Goal: Task Accomplishment & Management: Manage account settings

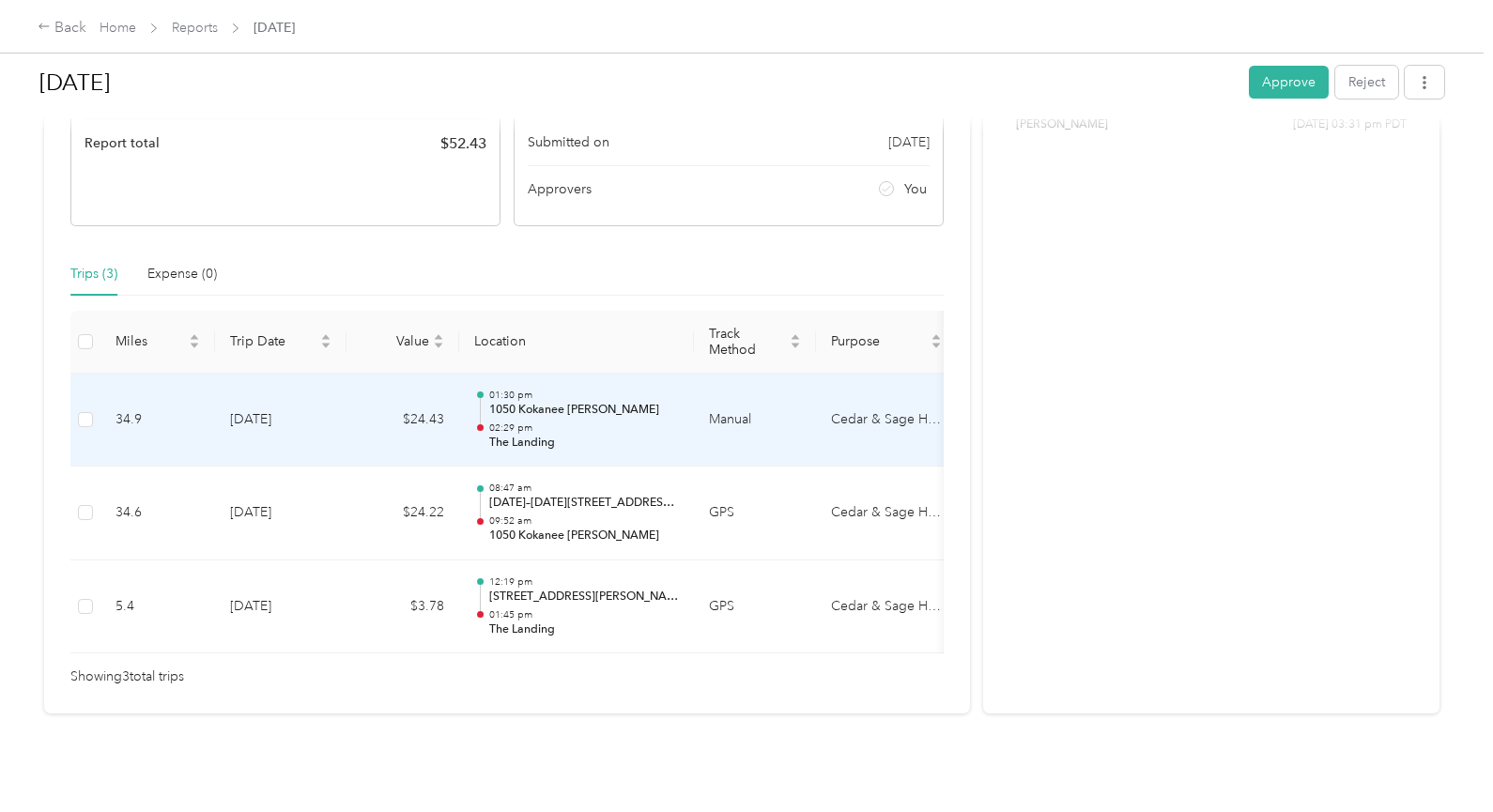
scroll to position [332, 0]
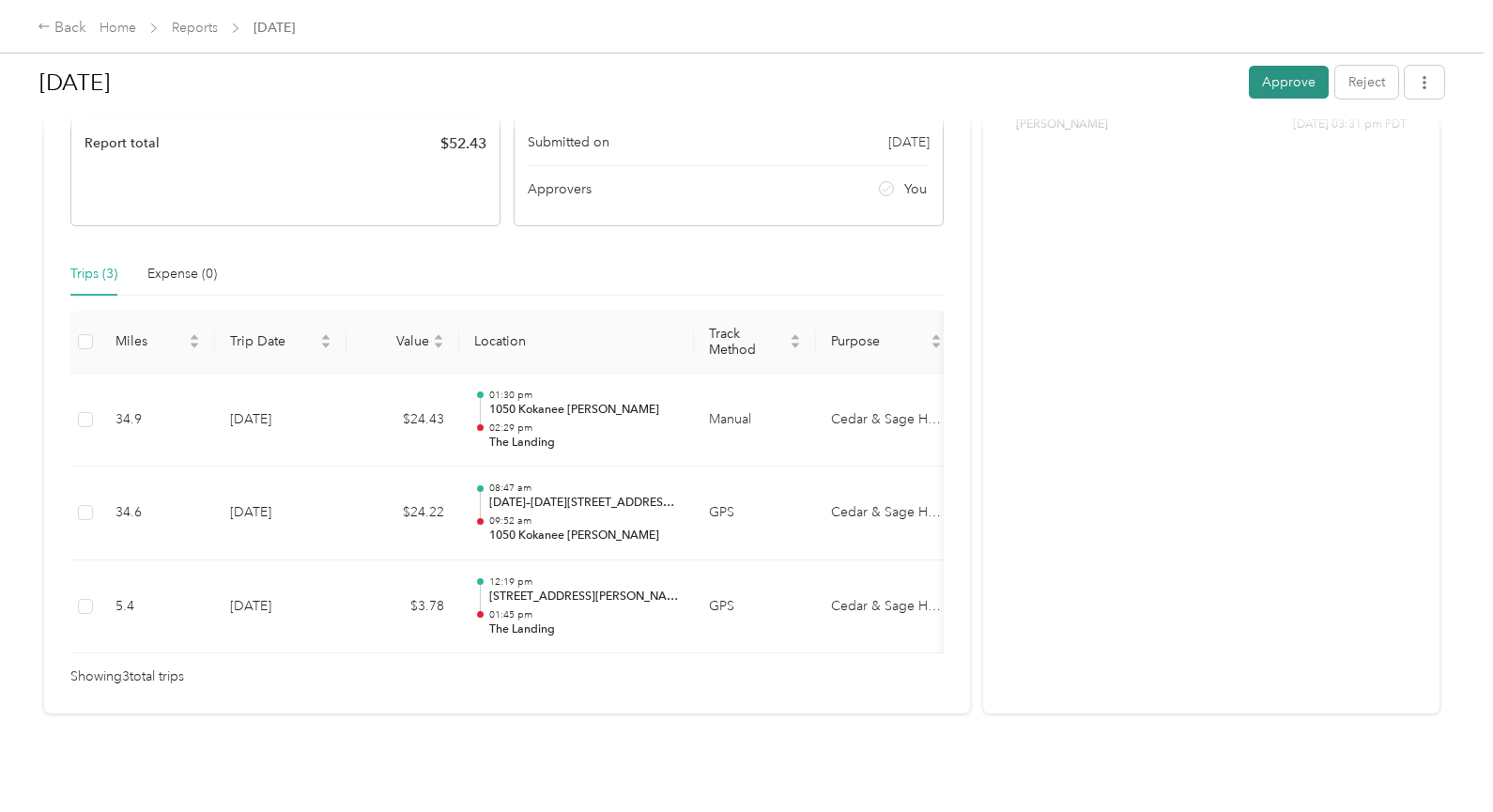
click at [1278, 87] on button "Approve" at bounding box center [1288, 81] width 80 height 33
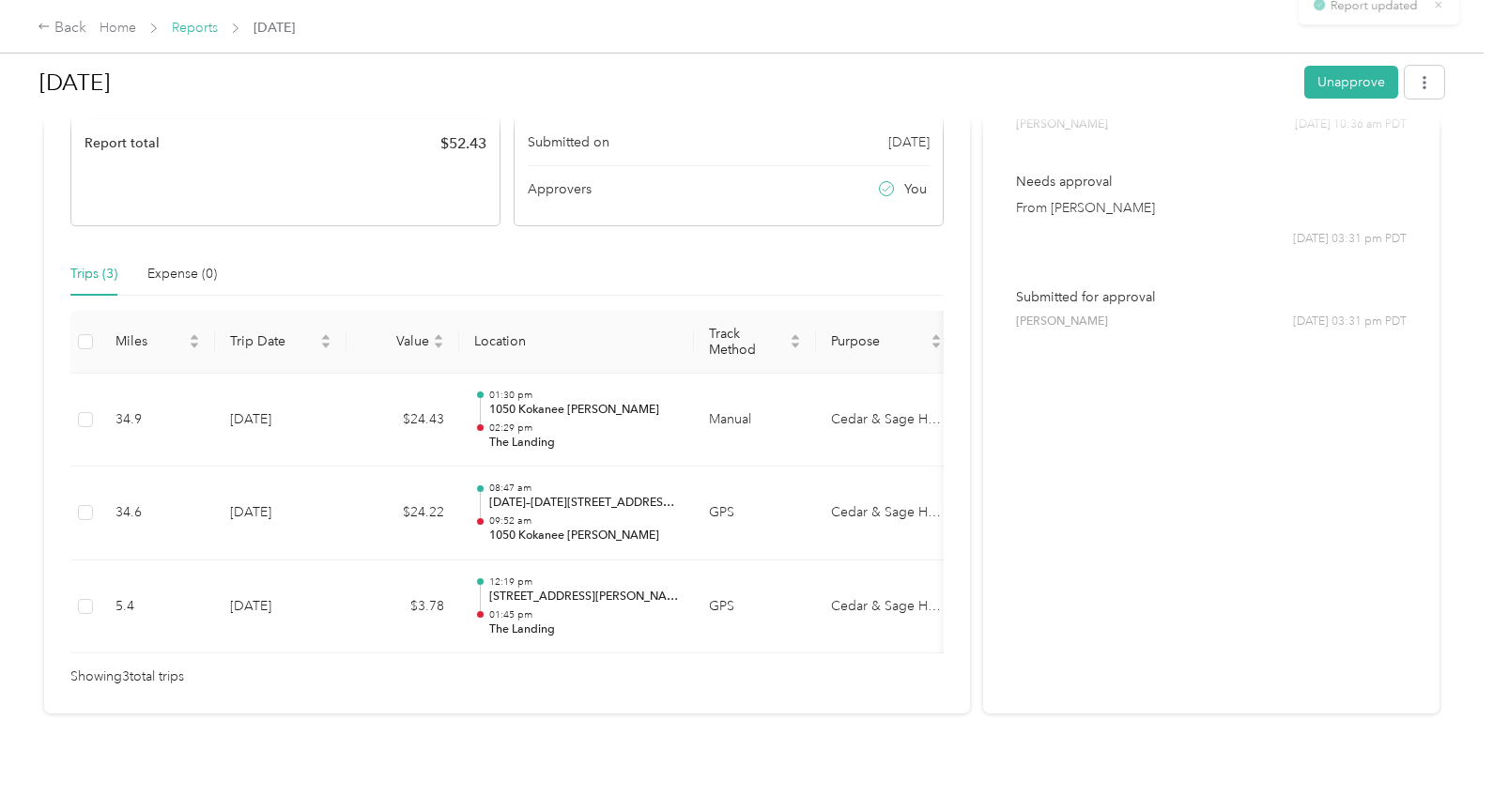
click at [205, 29] on link "Reports" at bounding box center [194, 28] width 46 height 16
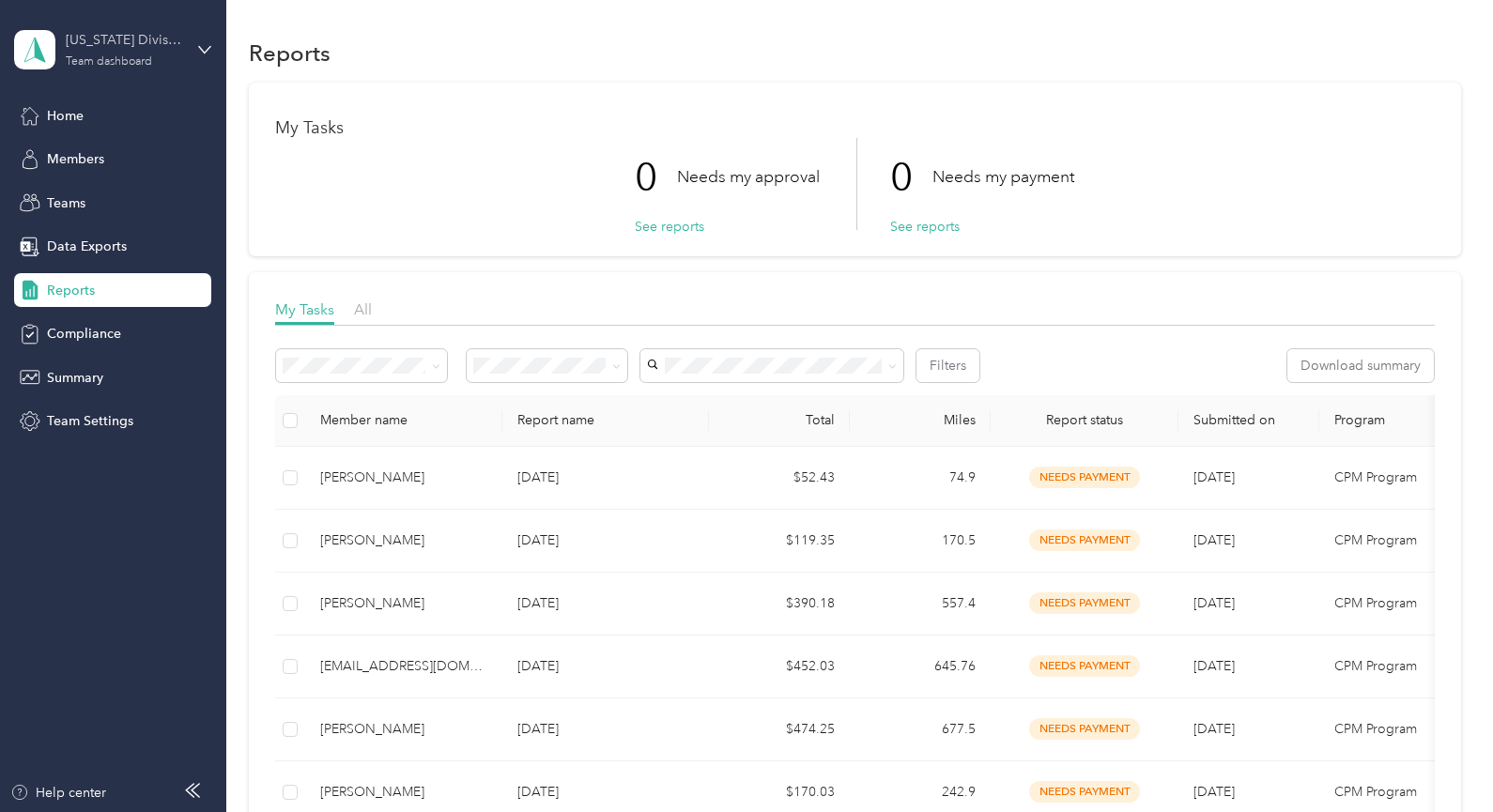
click at [130, 53] on div "[US_STATE] Division Team dashboard" at bounding box center [124, 49] width 117 height 38
click at [121, 193] on div "Personal dashboard" at bounding box center [89, 197] width 118 height 20
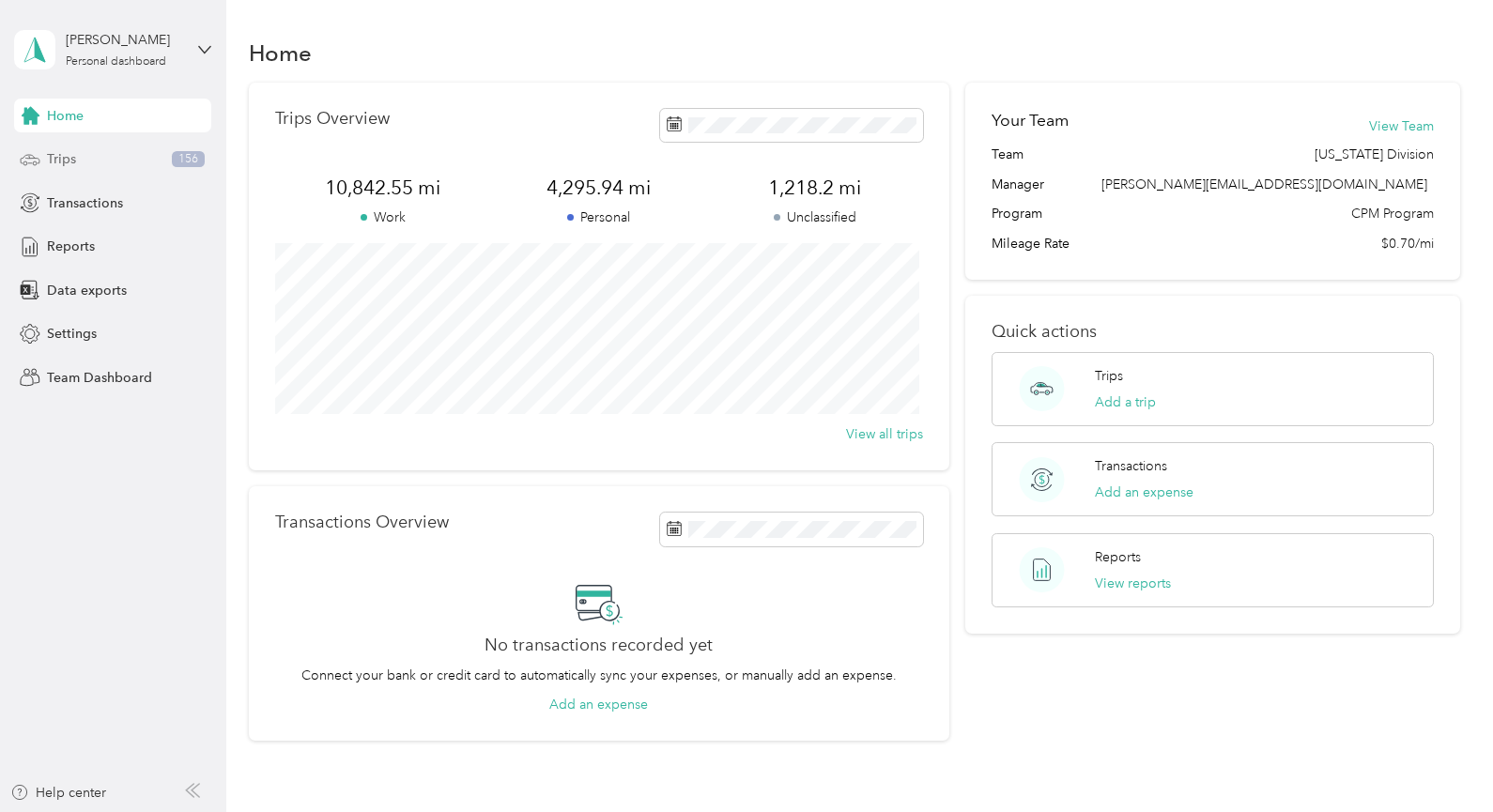
click at [85, 159] on div "Trips 156" at bounding box center [112, 159] width 197 height 34
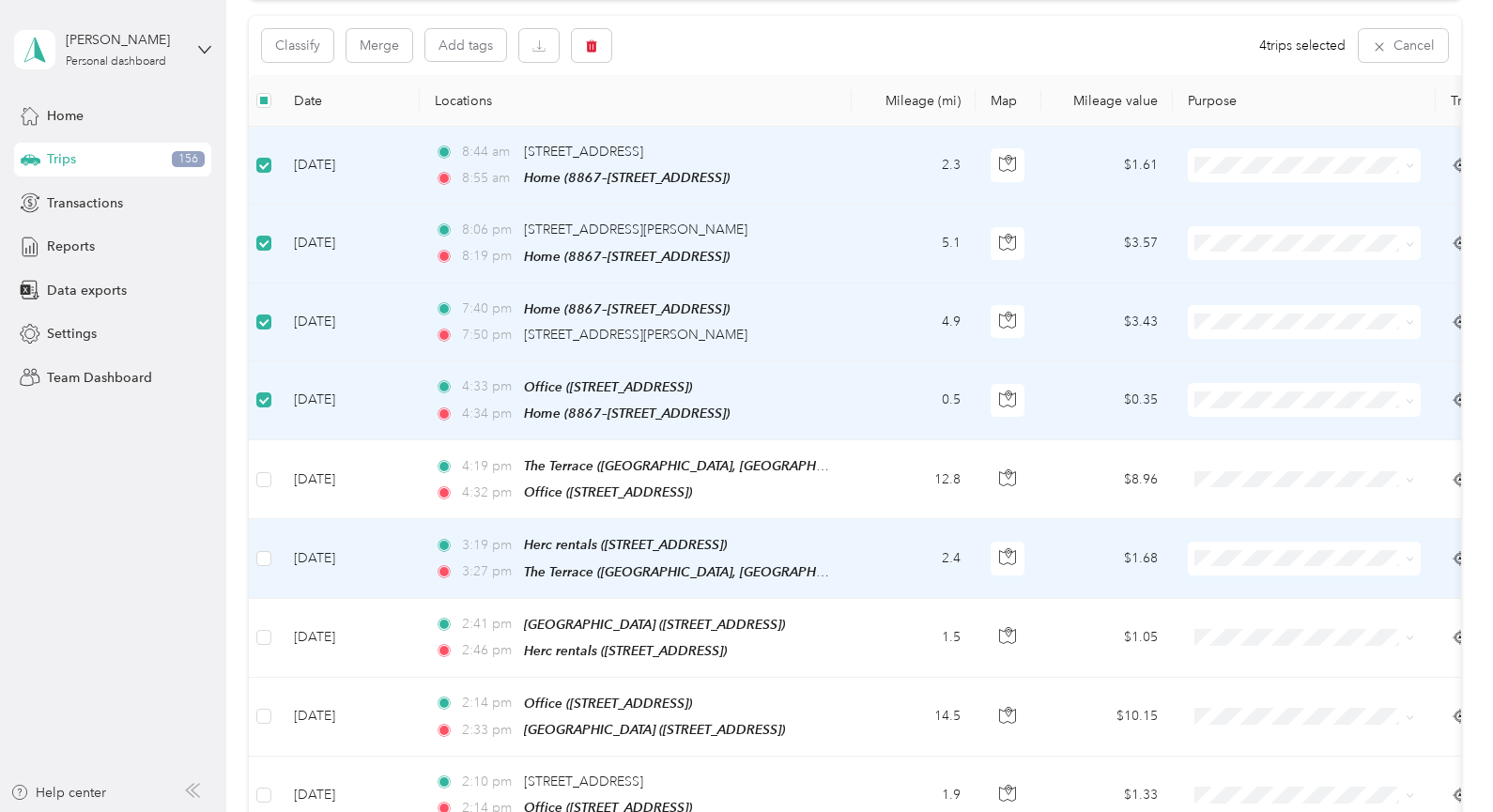
scroll to position [281, 0]
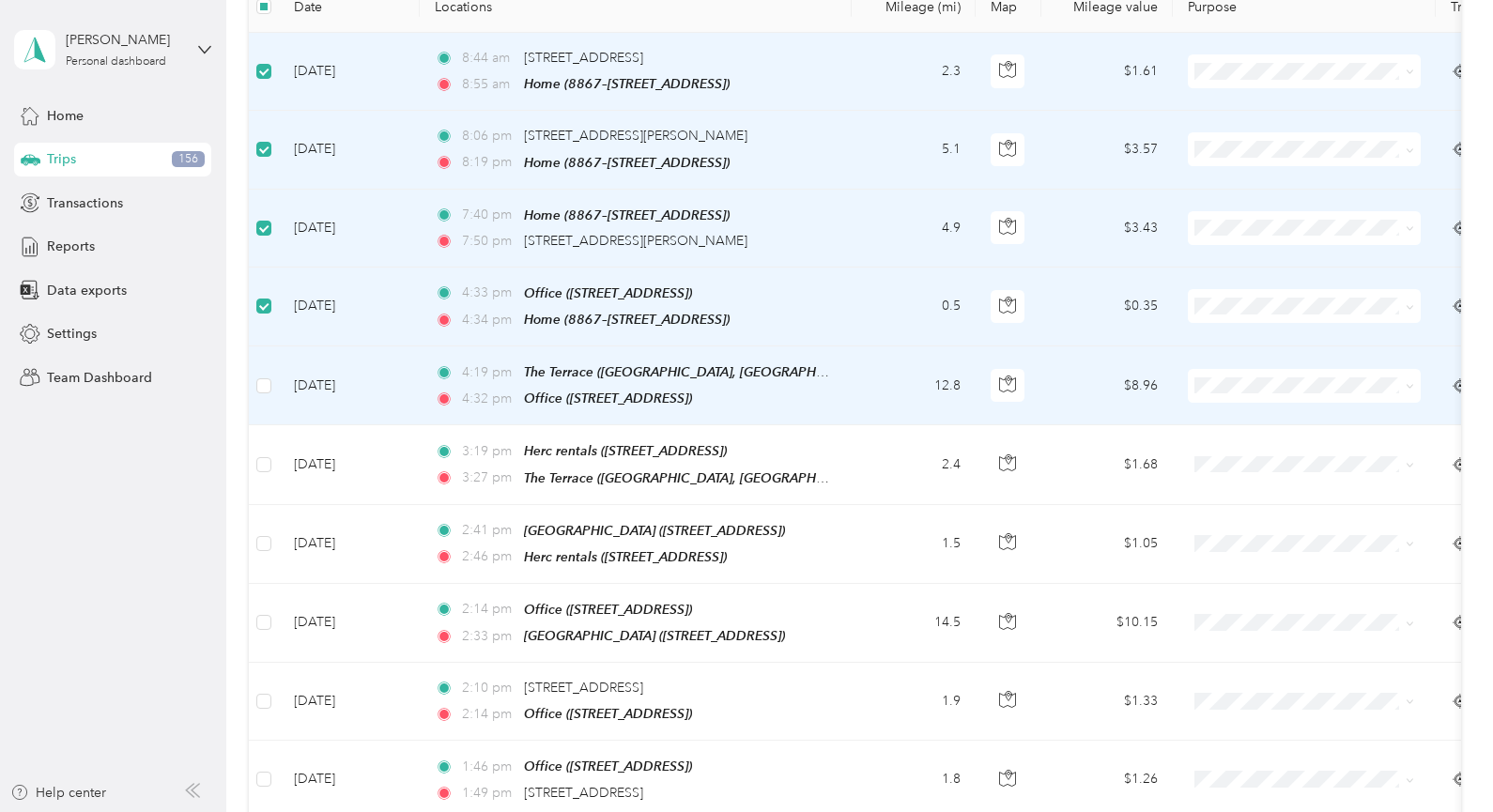
click at [1405, 384] on span at bounding box center [1406, 385] width 15 height 21
click at [1412, 385] on icon at bounding box center [1411, 387] width 6 height 4
click at [1359, 410] on span "Cedar & Sage Homes" at bounding box center [1321, 418] width 173 height 20
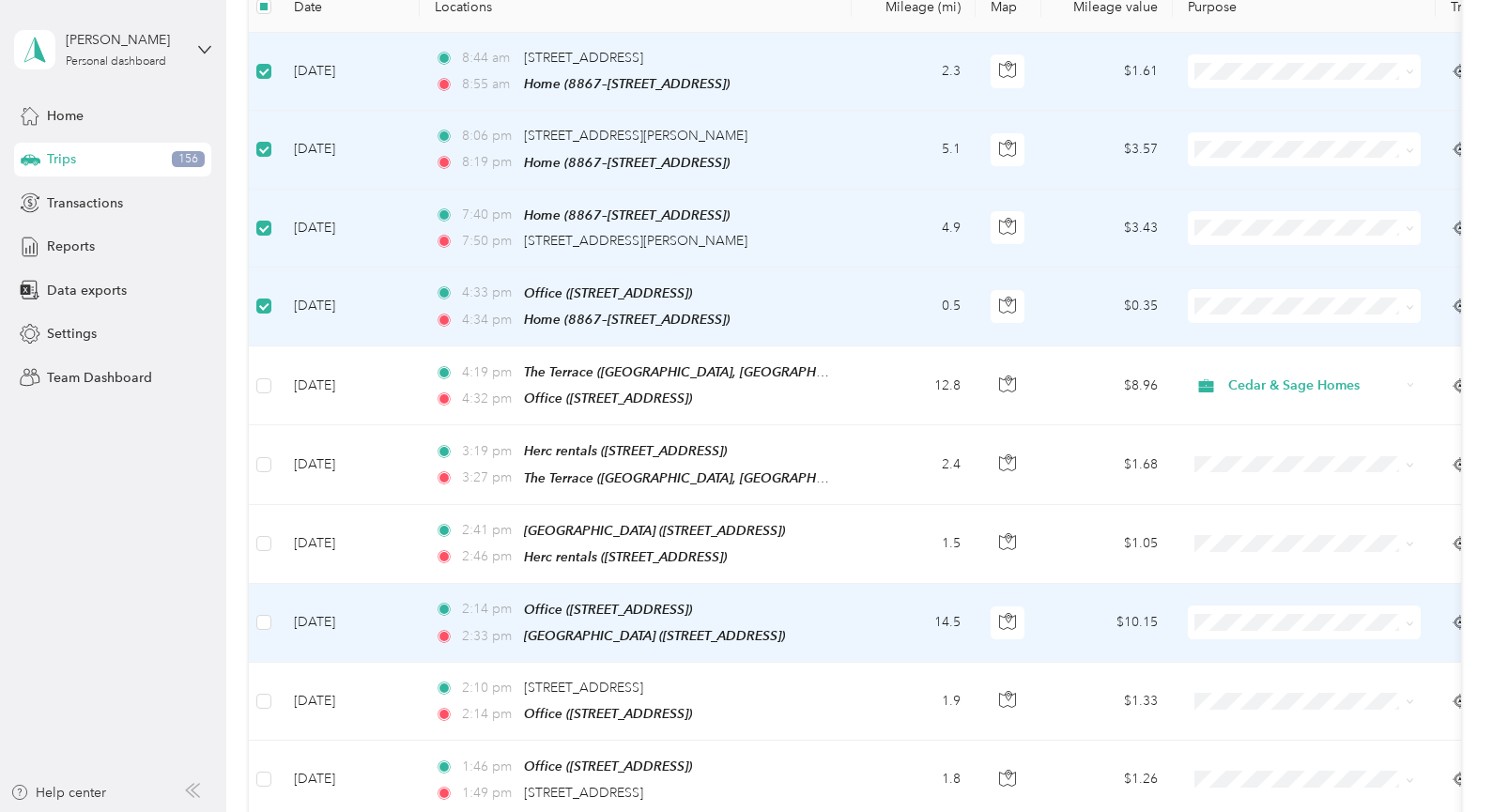
click at [1409, 620] on icon at bounding box center [1410, 623] width 9 height 9
click at [1363, 651] on span "Cedar & Sage Homes" at bounding box center [1321, 647] width 173 height 20
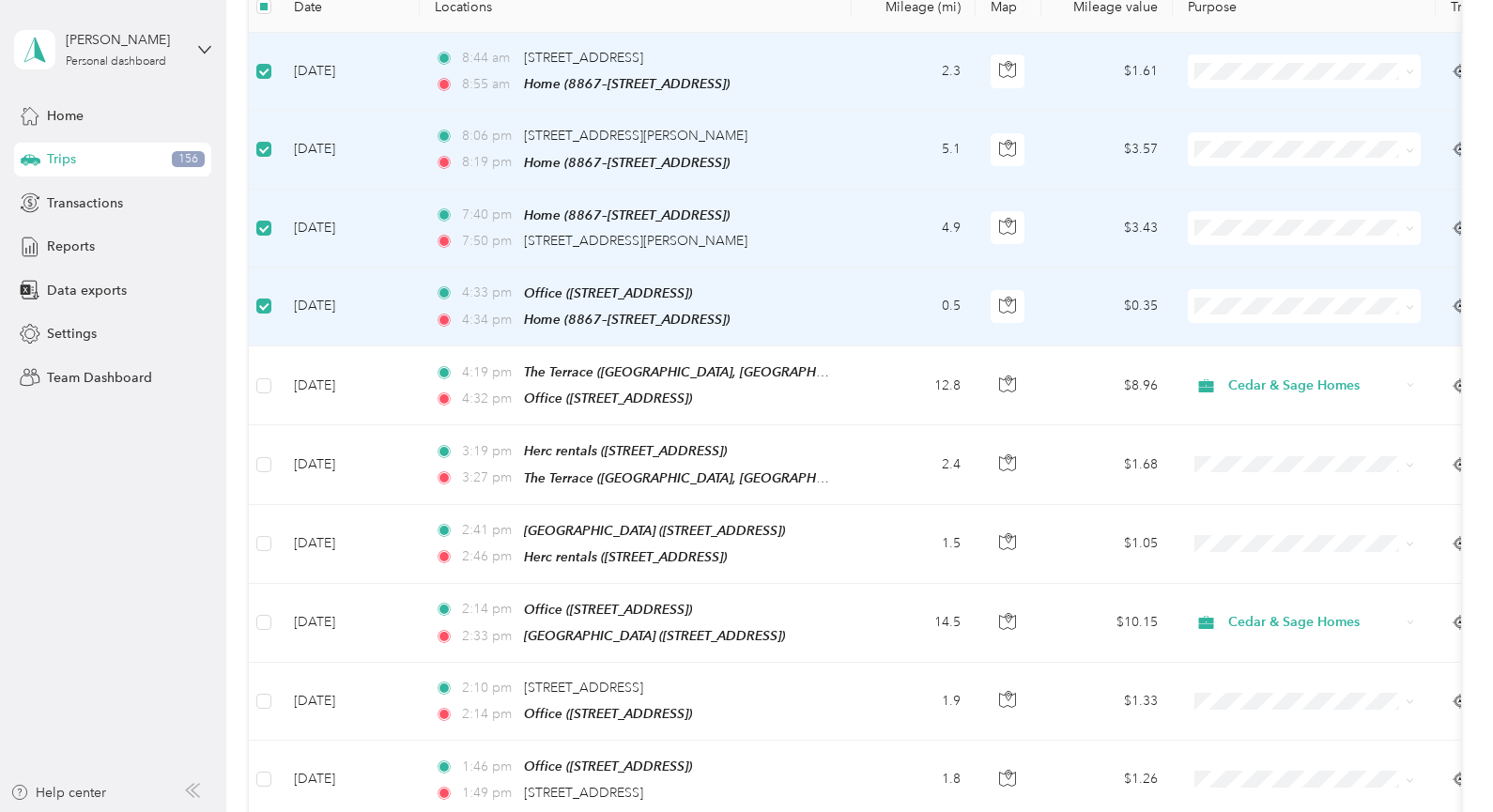
scroll to position [0, 0]
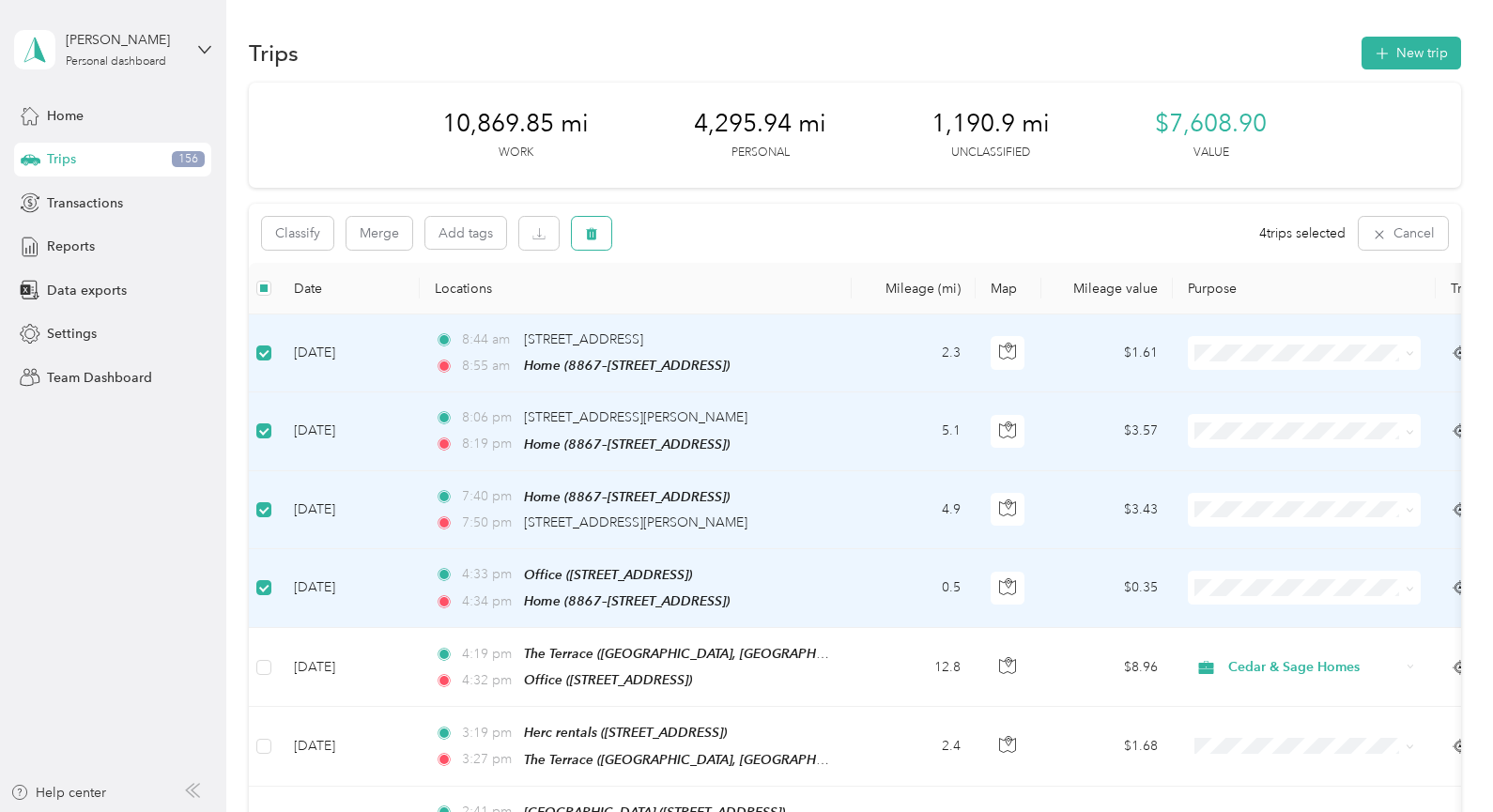
click at [593, 234] on icon "button" at bounding box center [590, 233] width 13 height 13
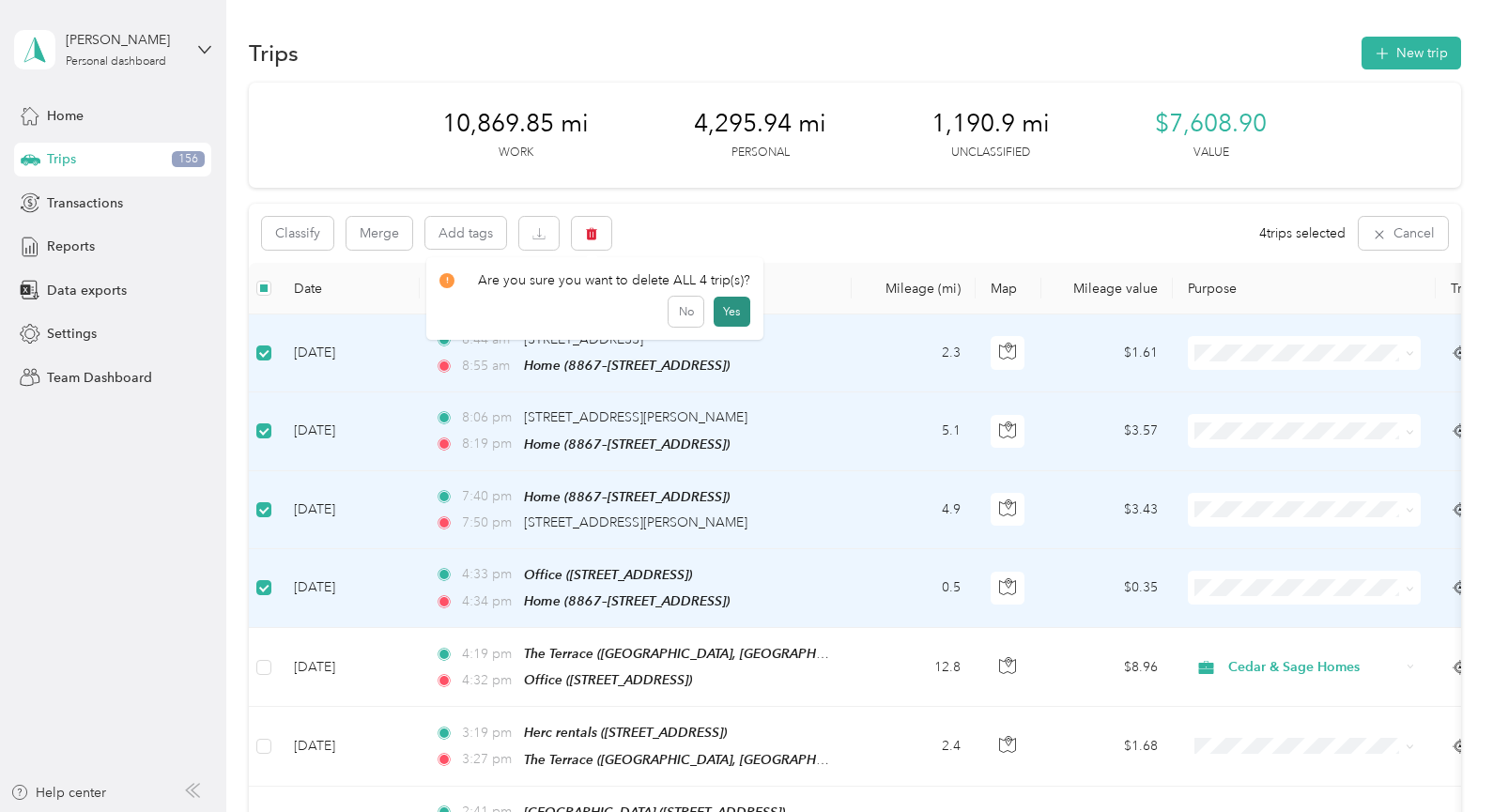
click at [721, 313] on button "Yes" at bounding box center [731, 311] width 37 height 30
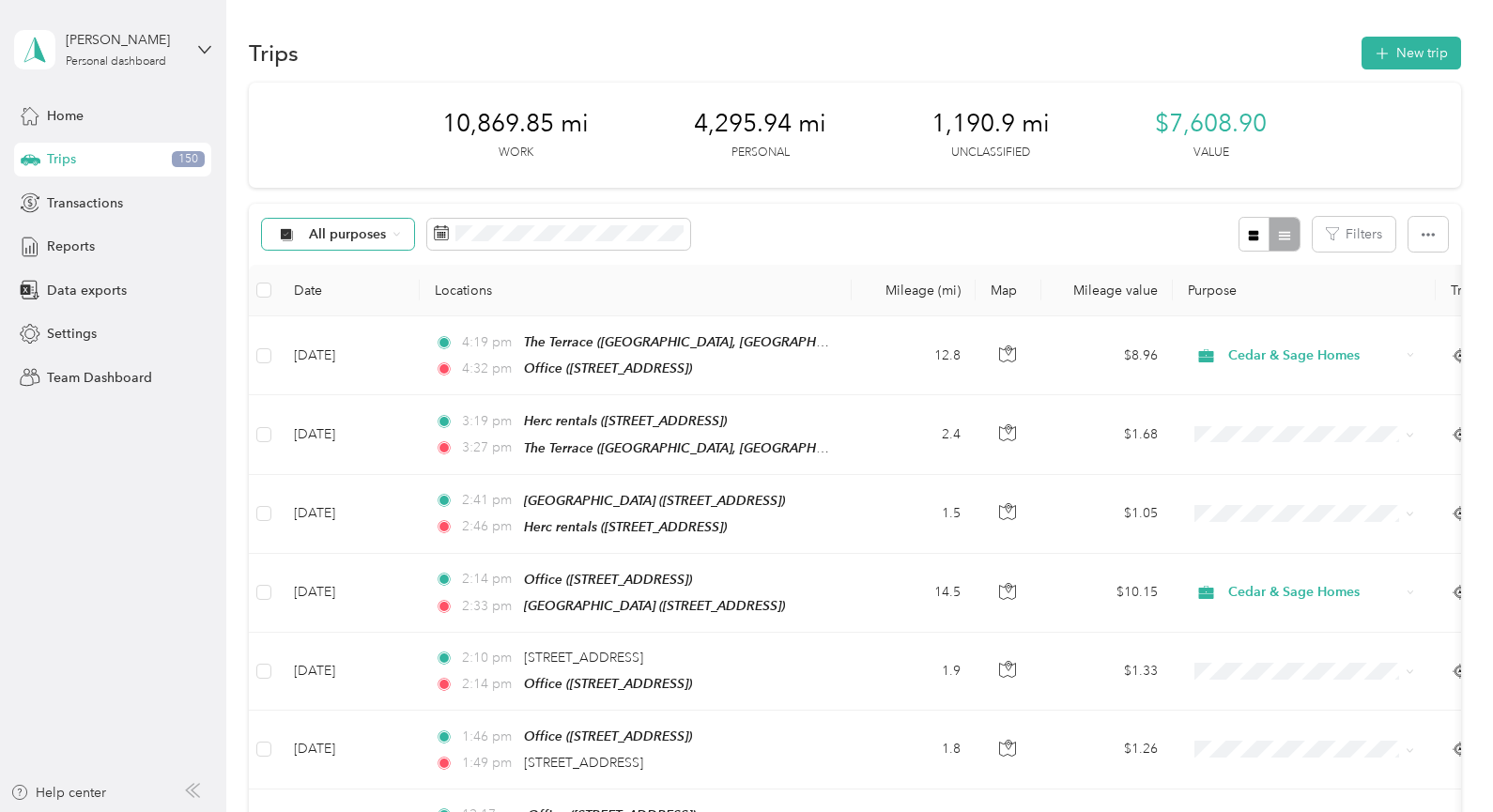
click at [394, 228] on div "All purposes" at bounding box center [338, 235] width 153 height 32
click at [366, 302] on span "Unclassified" at bounding box center [374, 300] width 132 height 20
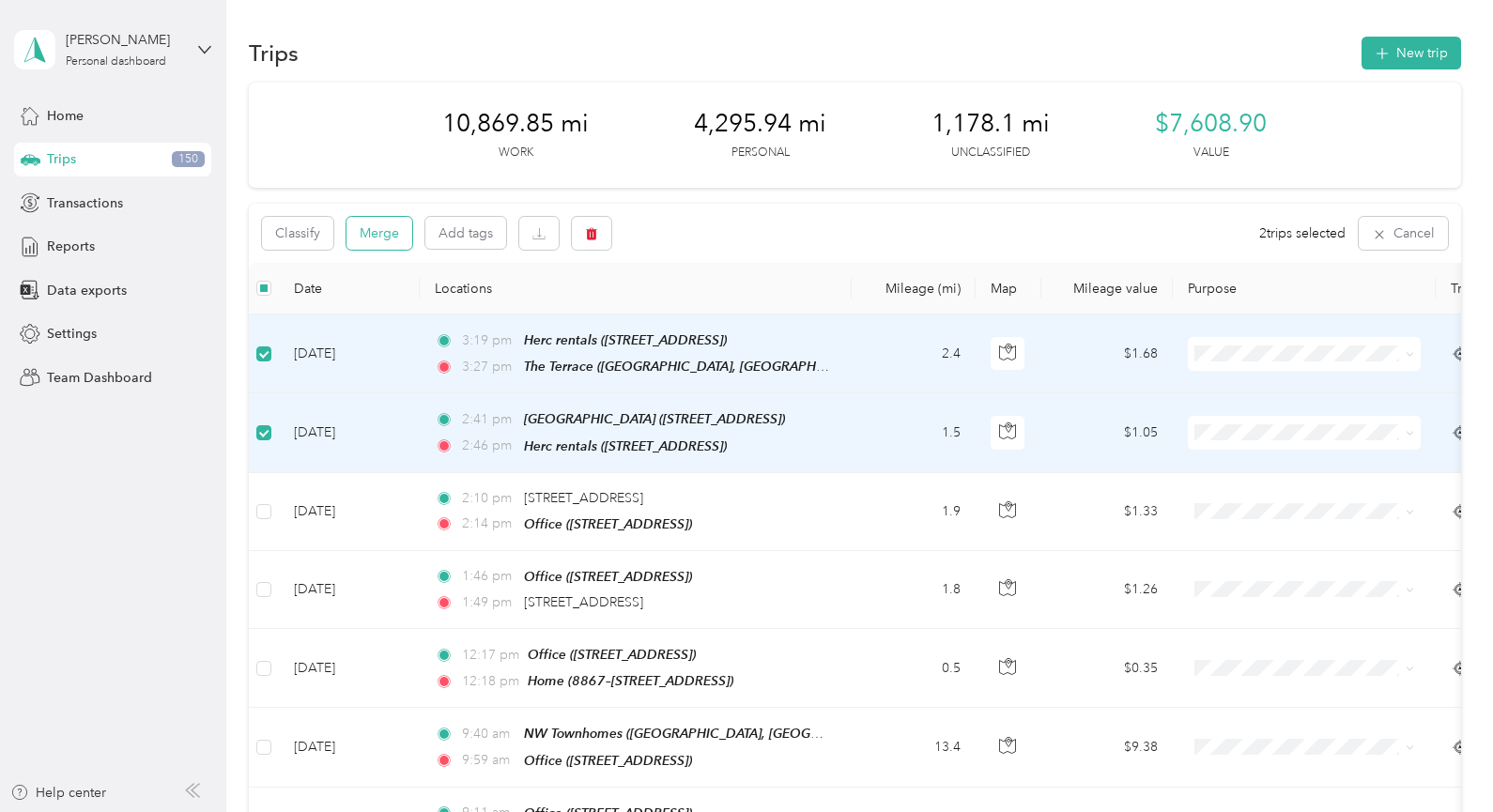
click at [390, 231] on button "Merge" at bounding box center [379, 233] width 65 height 33
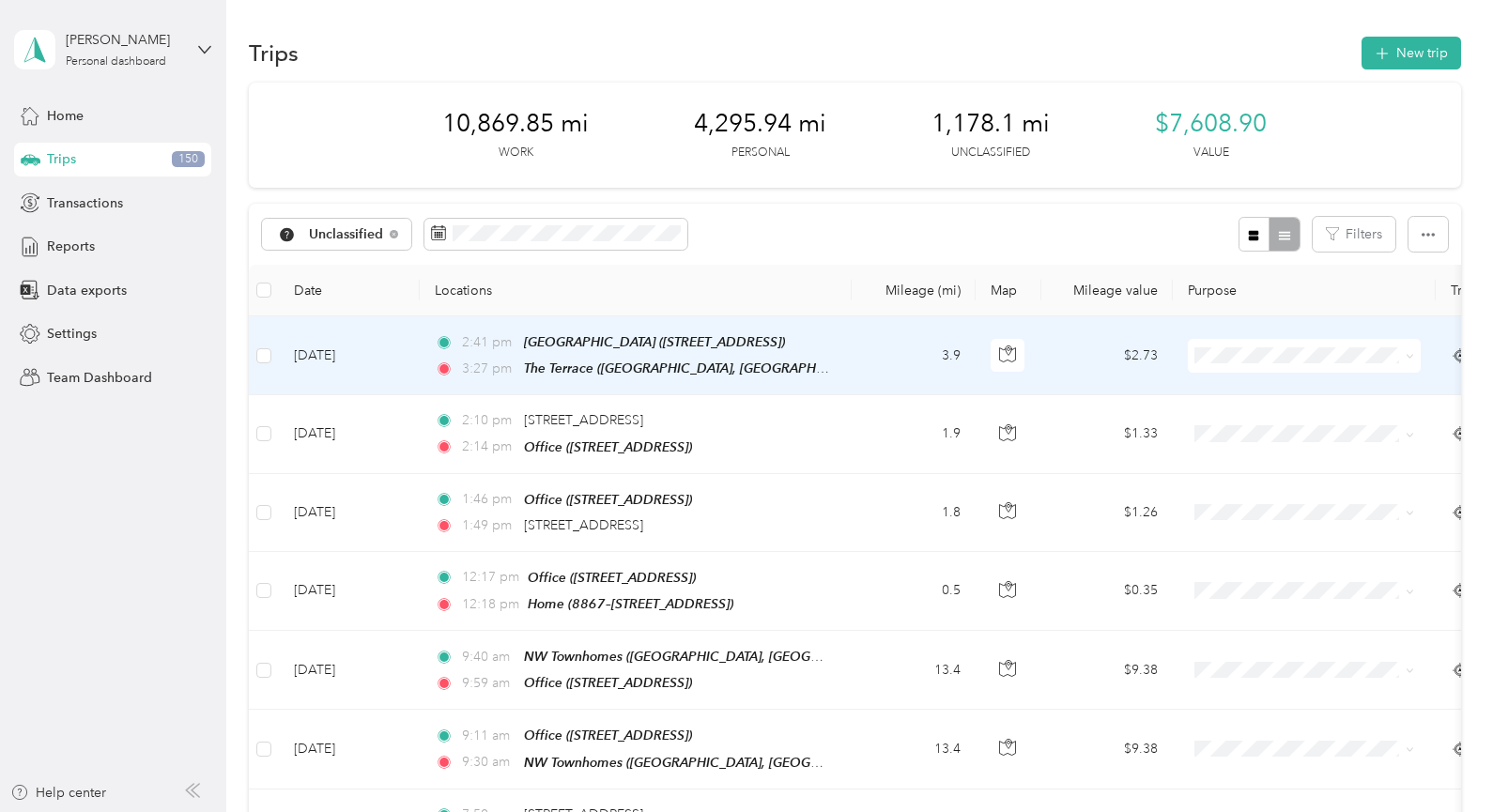
click at [1407, 355] on icon at bounding box center [1410, 355] width 9 height 9
click at [1339, 392] on li "Cedar & Sage Homes" at bounding box center [1304, 384] width 233 height 33
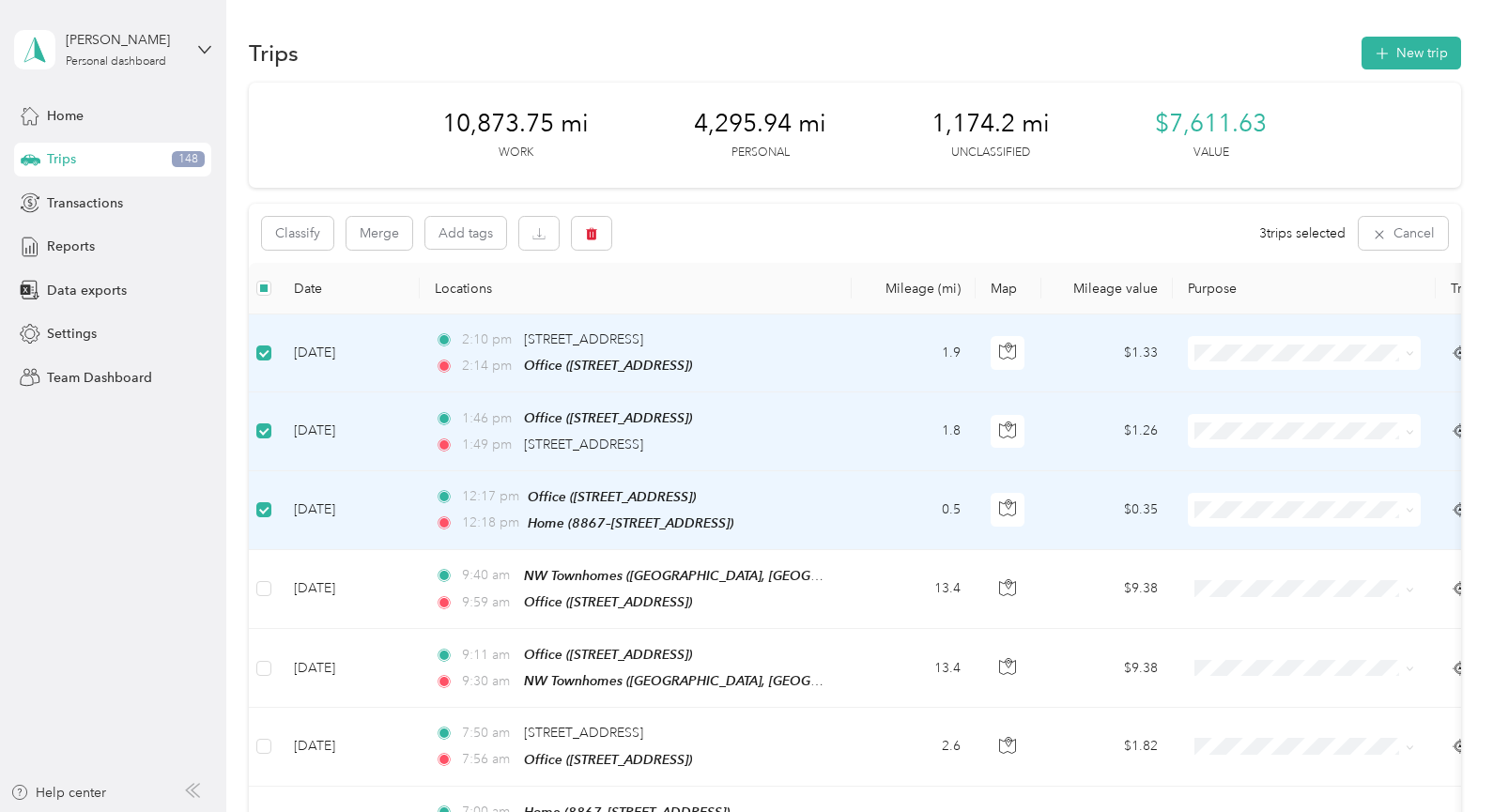
scroll to position [94, 0]
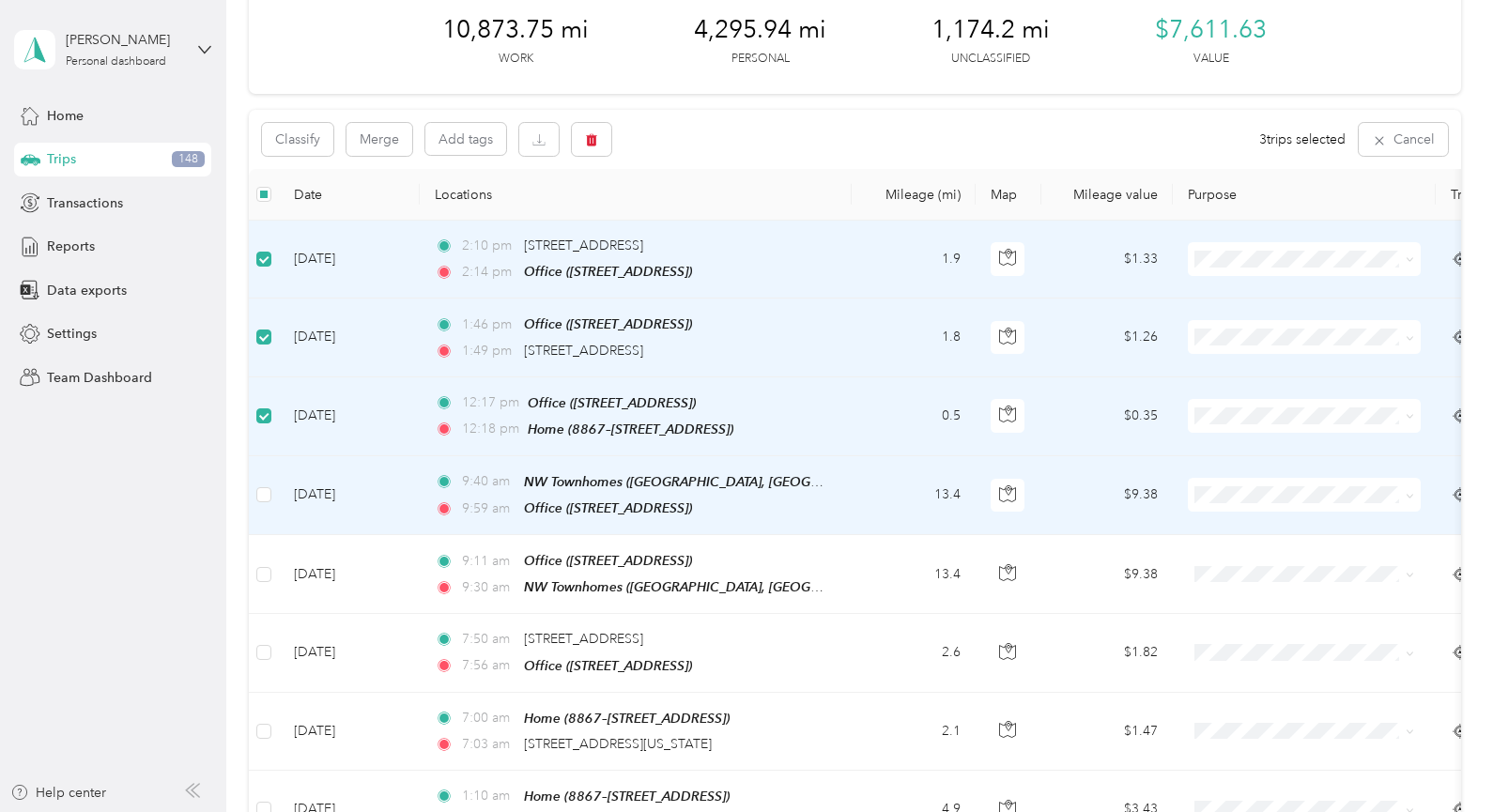
click at [1412, 494] on icon at bounding box center [1410, 496] width 9 height 9
click at [1372, 530] on span "Cedar & Sage Homes" at bounding box center [1321, 528] width 173 height 20
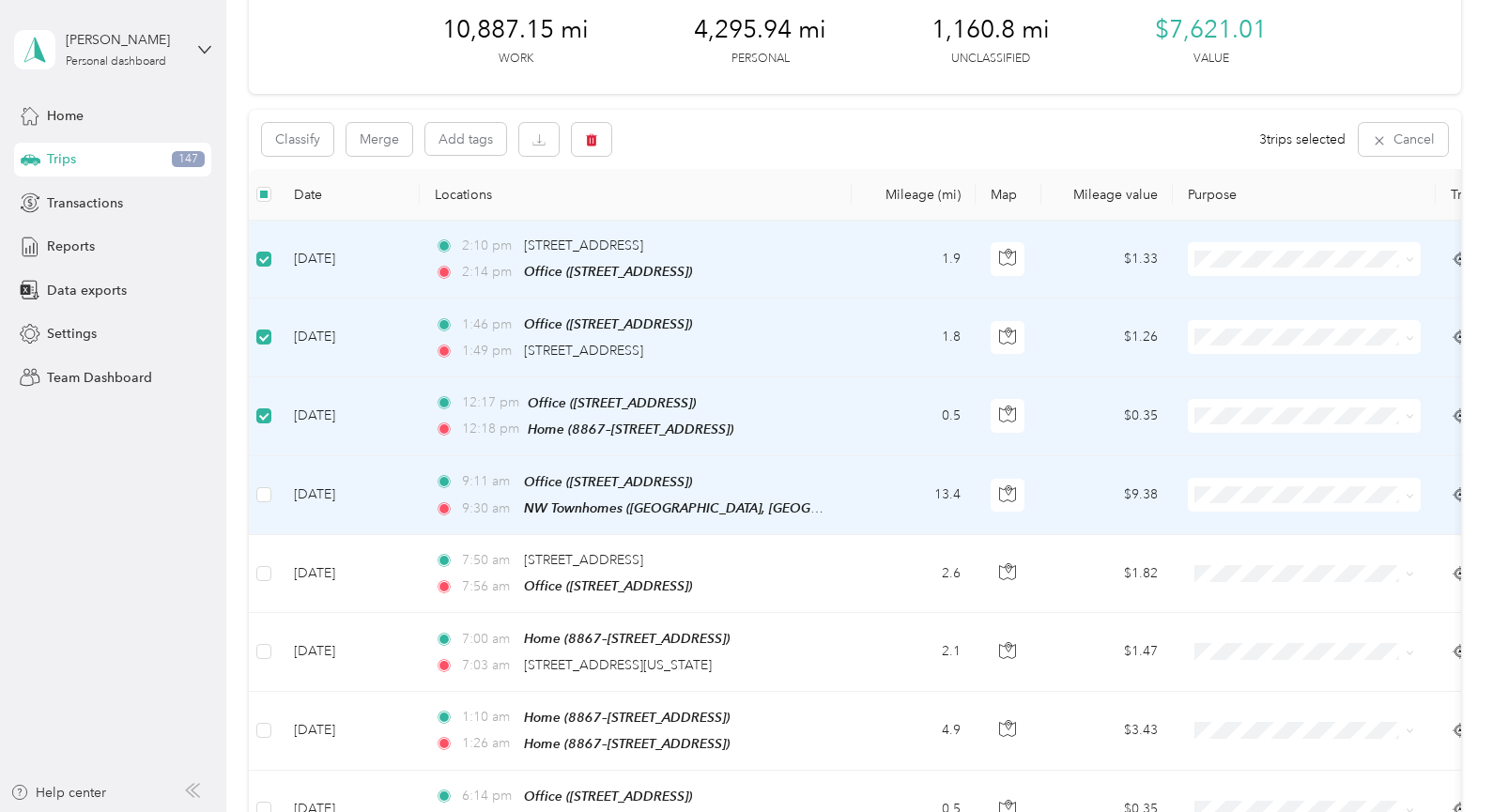
click at [1406, 494] on icon at bounding box center [1410, 496] width 9 height 9
click at [1356, 526] on span "Cedar & Sage Homes" at bounding box center [1321, 528] width 173 height 20
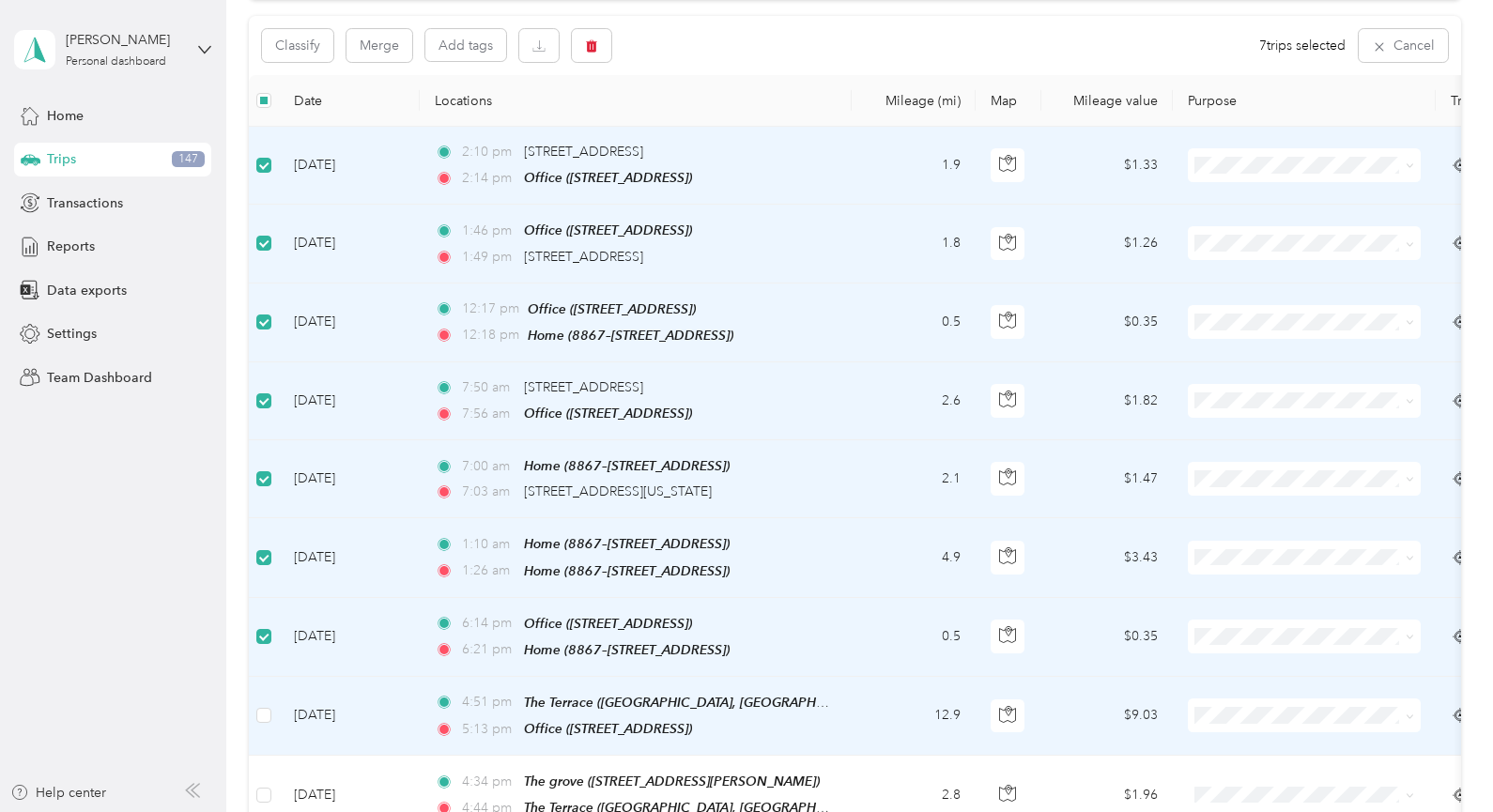
scroll to position [281, 0]
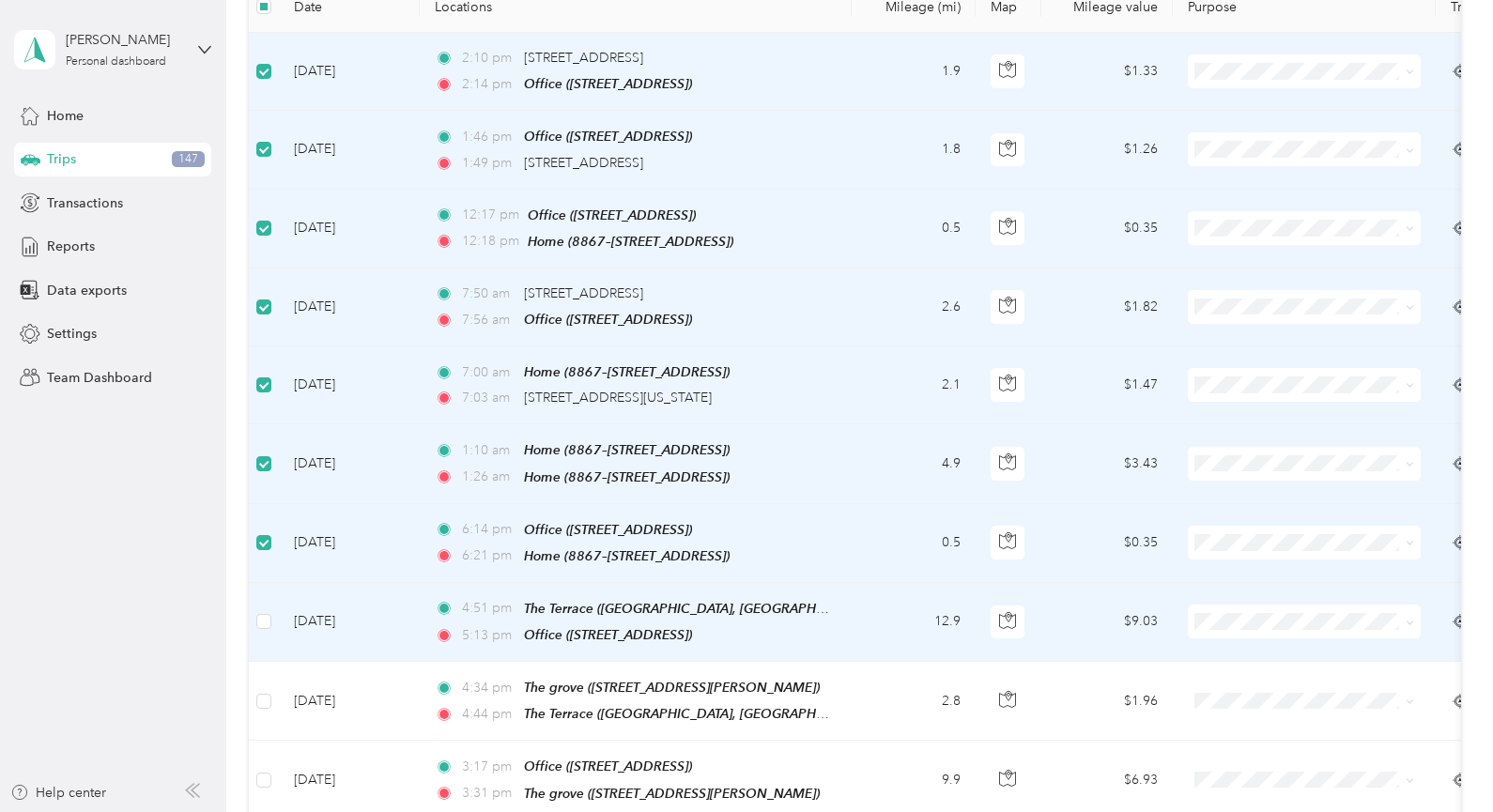
click at [1414, 611] on span at bounding box center [1304, 621] width 233 height 34
click at [1408, 619] on icon at bounding box center [1410, 623] width 9 height 9
click at [1374, 644] on span "Cedar & Sage Homes" at bounding box center [1321, 652] width 173 height 20
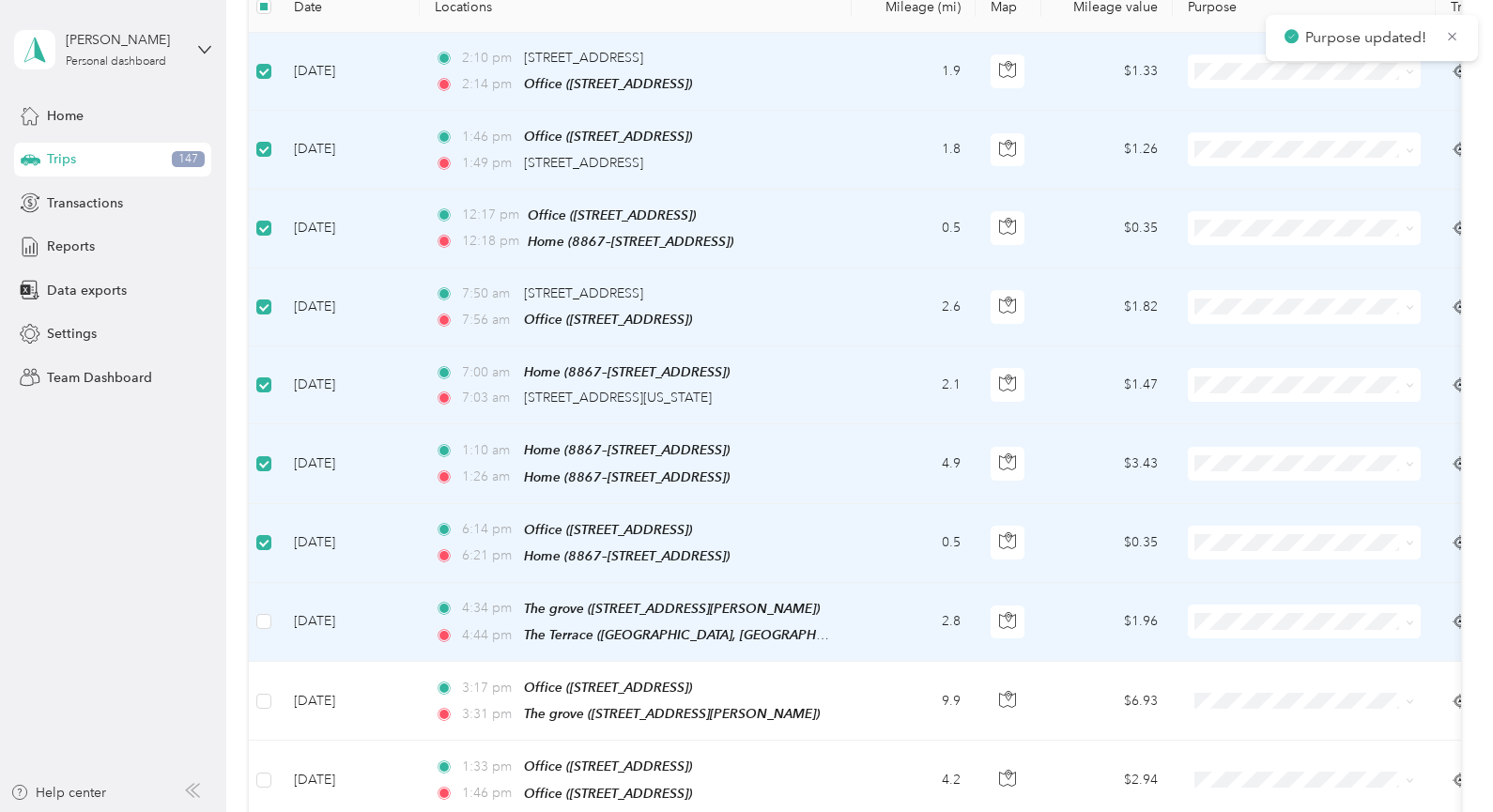
click at [1415, 619] on span at bounding box center [1304, 621] width 233 height 34
click at [1410, 620] on icon at bounding box center [1410, 623] width 9 height 9
click at [1370, 644] on span "Cedar & Sage Homes" at bounding box center [1321, 652] width 173 height 20
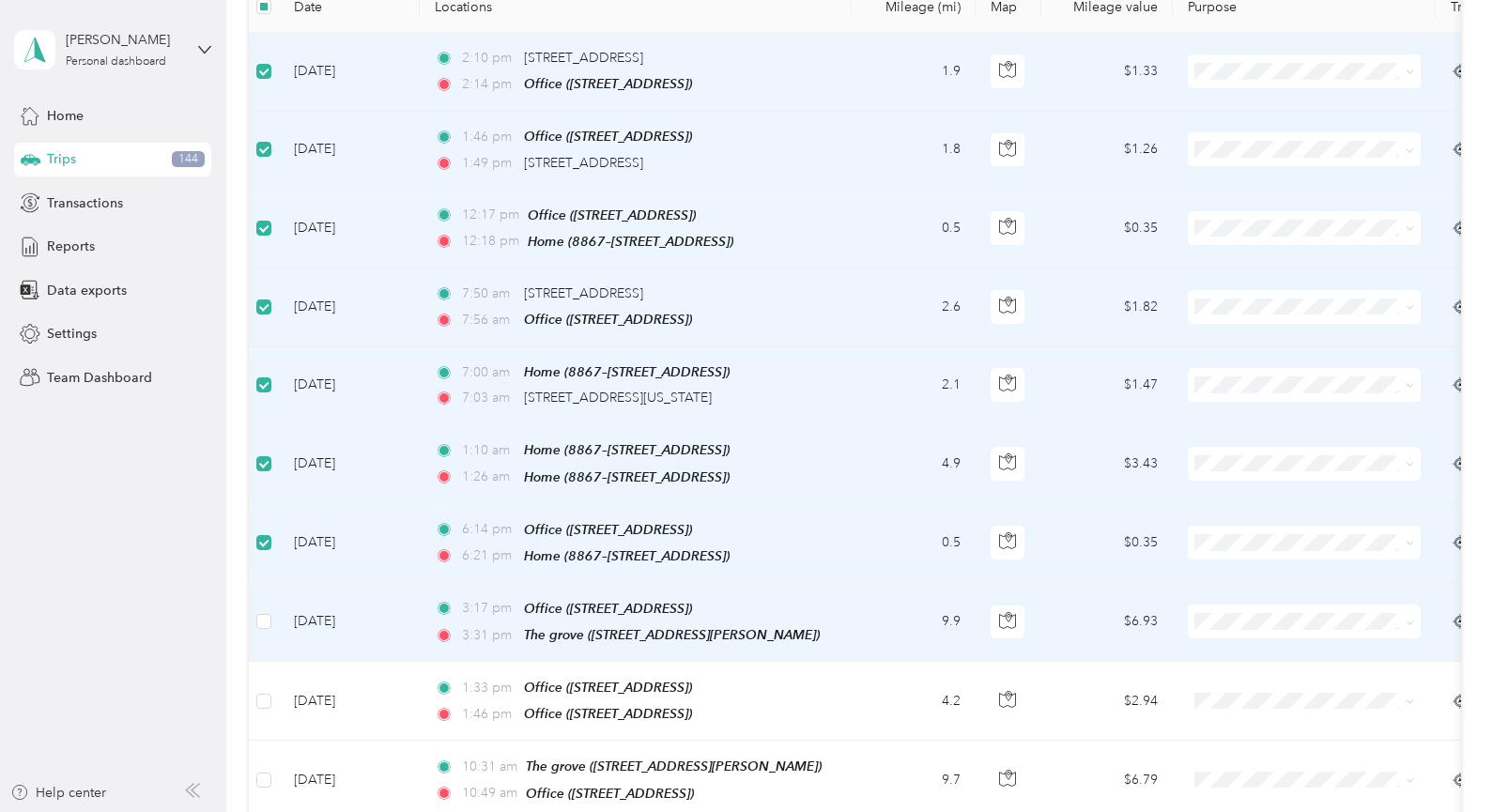
click at [1413, 619] on icon at bounding box center [1410, 623] width 9 height 9
click at [1362, 645] on span "Cedar & Sage Homes" at bounding box center [1321, 650] width 173 height 20
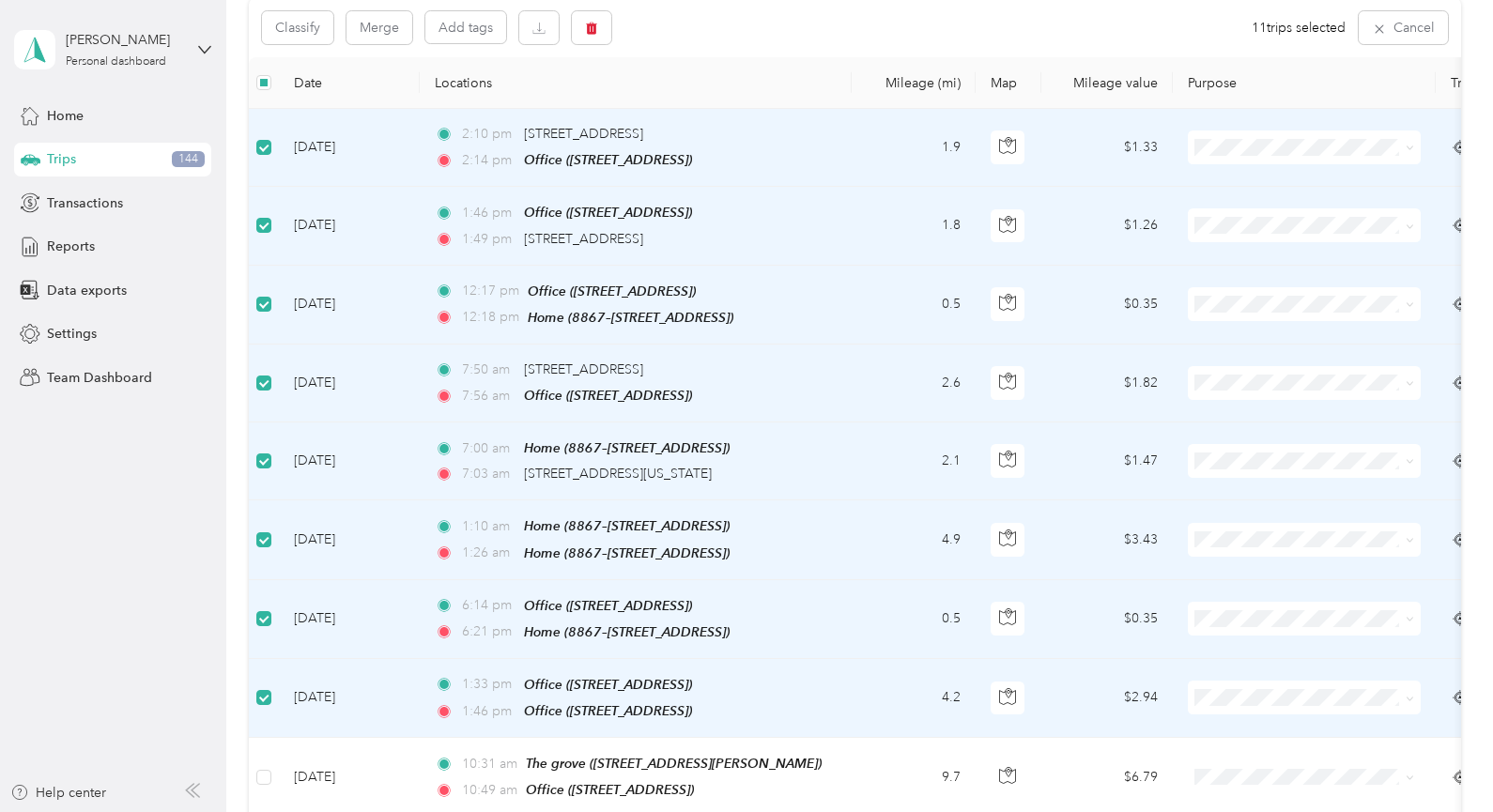
scroll to position [0, 0]
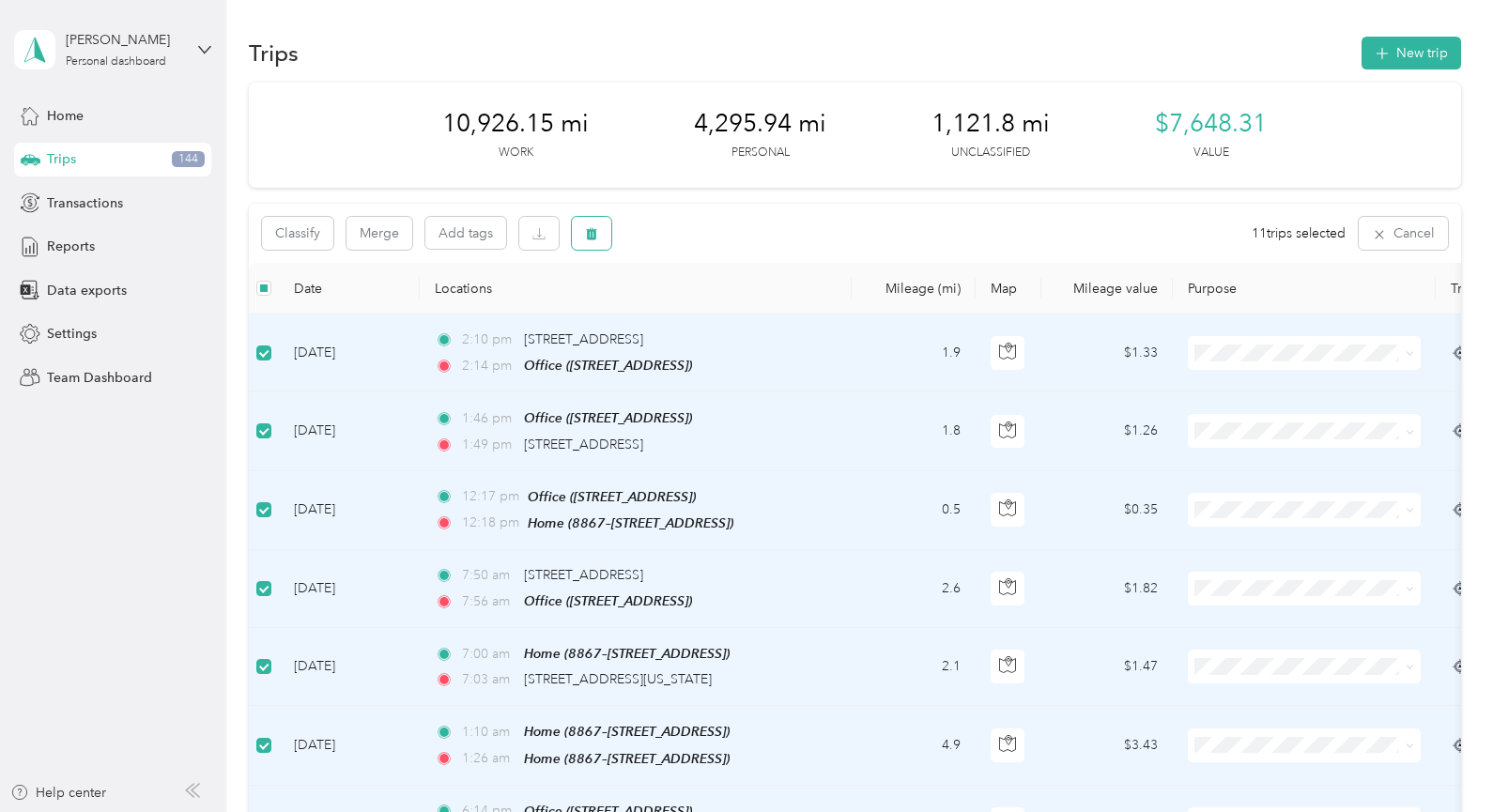
click at [600, 237] on button "button" at bounding box center [591, 233] width 40 height 33
click at [724, 305] on button "Yes" at bounding box center [735, 311] width 37 height 30
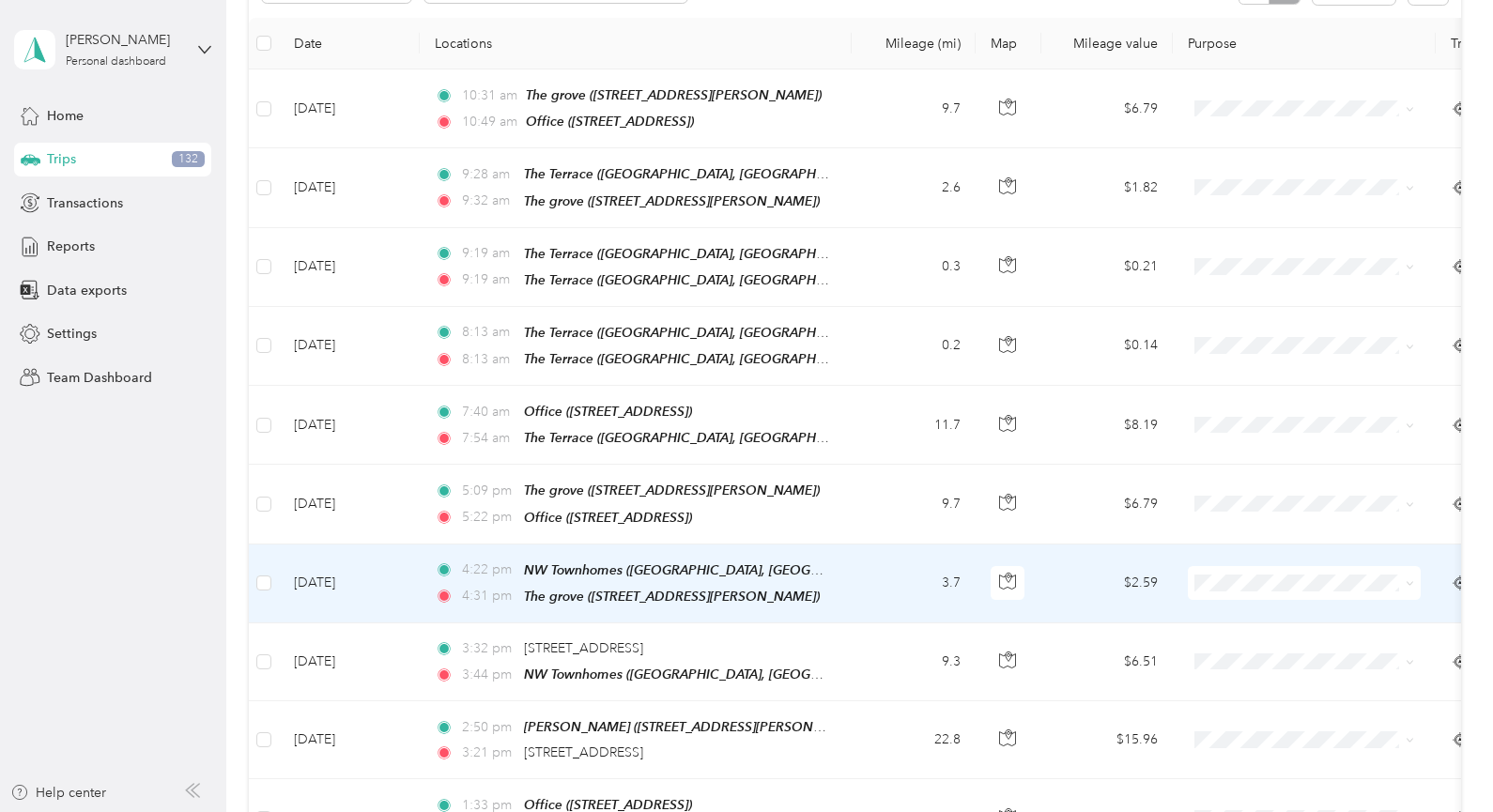
scroll to position [281, 0]
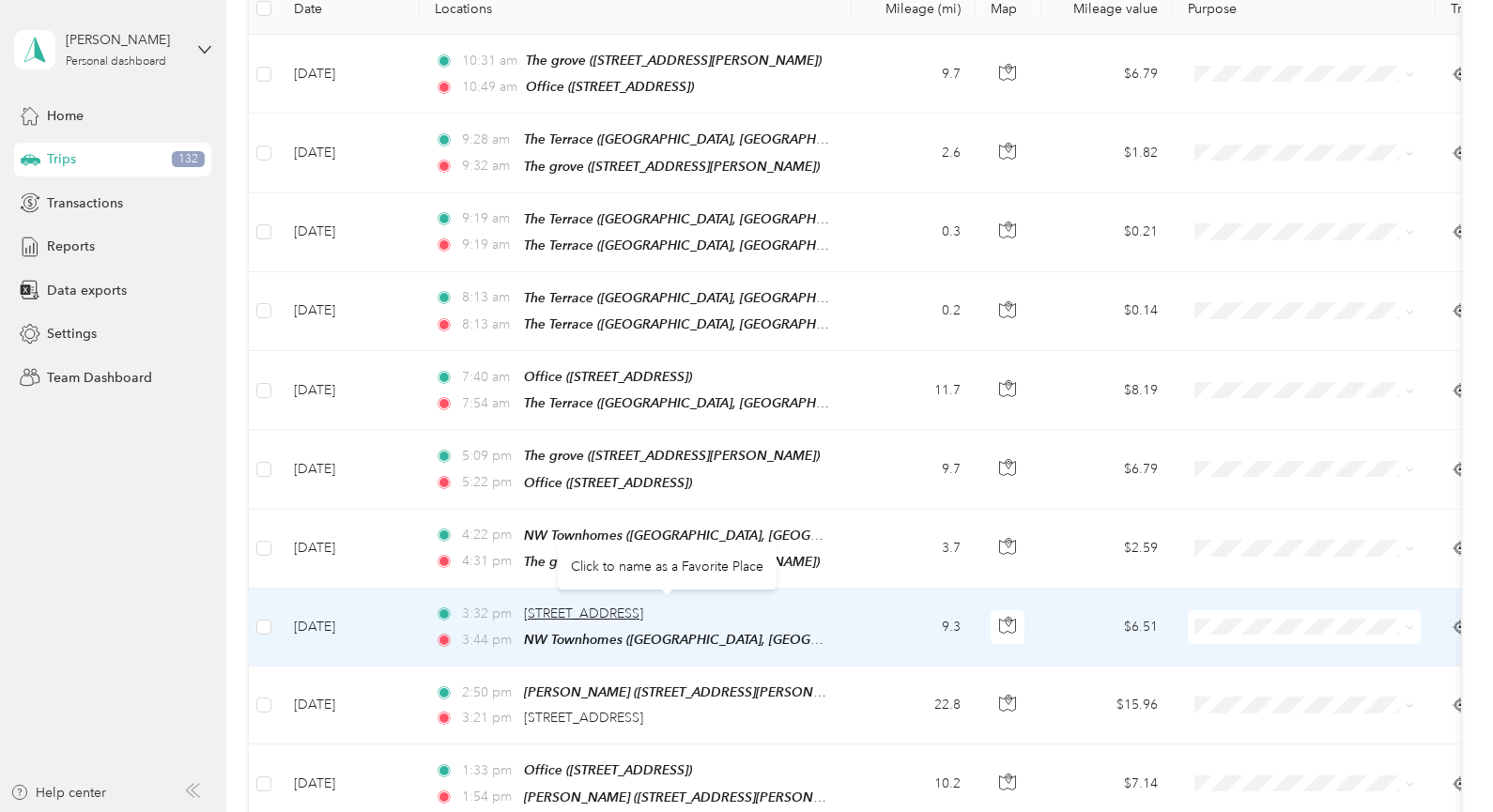
click at [638, 607] on span "[STREET_ADDRESS]" at bounding box center [584, 613] width 119 height 16
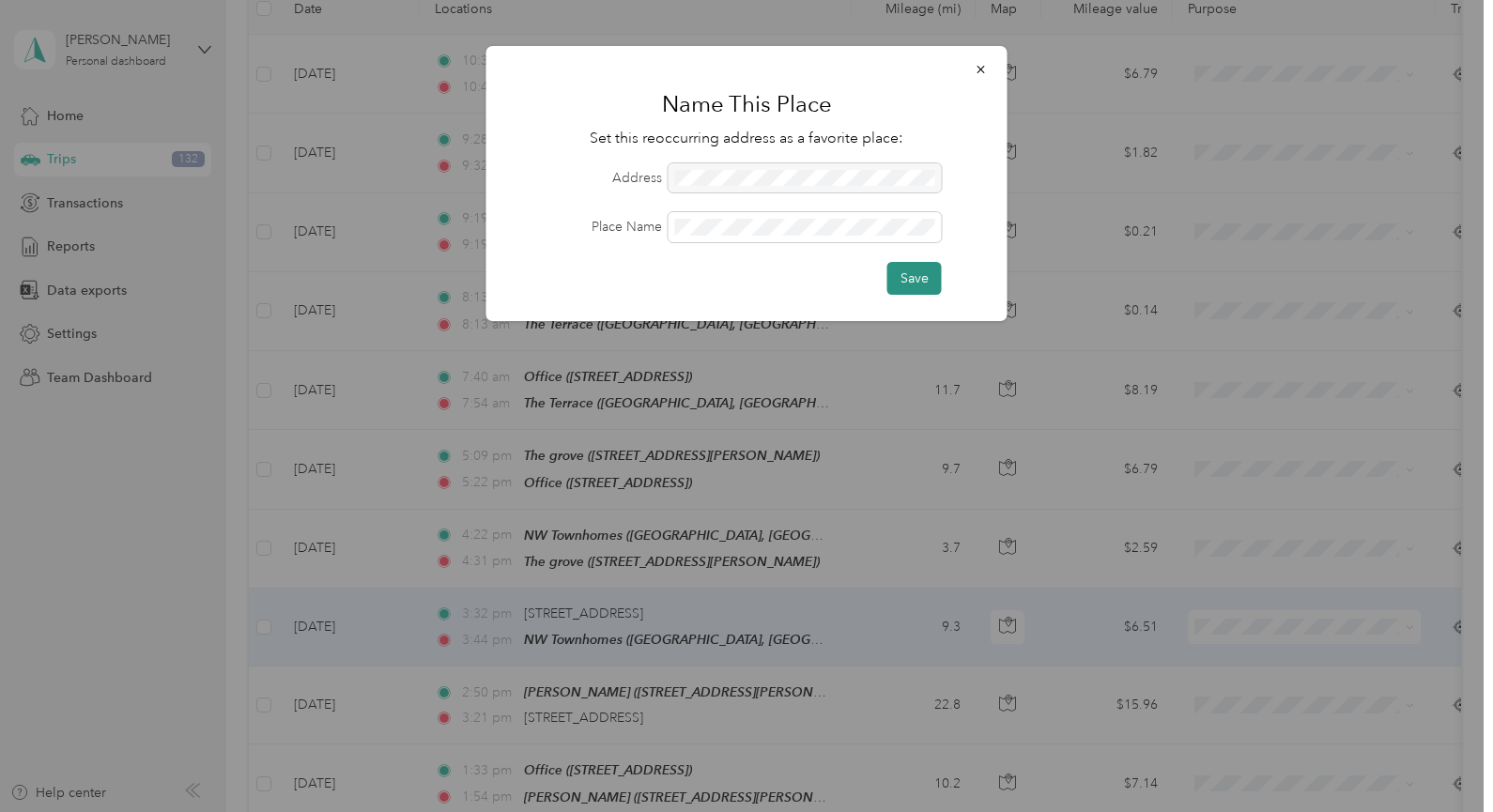
click at [907, 277] on button "Save" at bounding box center [914, 277] width 54 height 33
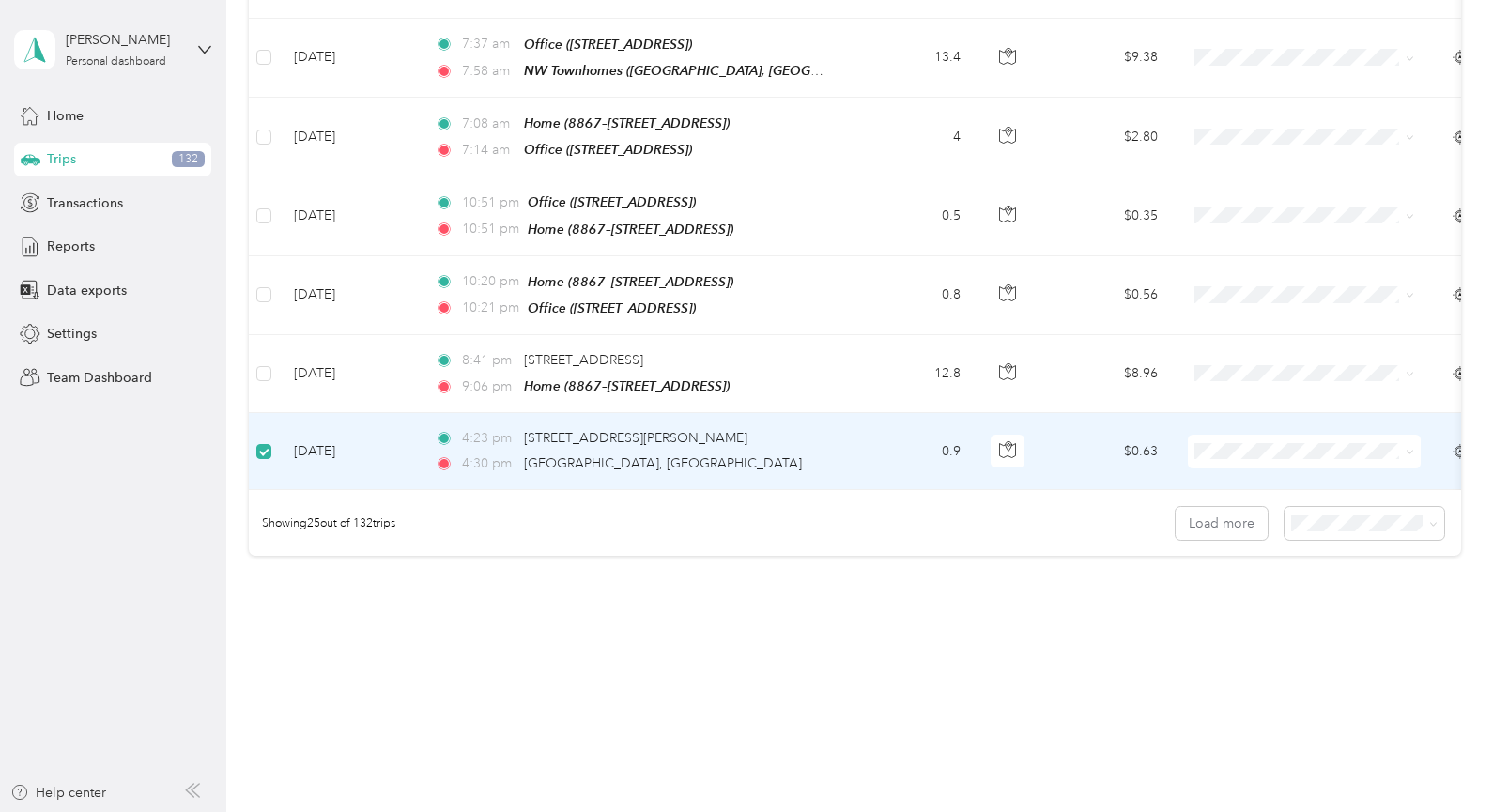
scroll to position [1790, 0]
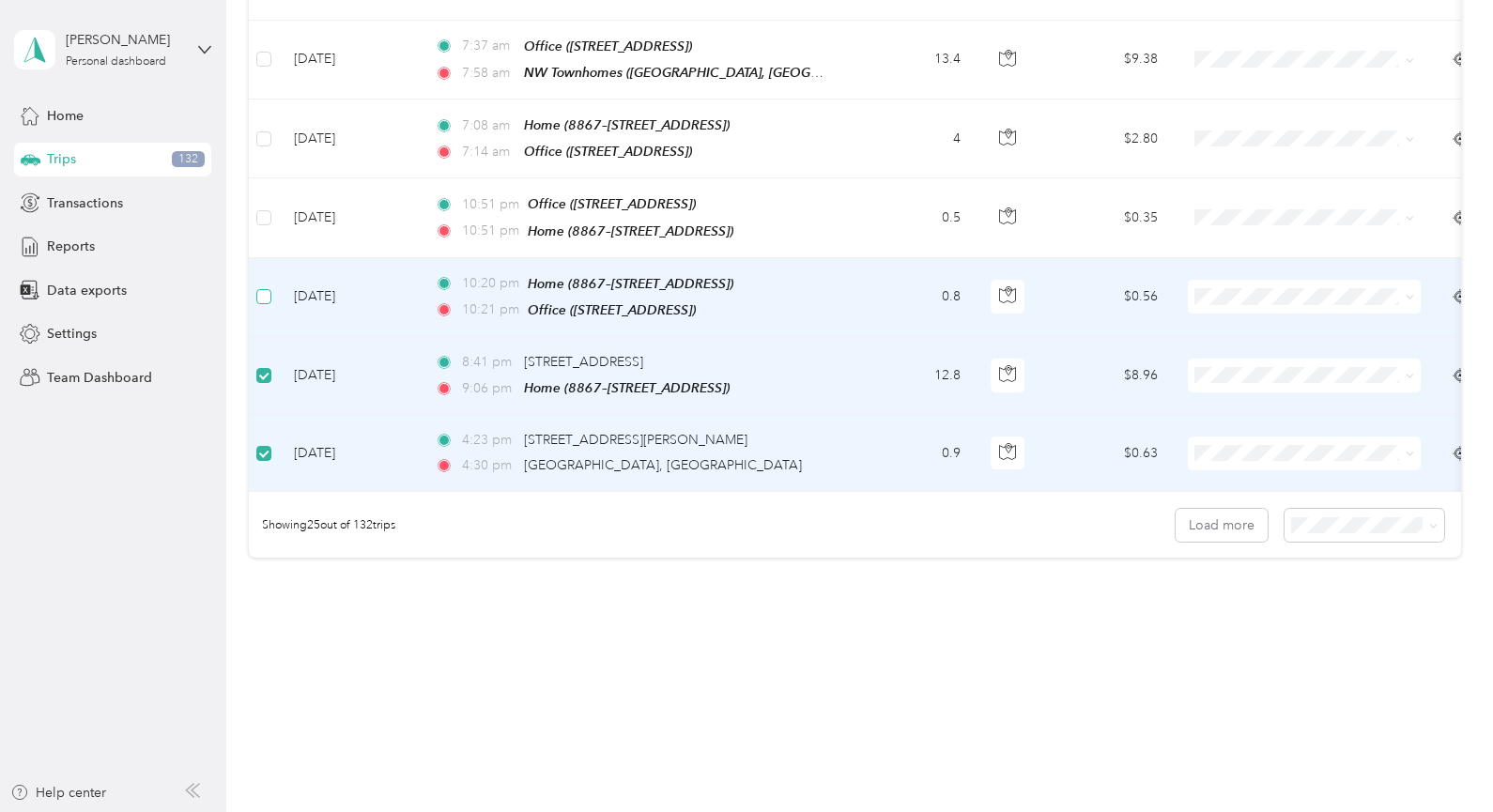
click at [271, 286] on label at bounding box center [264, 296] width 15 height 21
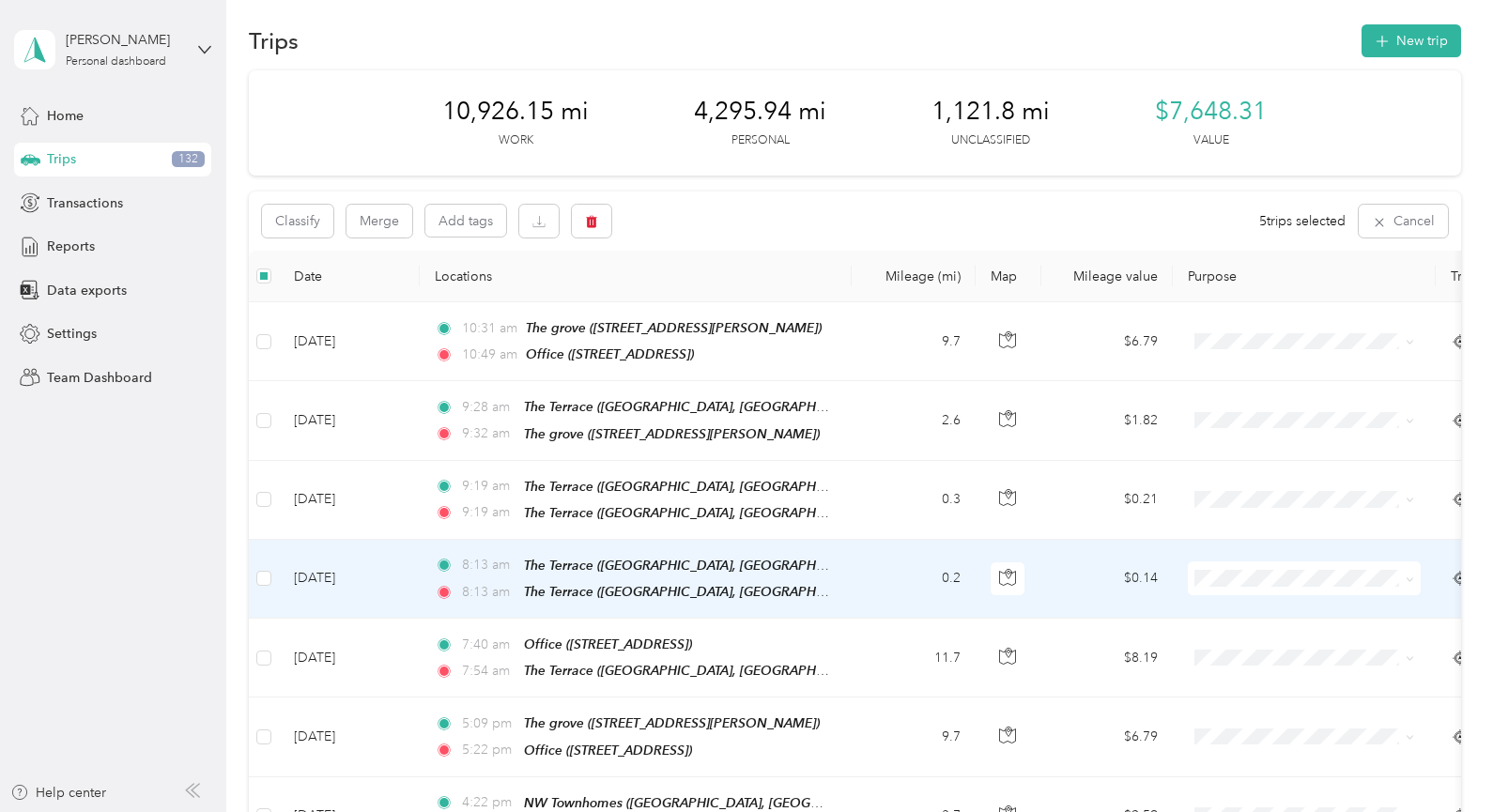
scroll to position [0, 0]
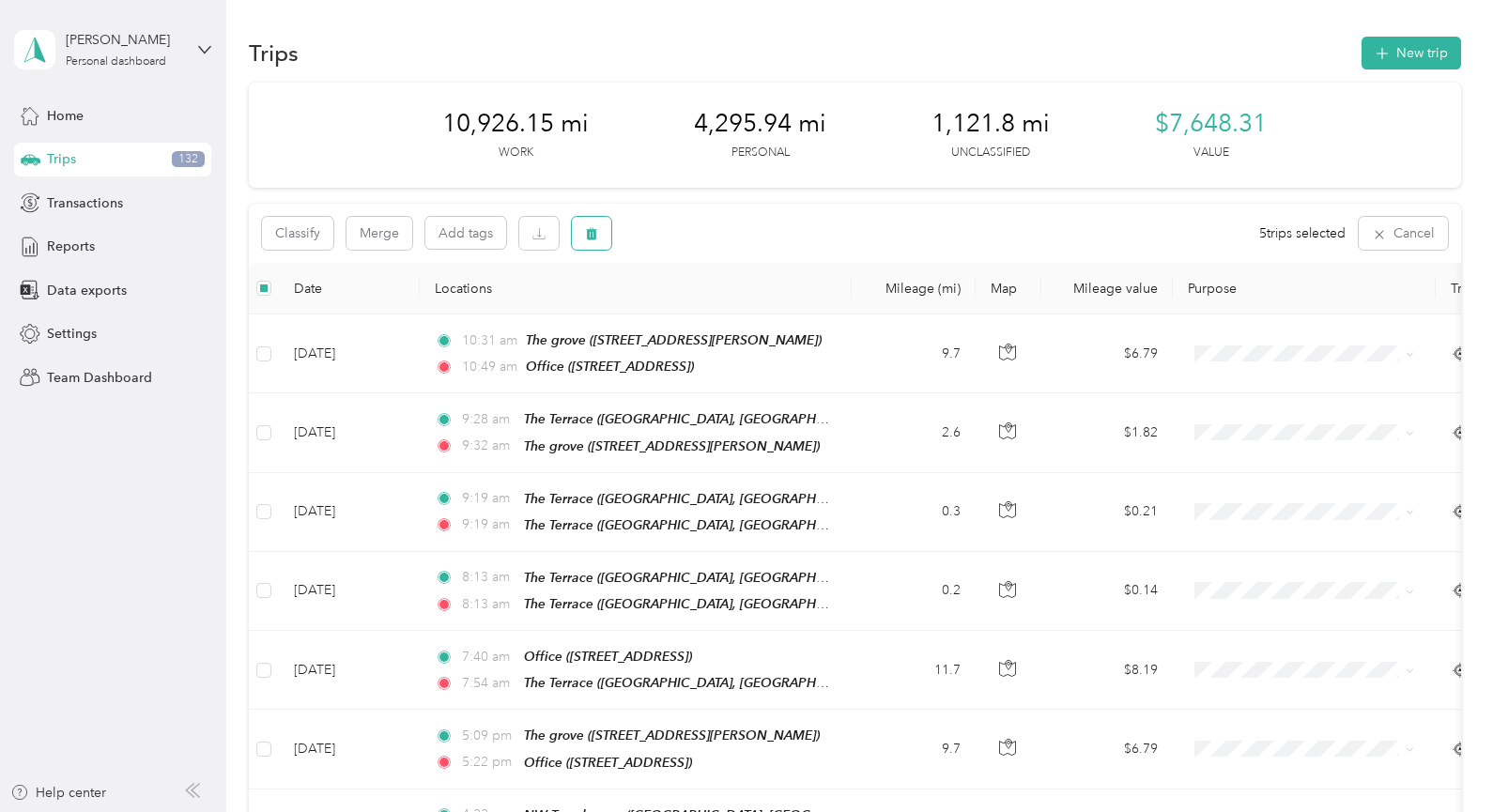
click at [602, 236] on button "button" at bounding box center [591, 233] width 40 height 33
click at [732, 309] on button "Yes" at bounding box center [731, 311] width 37 height 30
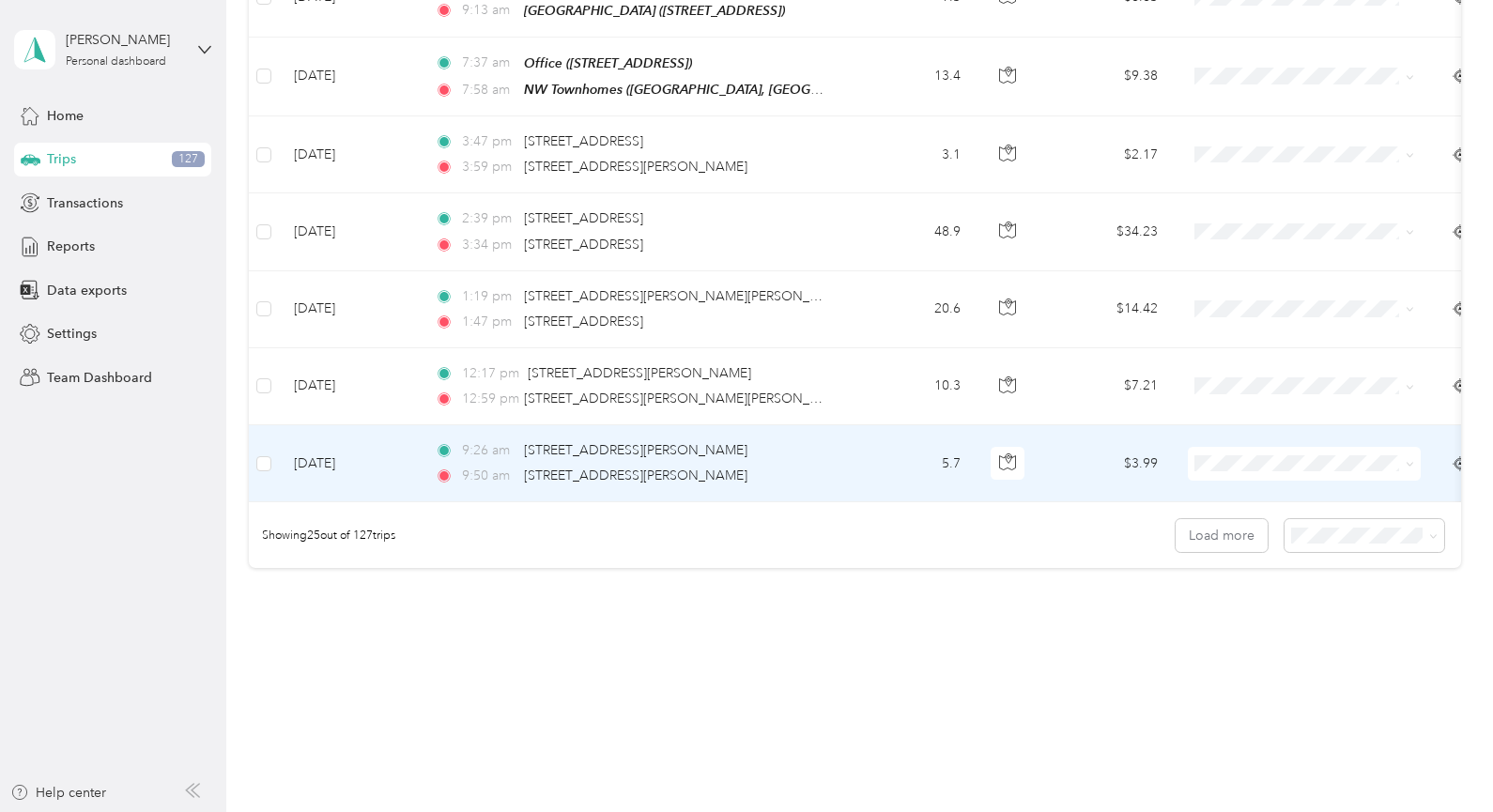
scroll to position [1789, 0]
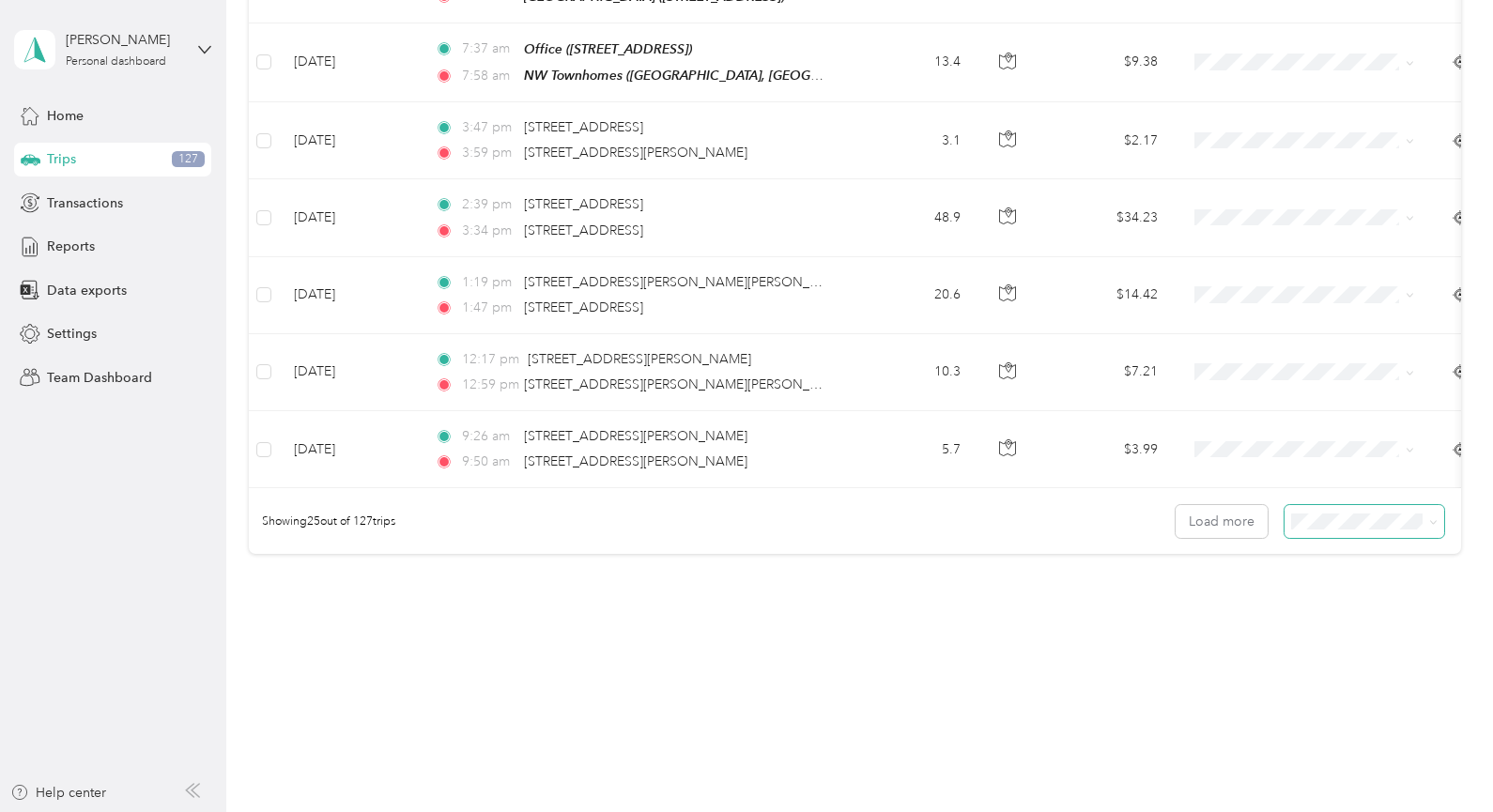
click at [1430, 519] on icon at bounding box center [1433, 522] width 9 height 9
click at [1372, 583] on div "50 per load" at bounding box center [1360, 587] width 135 height 20
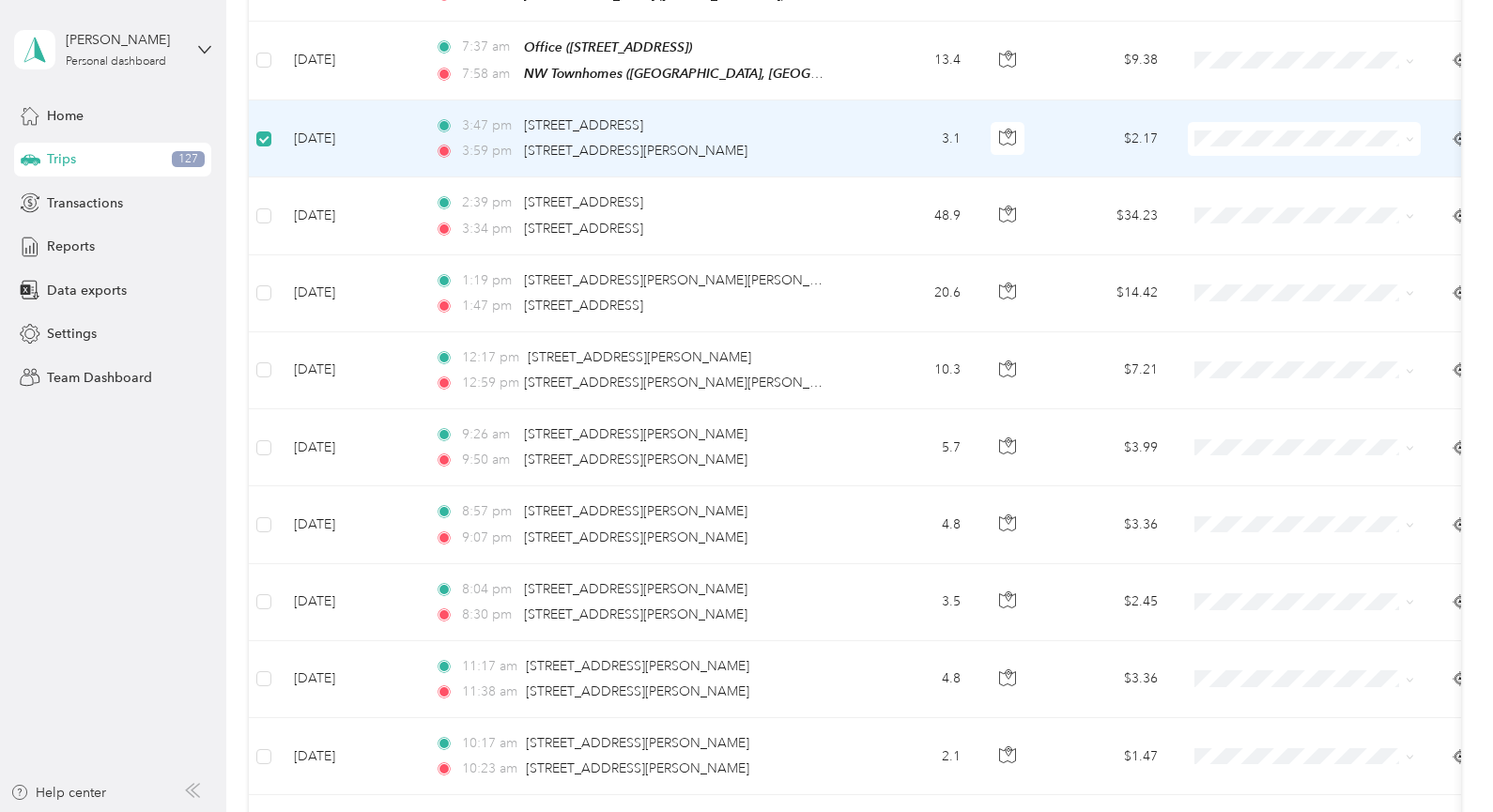
scroll to position [1787, 0]
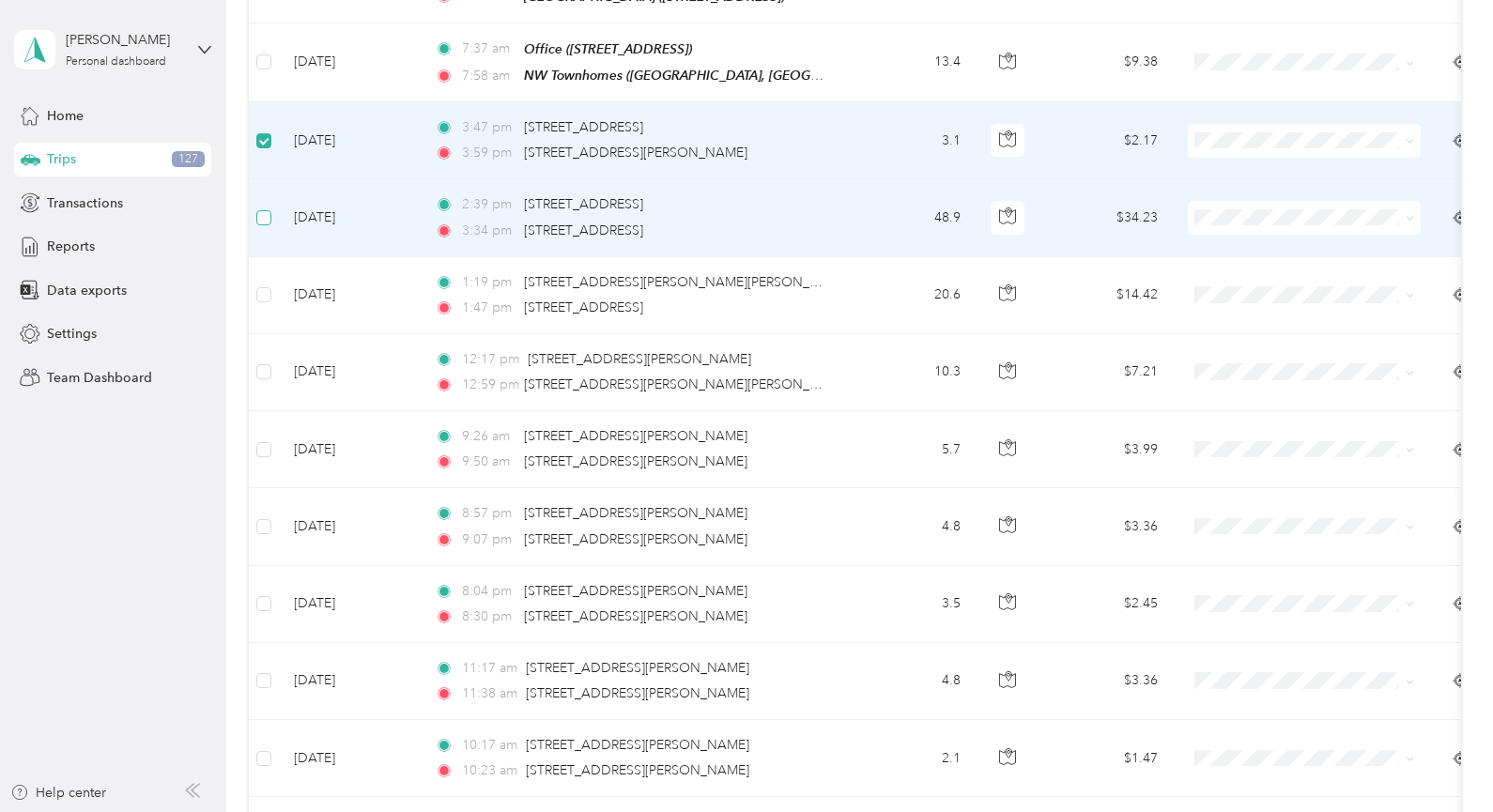
click at [267, 207] on label at bounding box center [264, 217] width 15 height 21
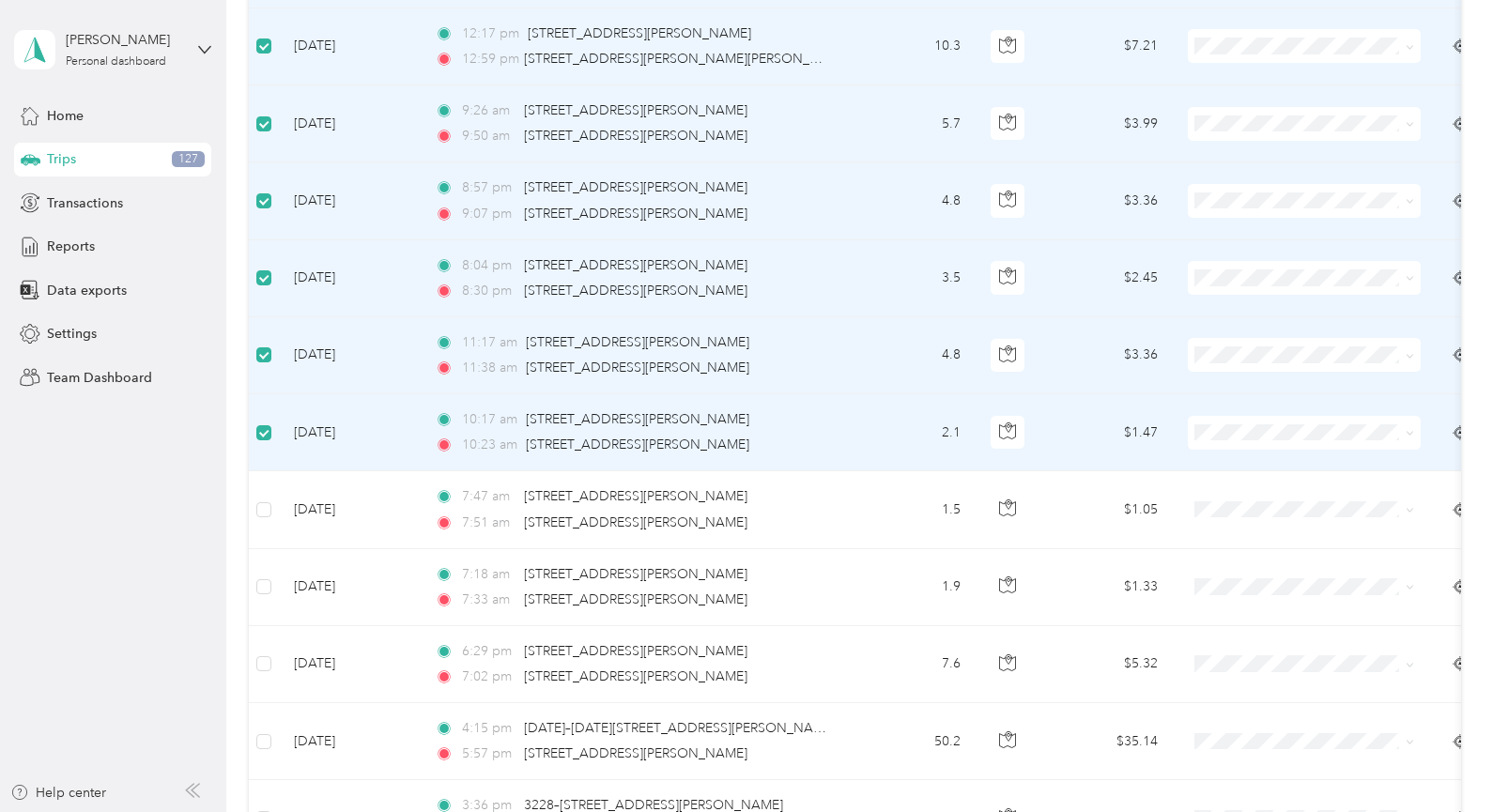
scroll to position [2163, 0]
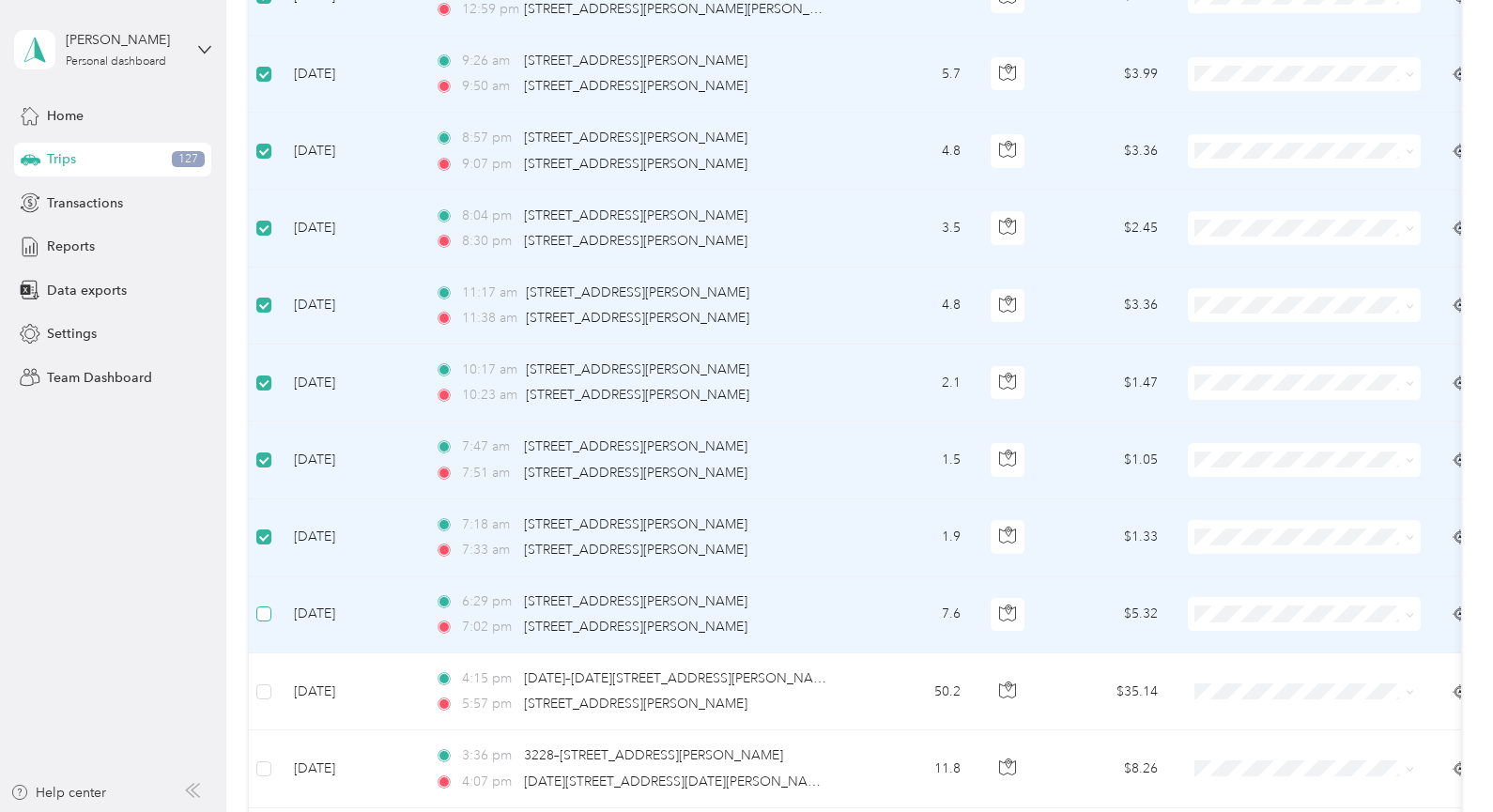
click at [264, 605] on label at bounding box center [264, 613] width 15 height 21
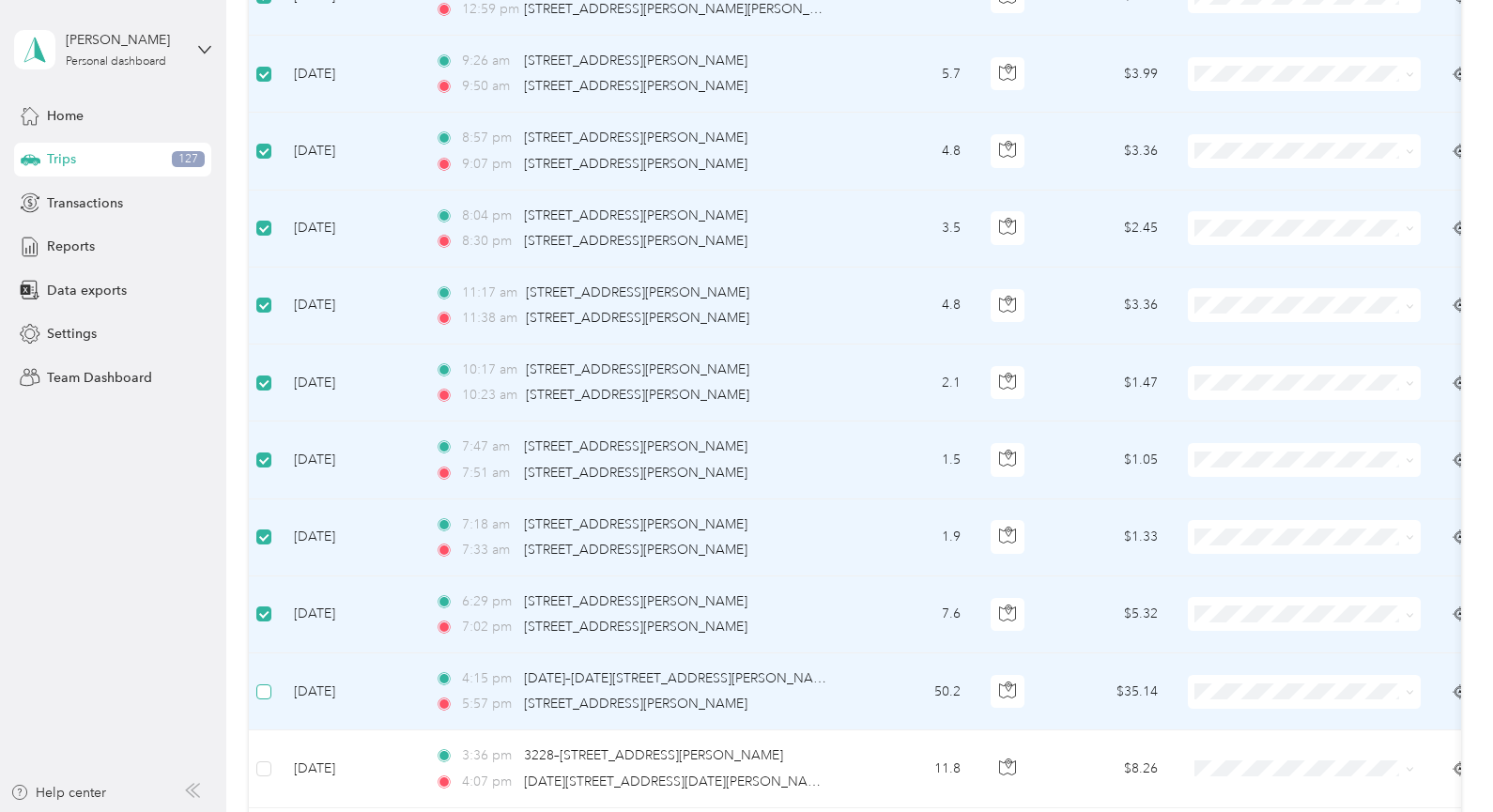
click at [264, 681] on label at bounding box center [264, 691] width 15 height 21
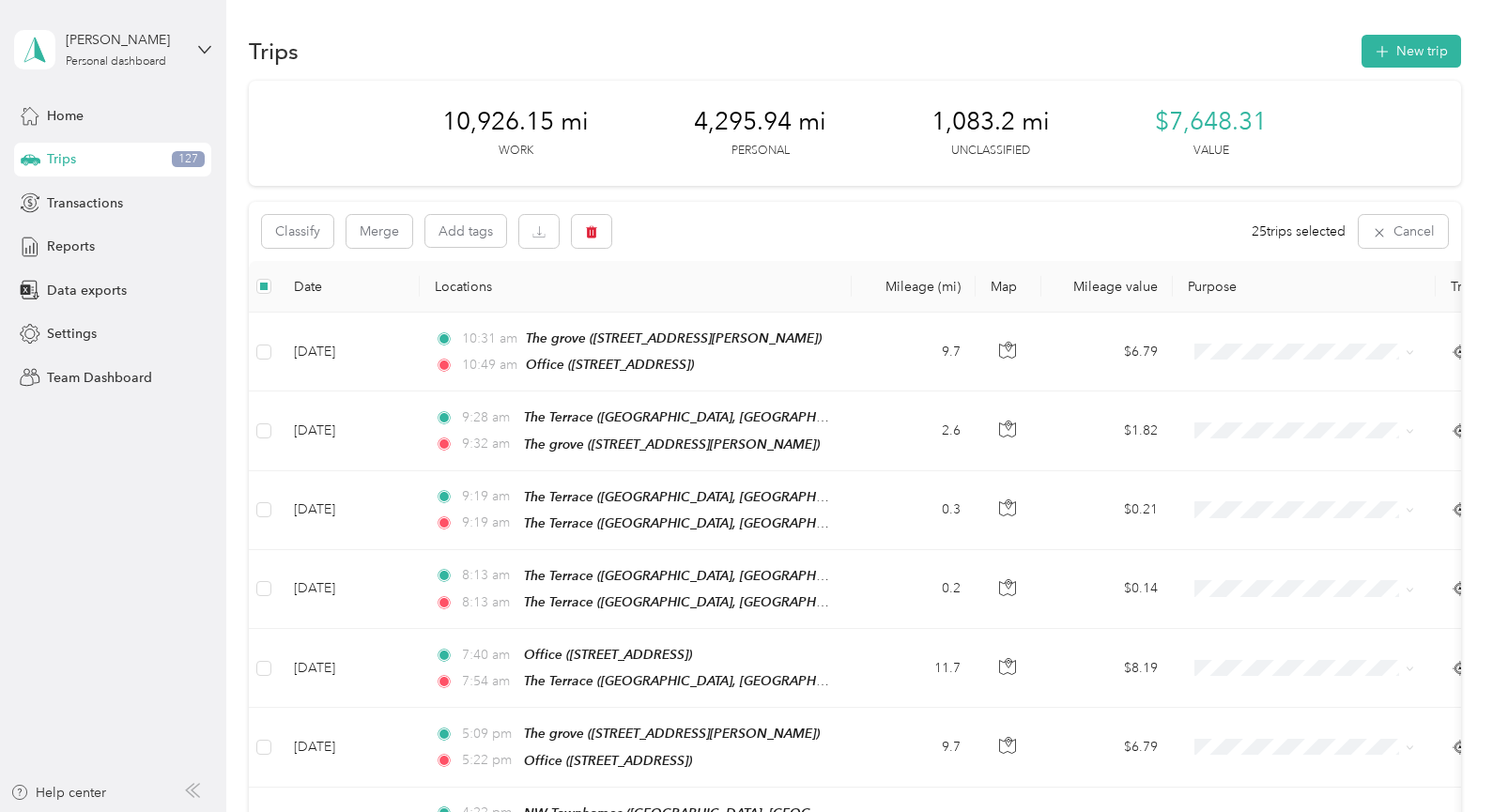
scroll to position [0, 0]
click at [587, 230] on icon "button" at bounding box center [590, 233] width 13 height 13
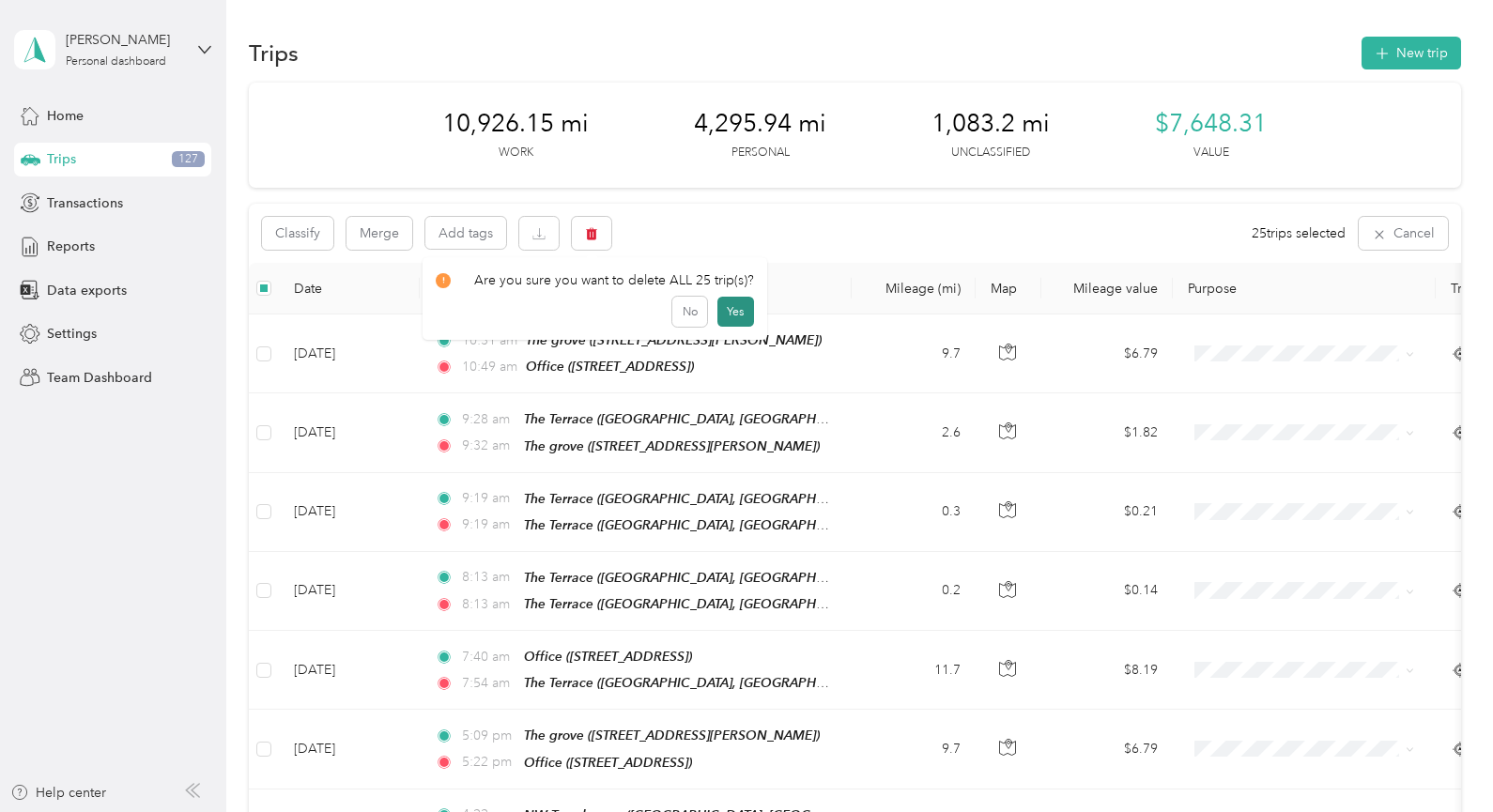
click at [727, 314] on button "Yes" at bounding box center [735, 311] width 37 height 30
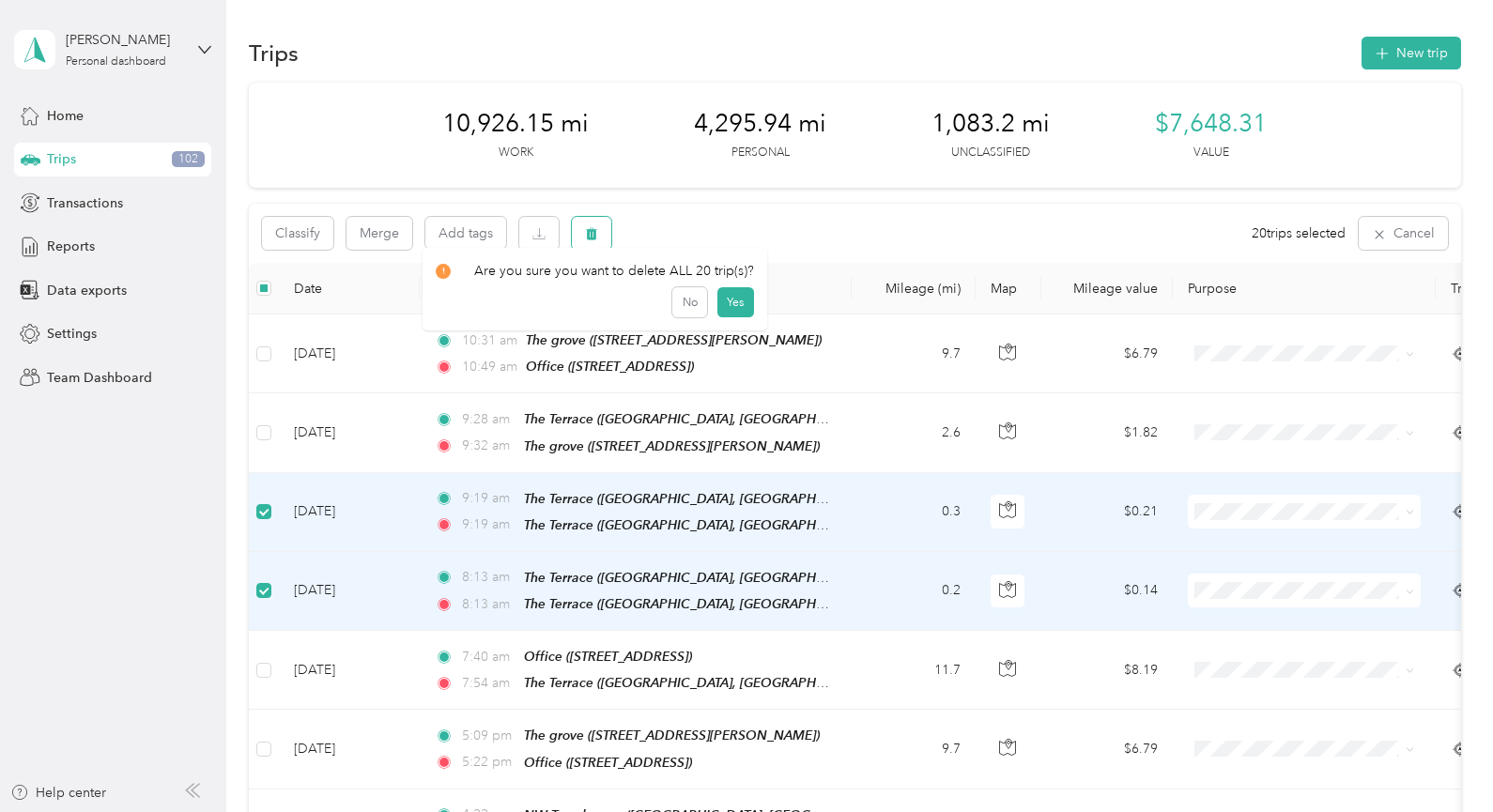
click at [599, 234] on button "button" at bounding box center [591, 233] width 40 height 33
click at [723, 313] on button "Yes" at bounding box center [735, 311] width 37 height 30
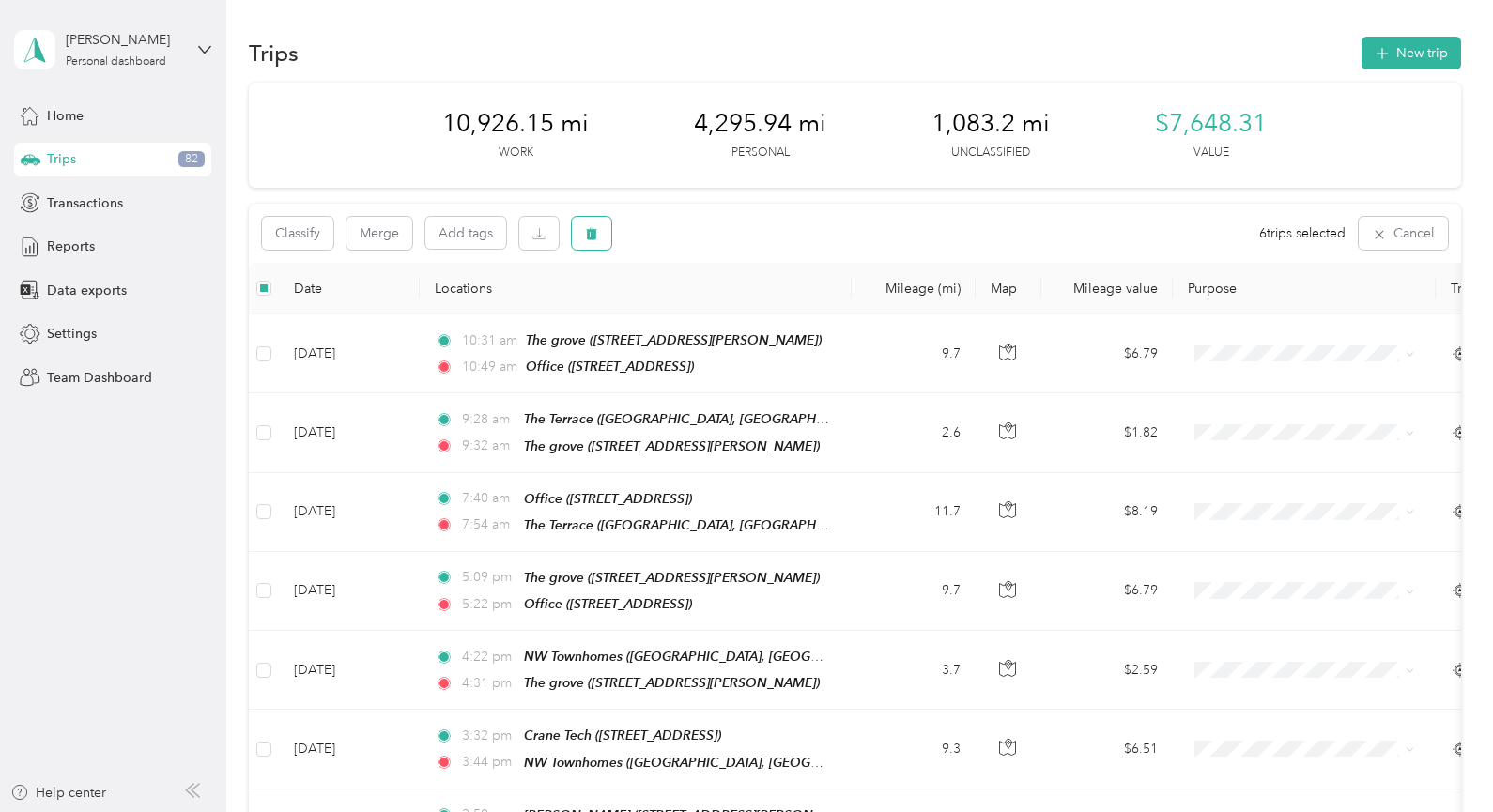
click at [587, 233] on icon "button" at bounding box center [590, 233] width 13 height 13
click at [730, 317] on button "Yes" at bounding box center [731, 311] width 37 height 30
click at [599, 237] on button "button" at bounding box center [591, 233] width 40 height 33
click at [722, 309] on button "Yes" at bounding box center [731, 311] width 37 height 30
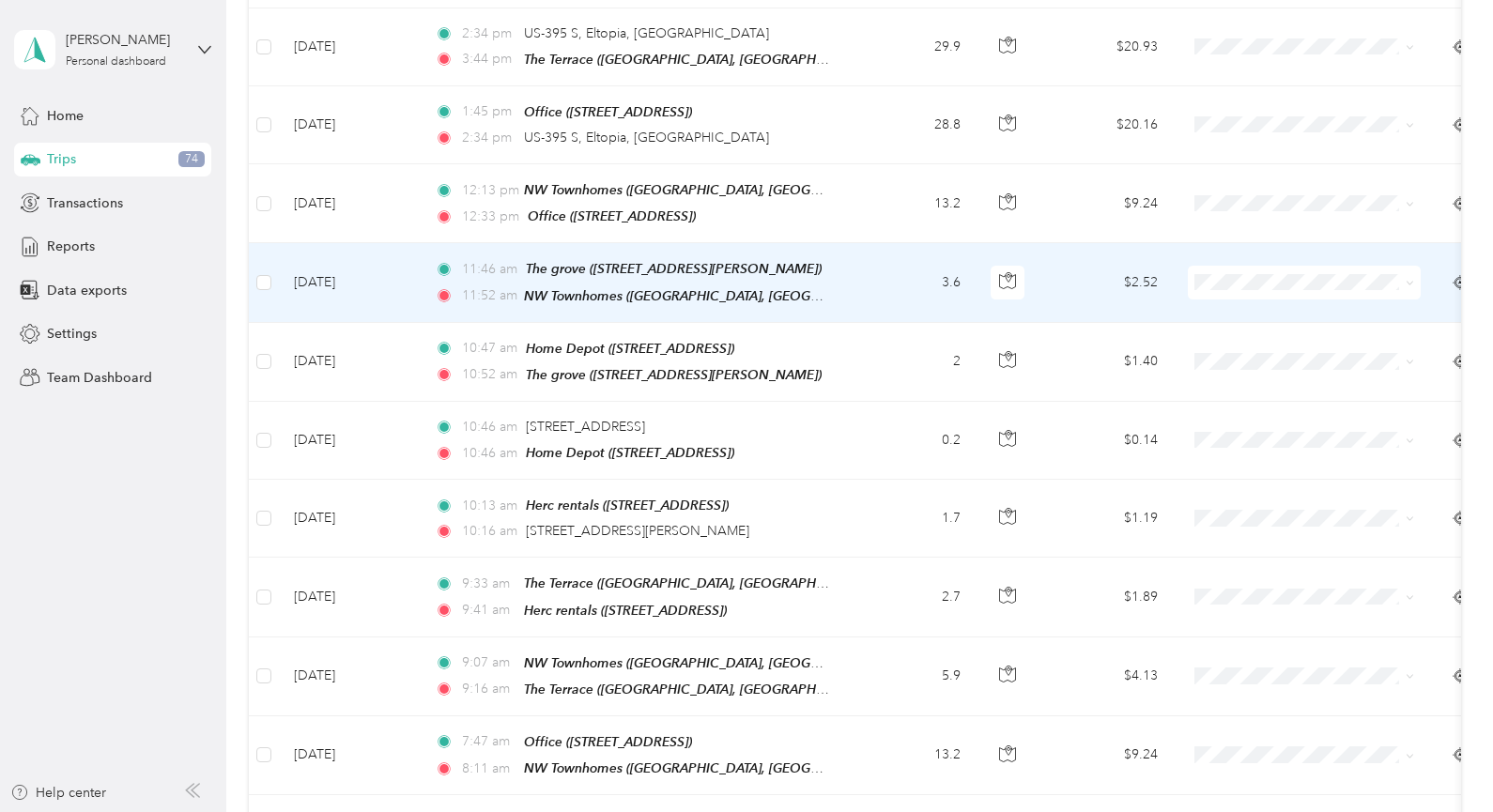
scroll to position [2895, 0]
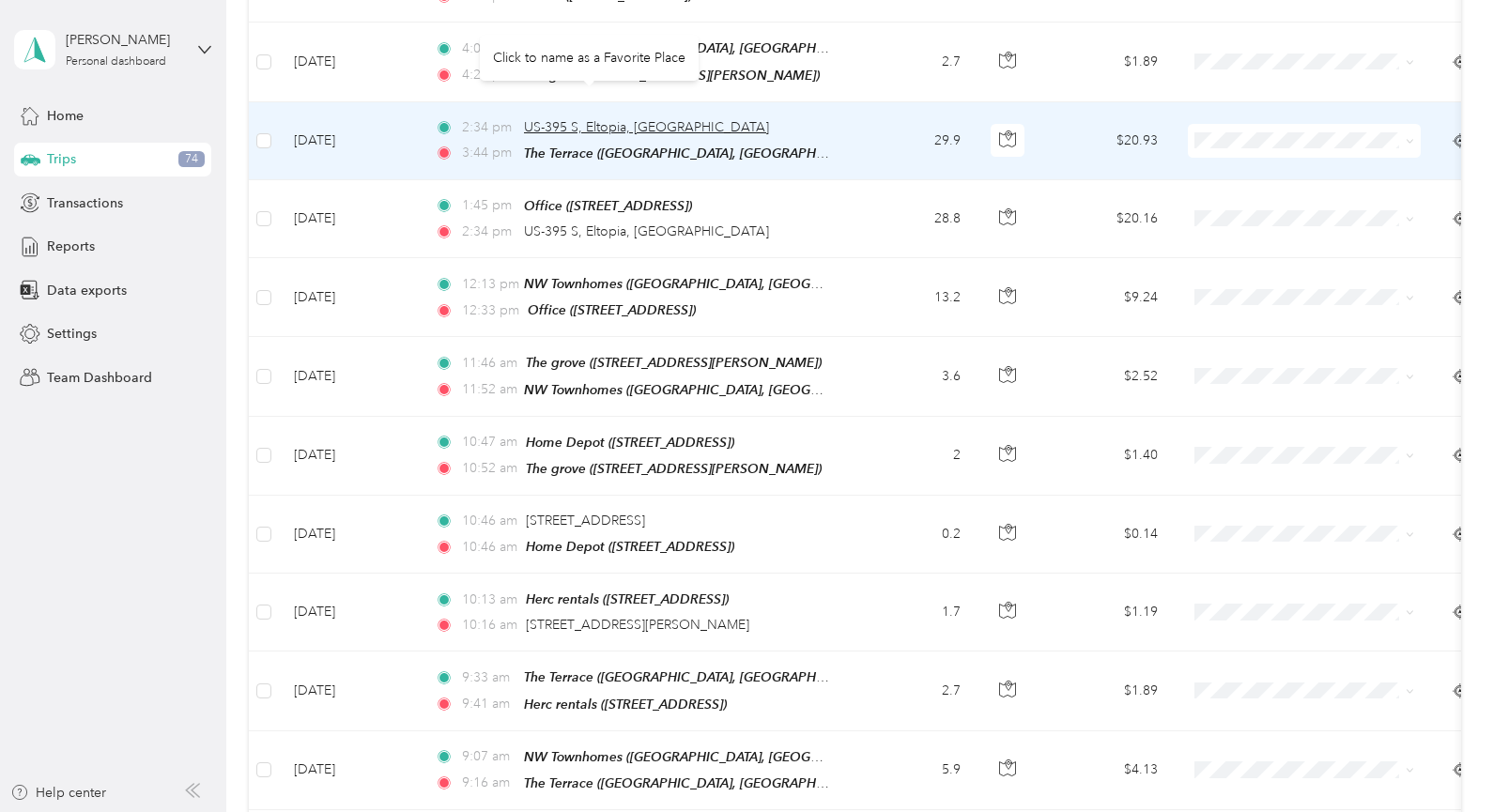
click at [601, 119] on span "US-395 S, Eltopia, [GEOGRAPHIC_DATA]" at bounding box center [646, 127] width 245 height 16
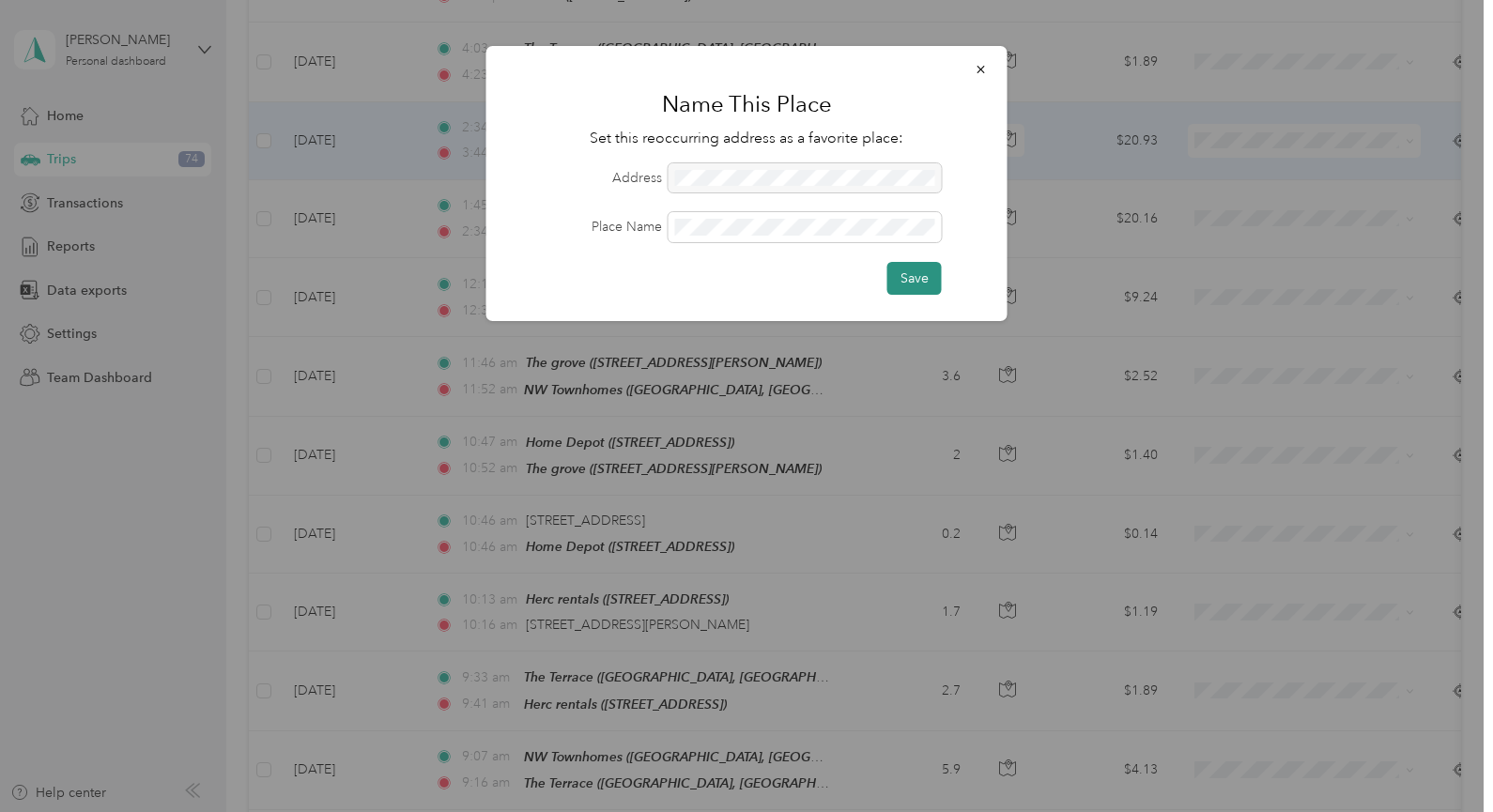
click at [924, 278] on button "Save" at bounding box center [914, 277] width 54 height 33
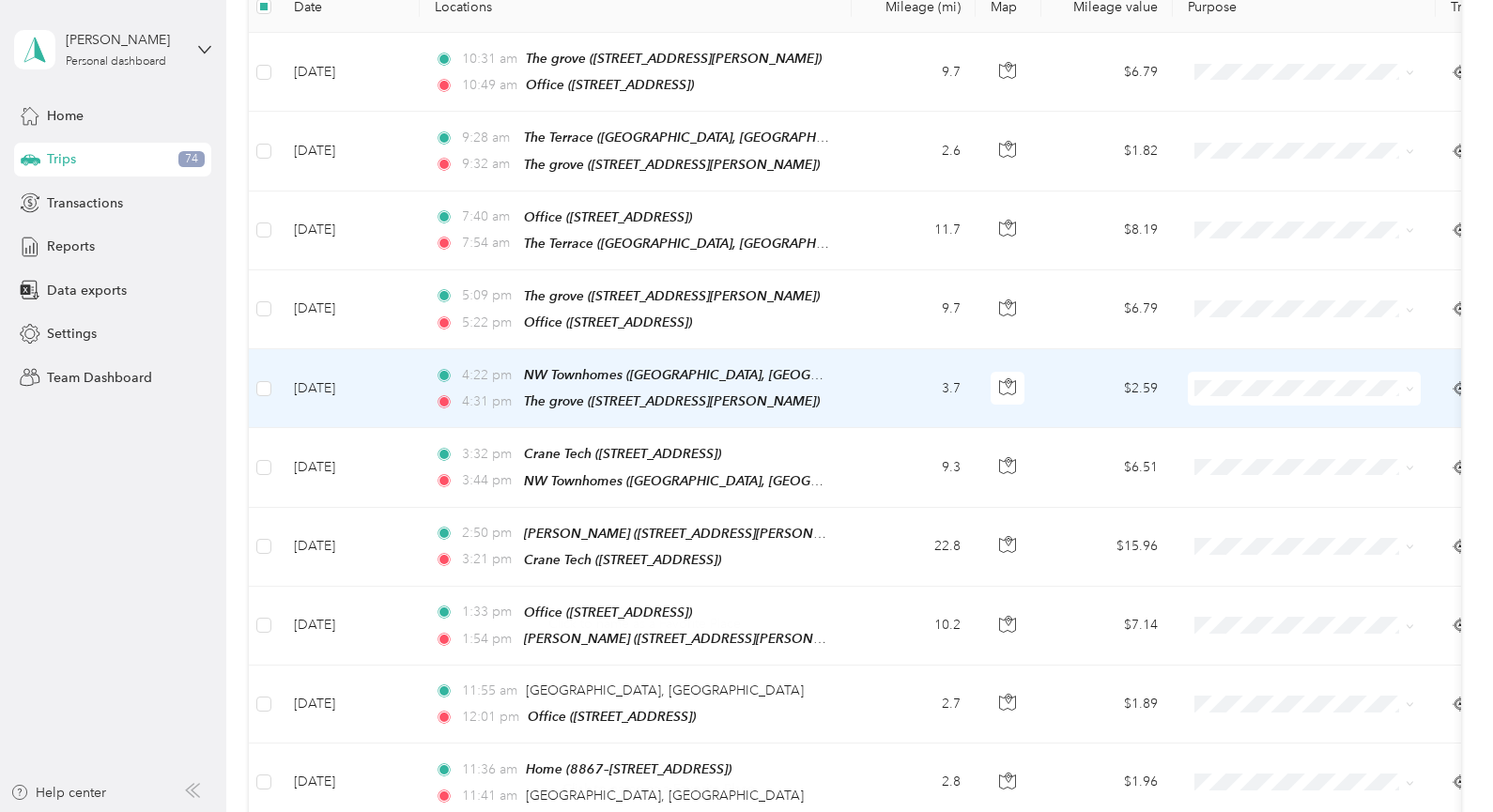
scroll to position [0, 0]
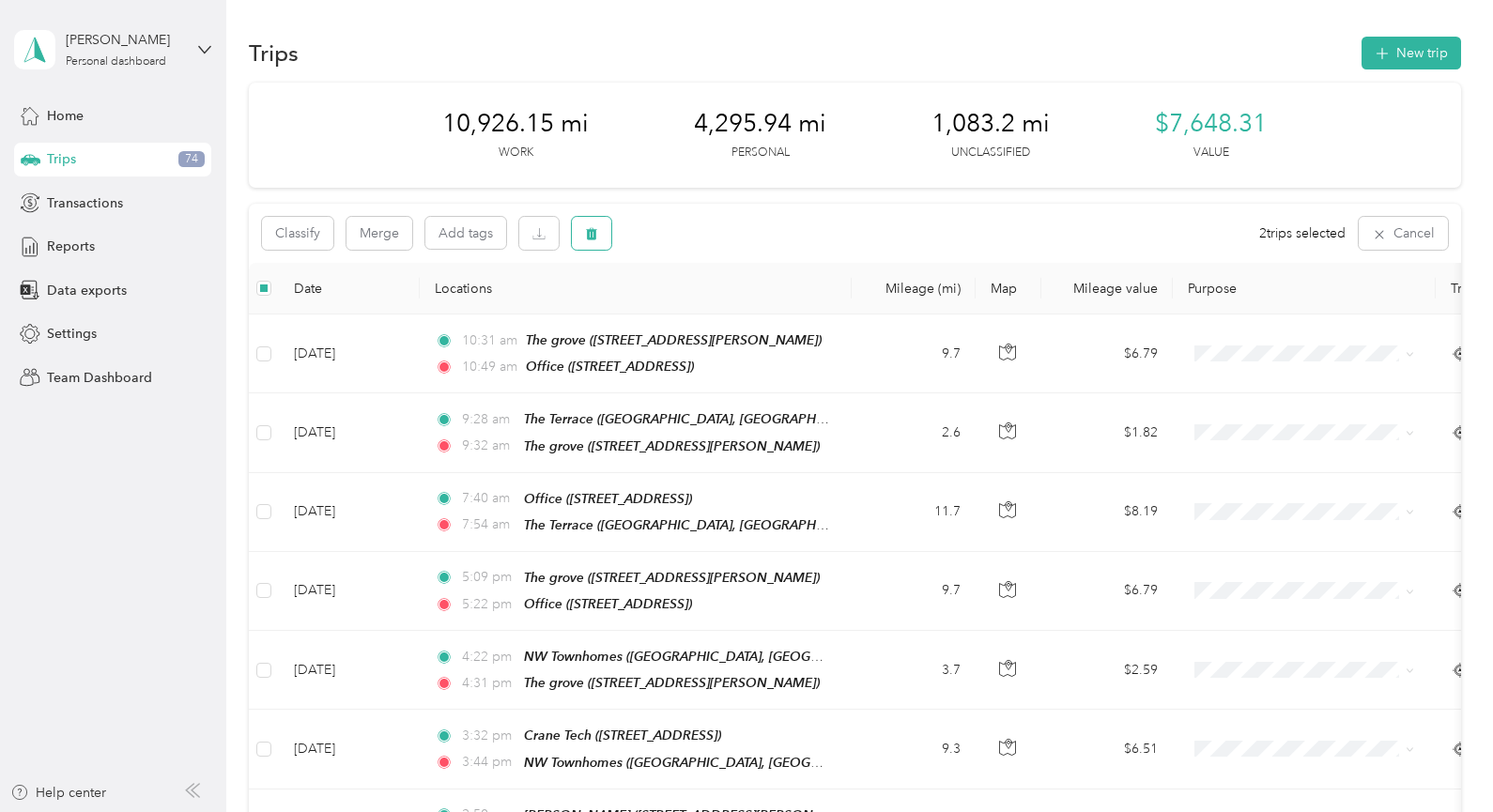
click at [584, 234] on button "button" at bounding box center [591, 233] width 40 height 33
click at [720, 305] on button "Yes" at bounding box center [731, 311] width 37 height 30
click at [598, 239] on button "button" at bounding box center [591, 233] width 40 height 33
click at [726, 313] on button "Yes" at bounding box center [731, 311] width 37 height 30
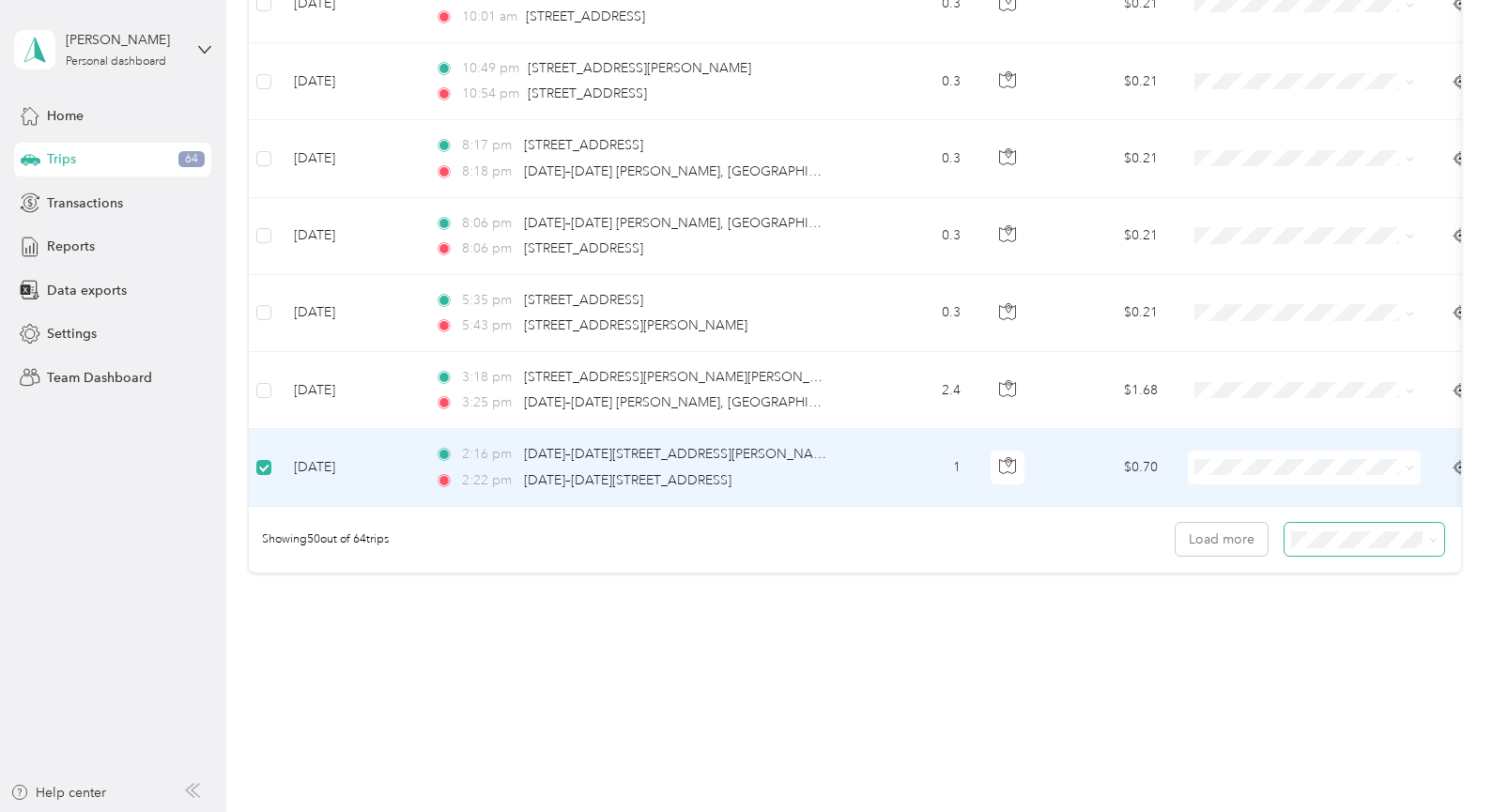
scroll to position [3736, 0]
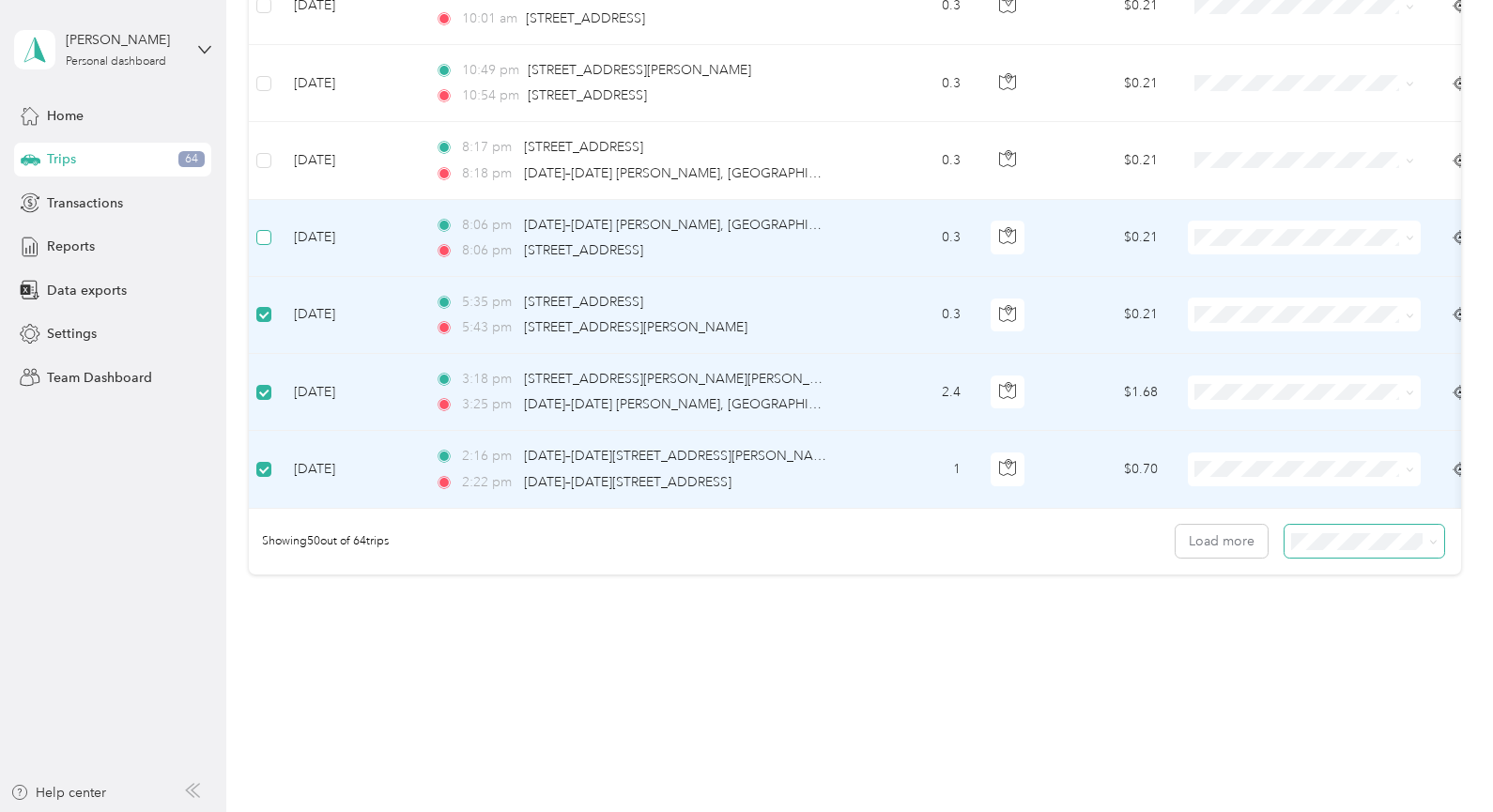
click at [263, 212] on td at bounding box center [264, 239] width 30 height 77
click at [272, 201] on td at bounding box center [264, 239] width 30 height 77
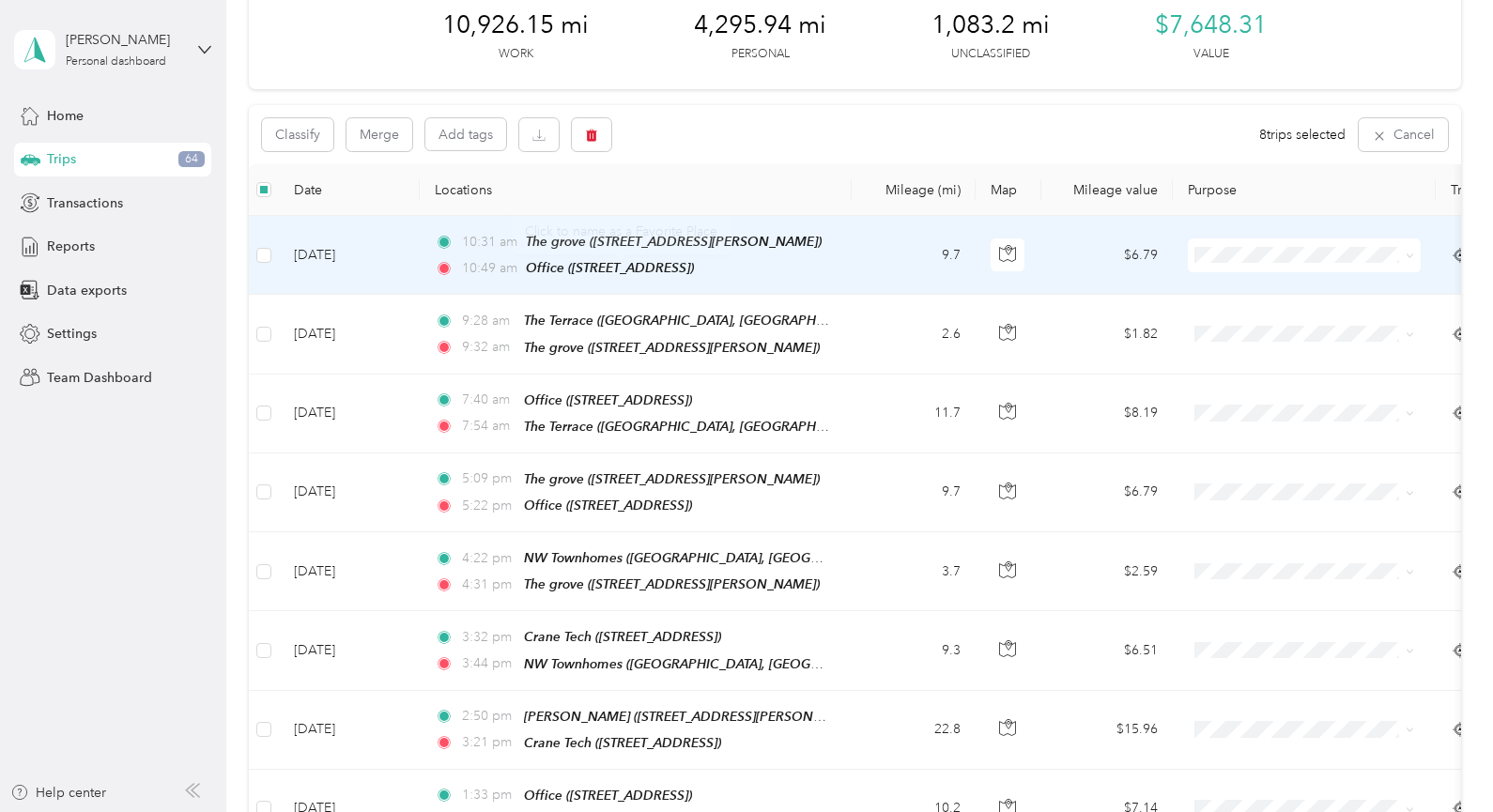
scroll to position [76, 0]
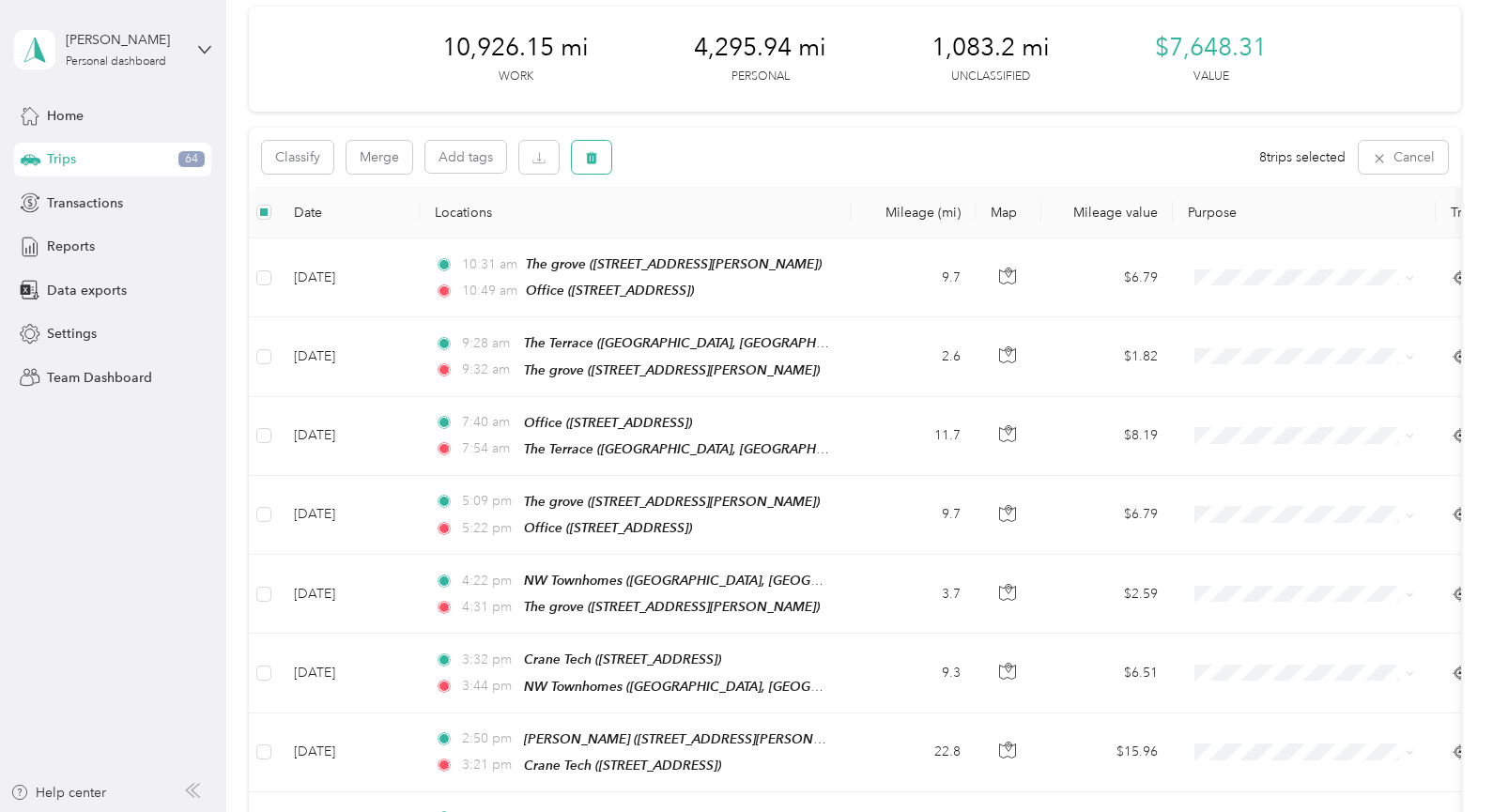
click at [588, 152] on icon "button" at bounding box center [590, 158] width 11 height 12
click at [717, 233] on button "Yes" at bounding box center [731, 236] width 37 height 30
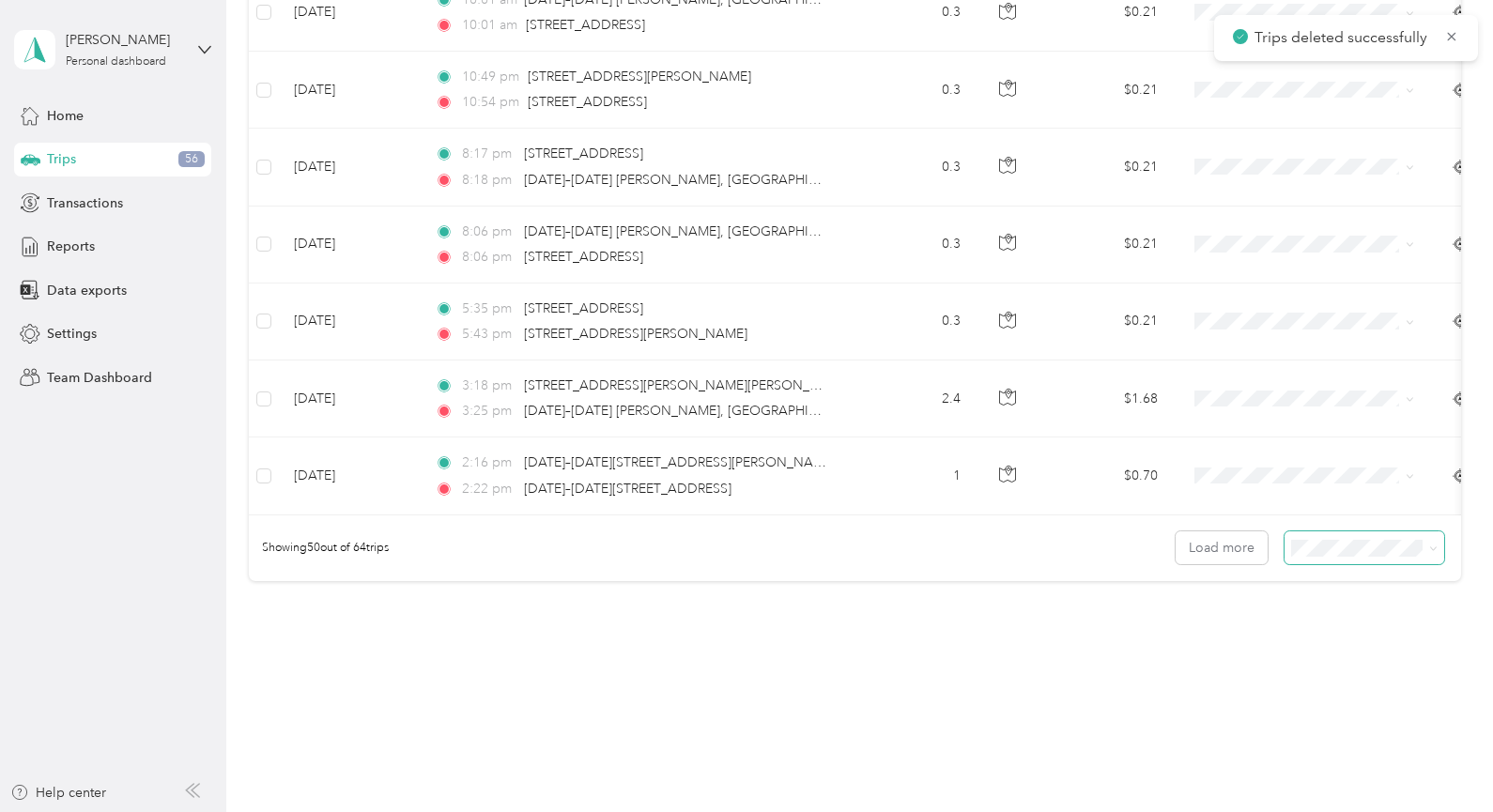
scroll to position [3738, 0]
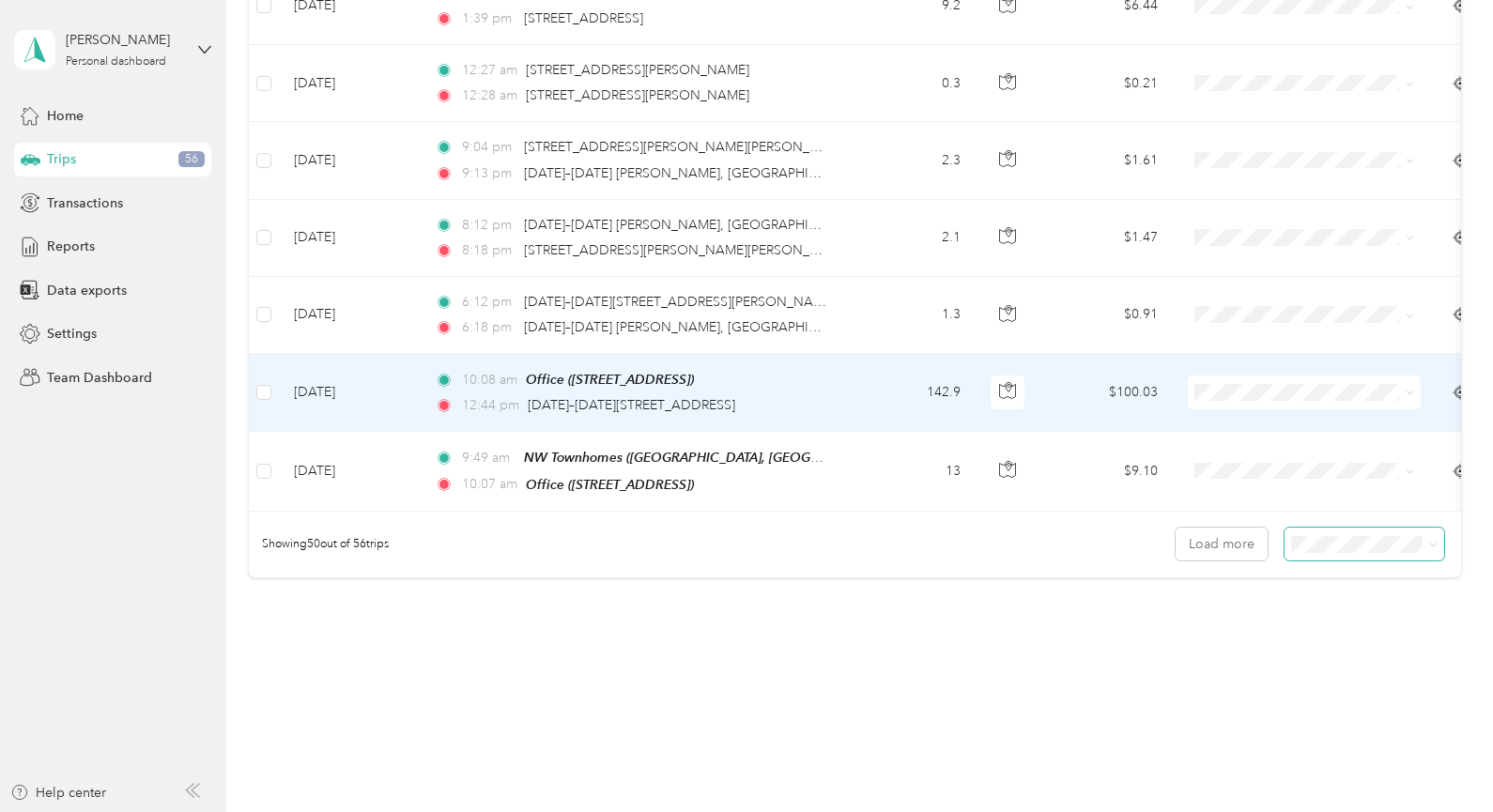
click at [1409, 388] on icon at bounding box center [1410, 392] width 9 height 9
click at [1329, 421] on span "Personal" at bounding box center [1321, 423] width 173 height 20
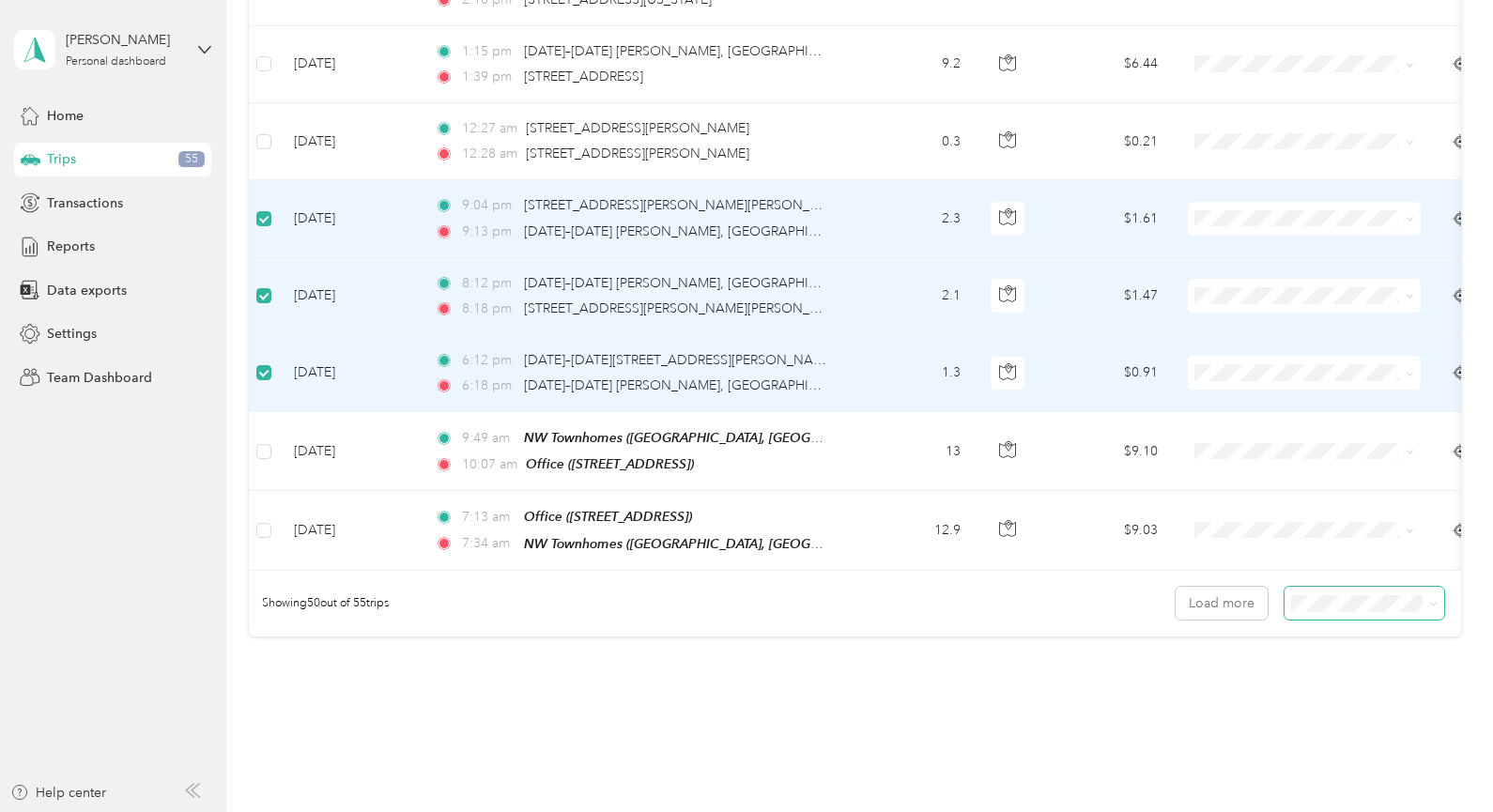
scroll to position [3642, 0]
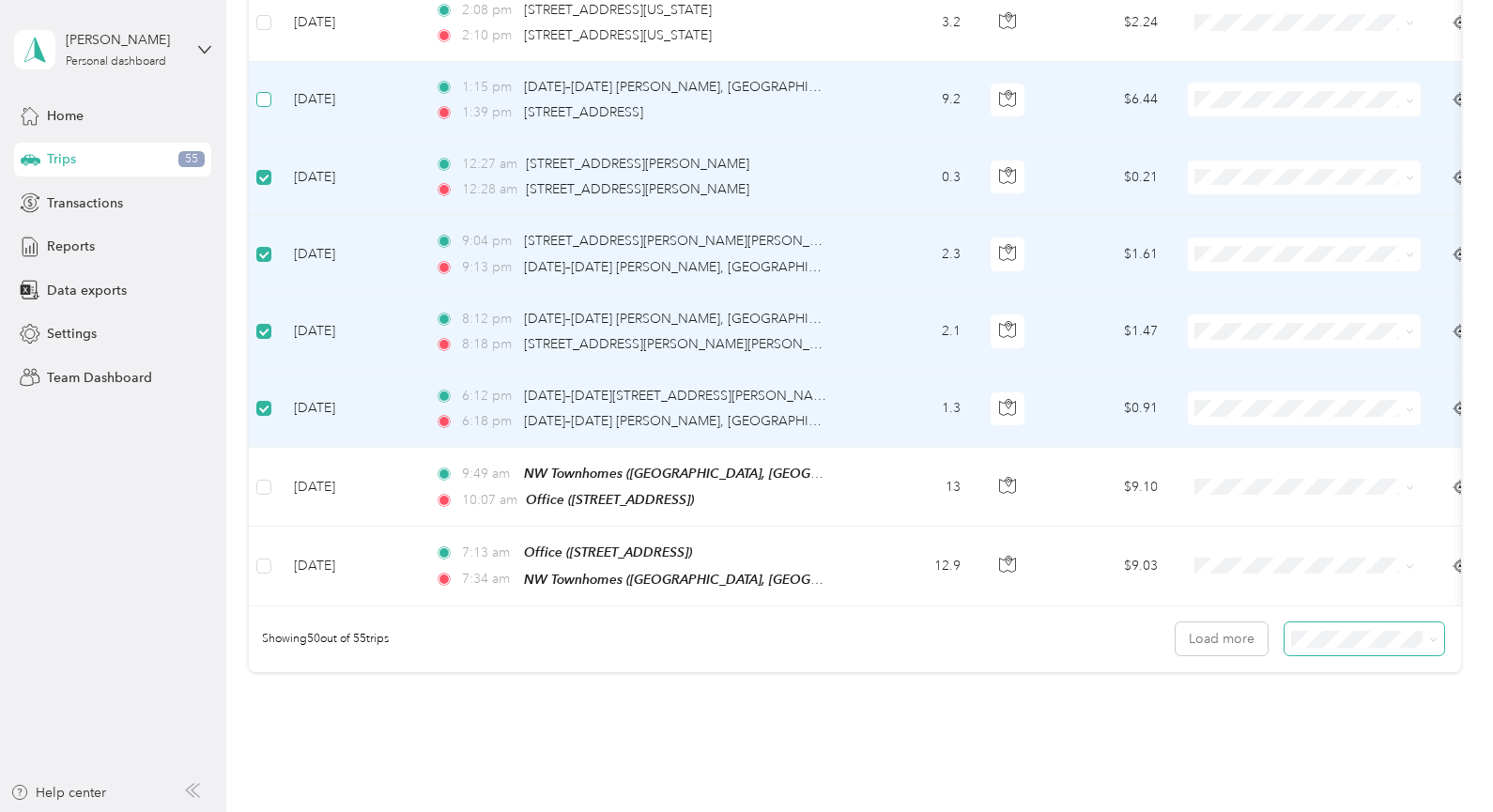
click at [265, 89] on label at bounding box center [264, 99] width 15 height 21
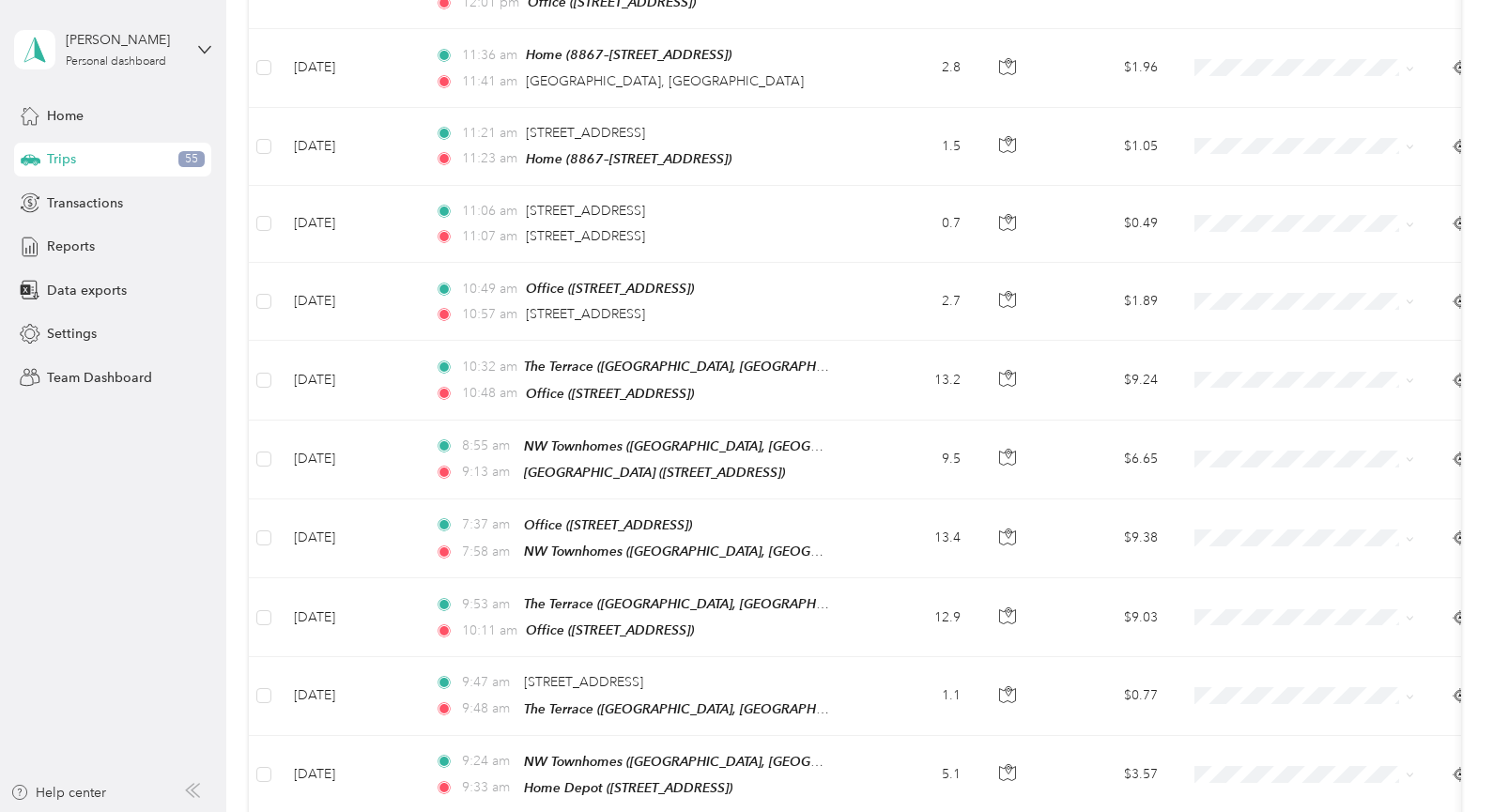
scroll to position [0, 0]
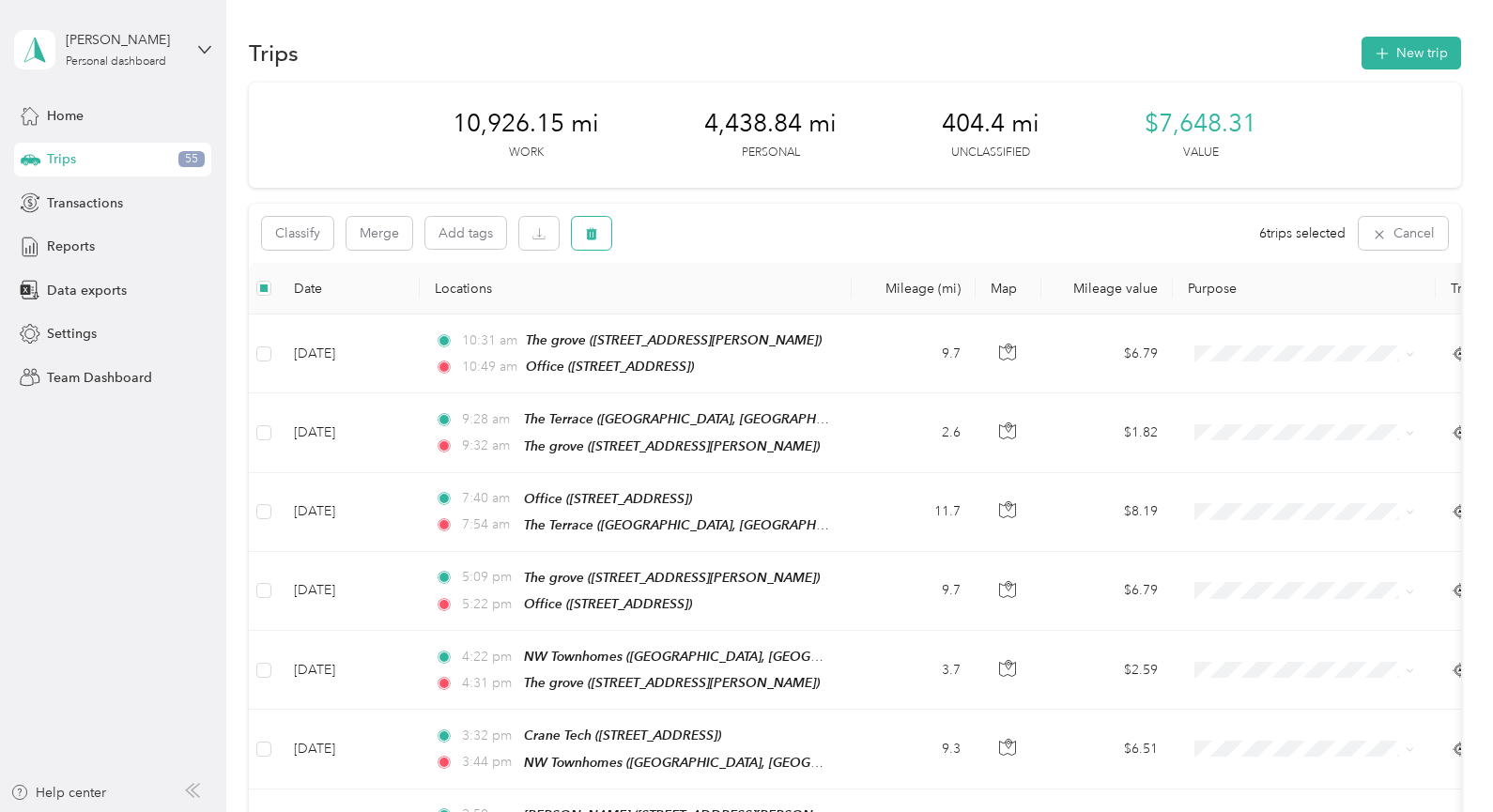
click at [601, 231] on button "button" at bounding box center [591, 233] width 40 height 33
click at [736, 310] on button "Yes" at bounding box center [731, 311] width 37 height 30
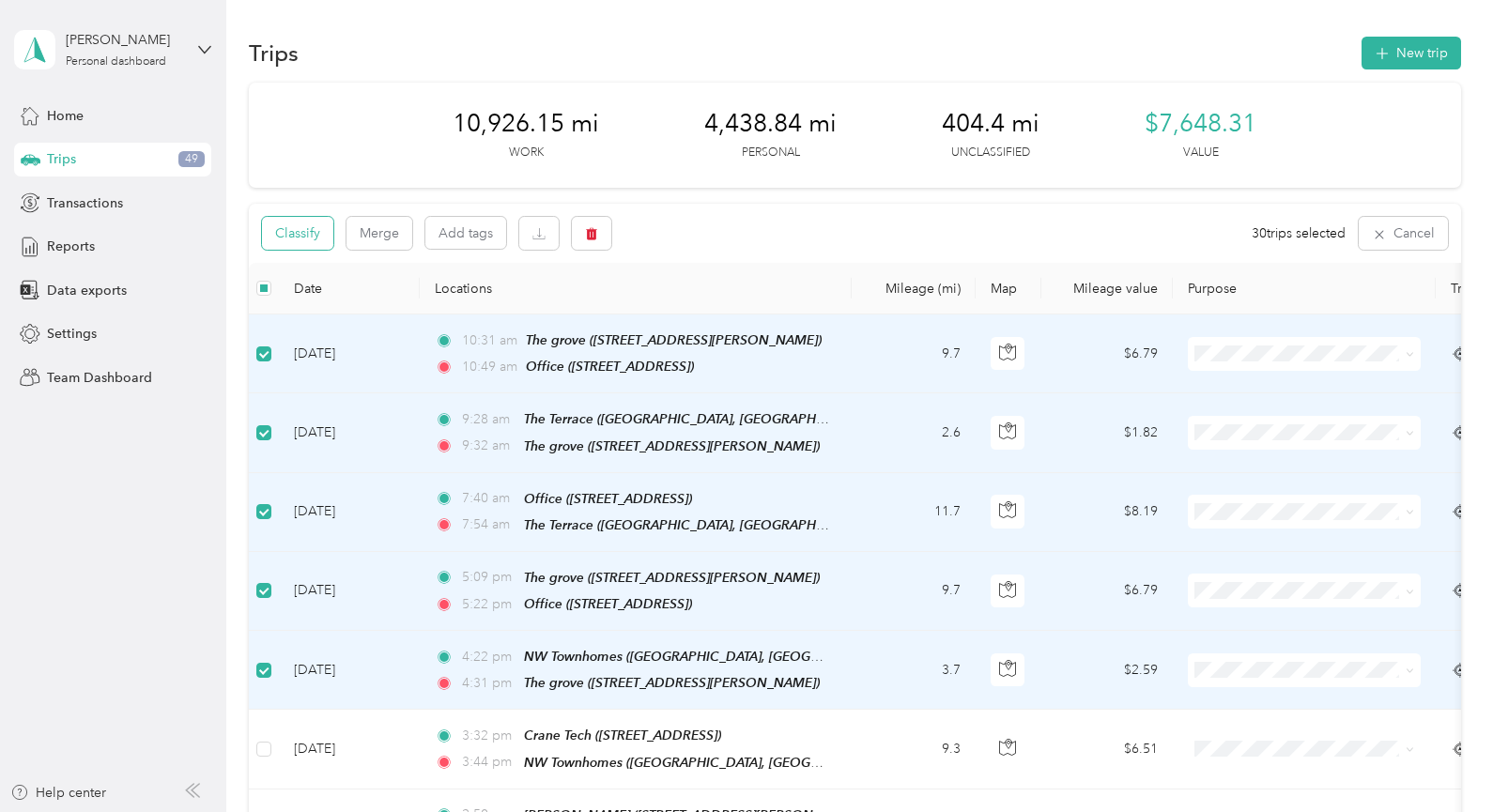
click at [296, 236] on button "Classify" at bounding box center [297, 233] width 71 height 33
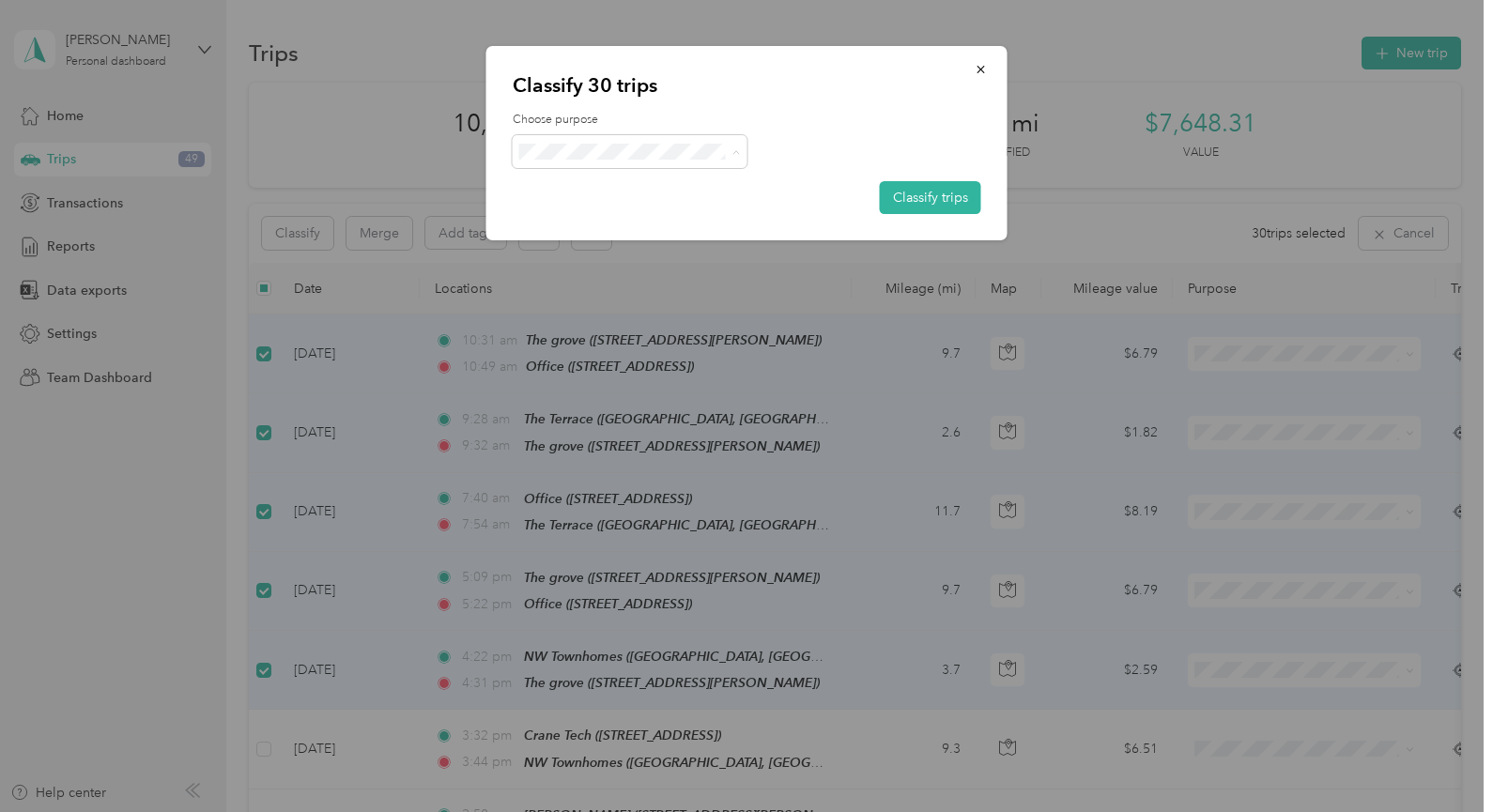
click at [656, 192] on li "Cedar & Sage Homes" at bounding box center [629, 186] width 235 height 33
click at [930, 200] on button "Classify trips" at bounding box center [930, 197] width 101 height 33
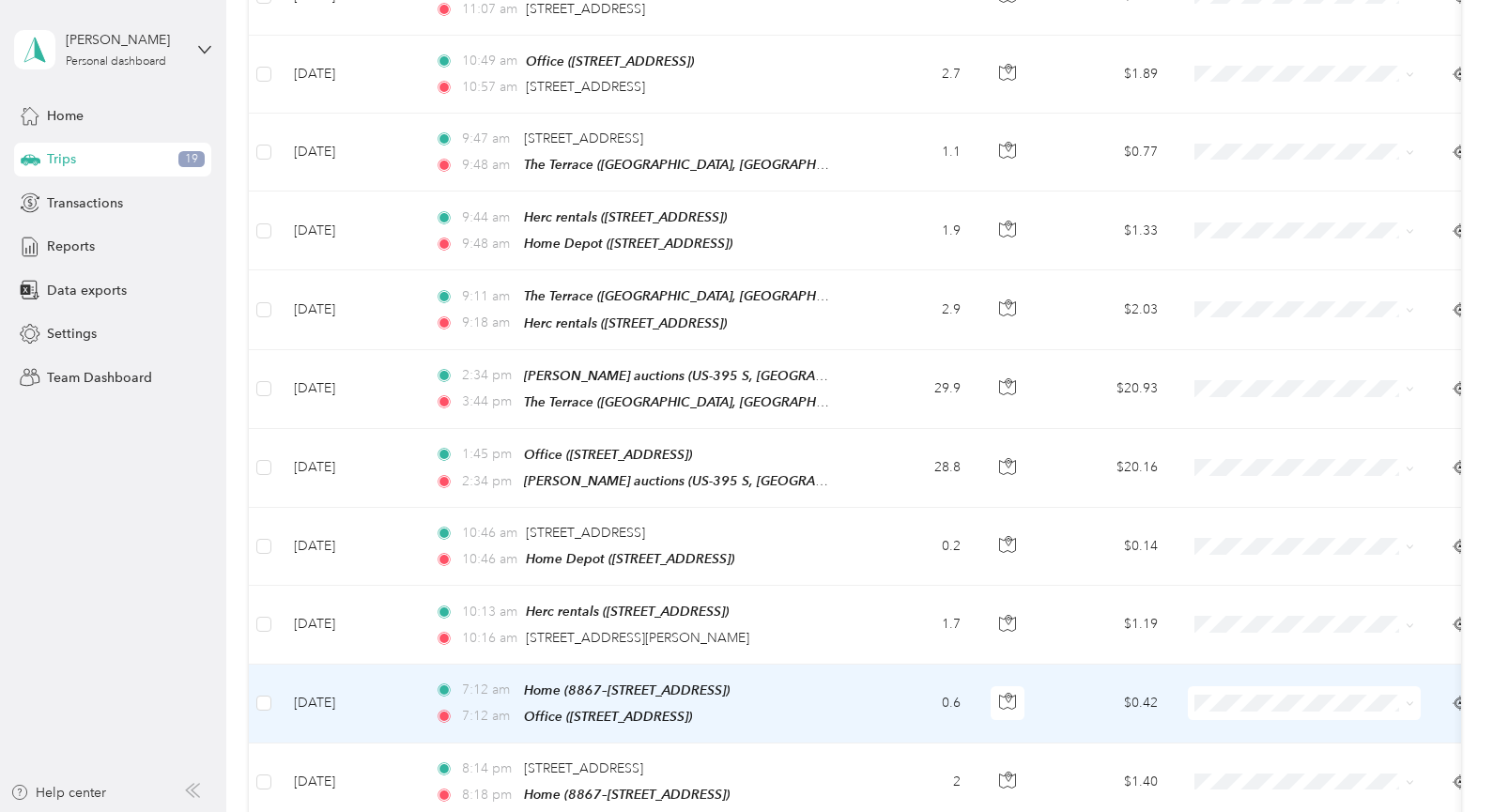
scroll to position [1321, 0]
